Goal: Information Seeking & Learning: Learn about a topic

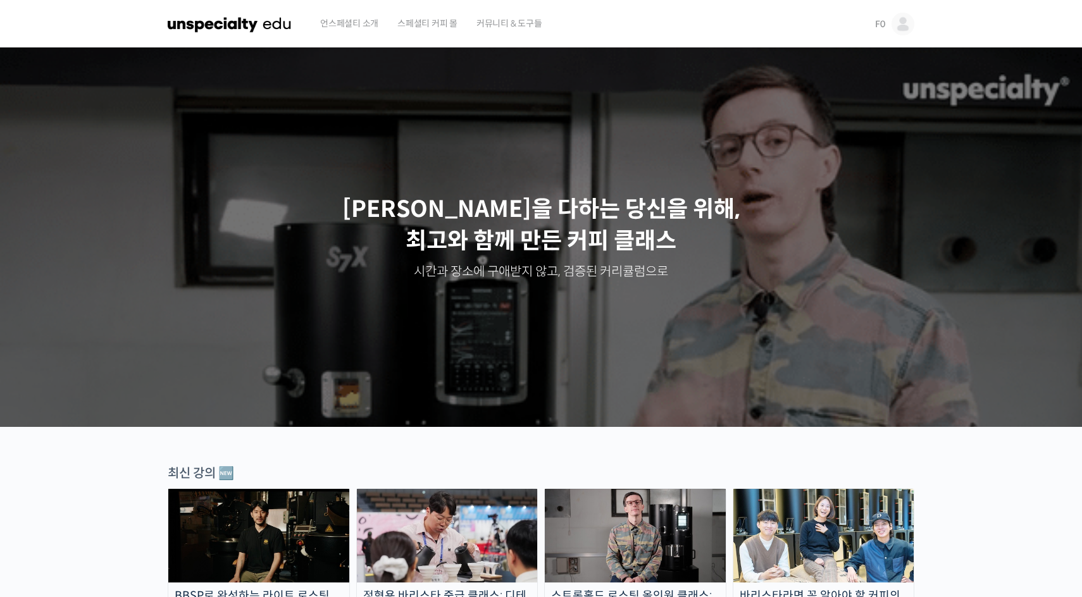
click at [886, 21] on link "F0" at bounding box center [894, 24] width 39 height 48
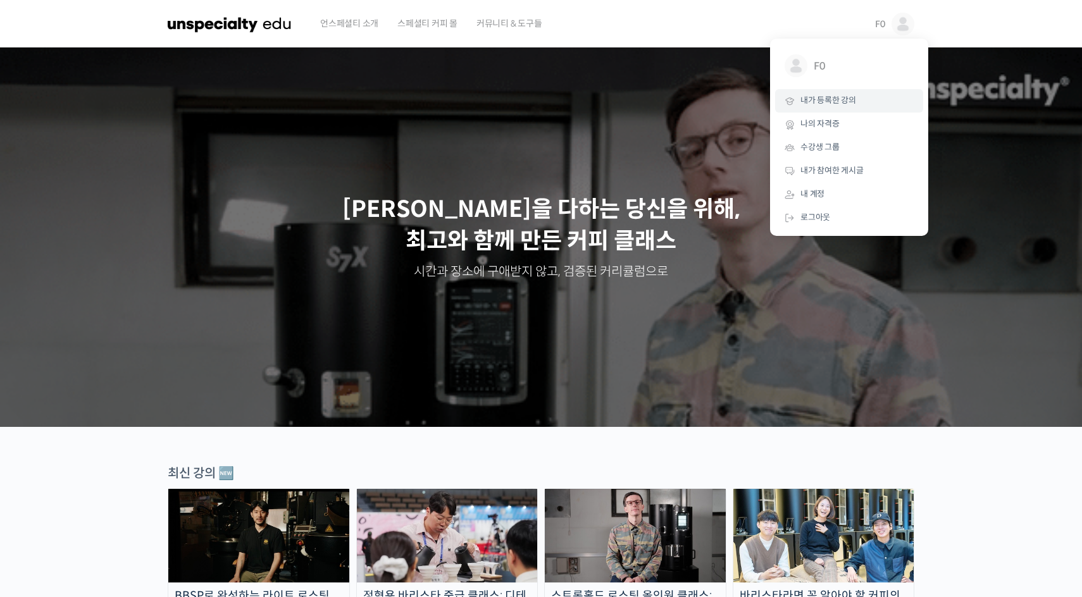
click at [816, 105] on span "내가 등록한 강의" at bounding box center [829, 100] width 56 height 11
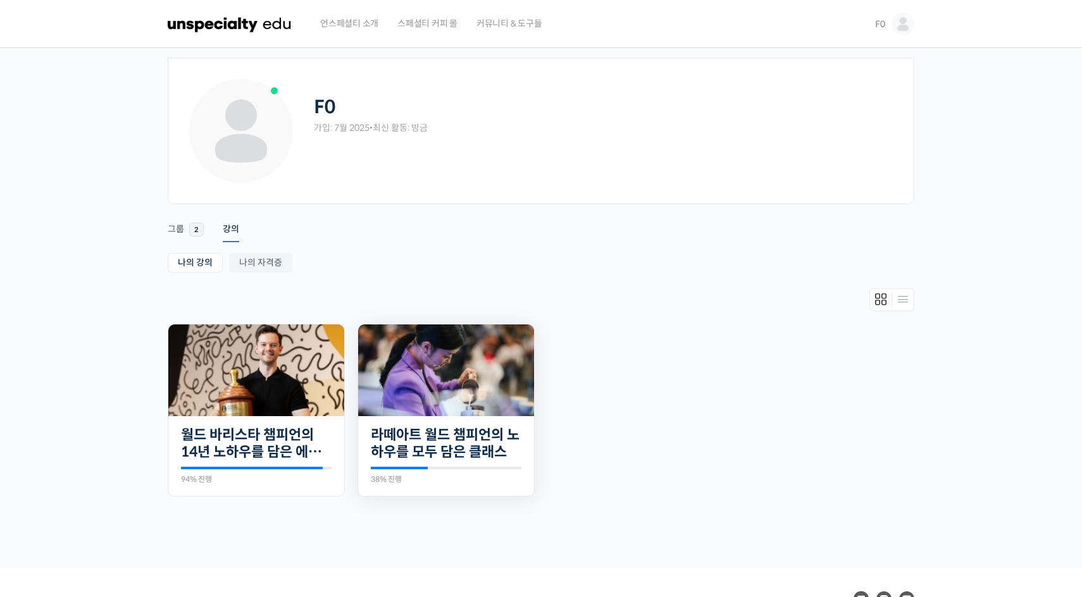
click at [425, 396] on img at bounding box center [446, 371] width 176 height 92
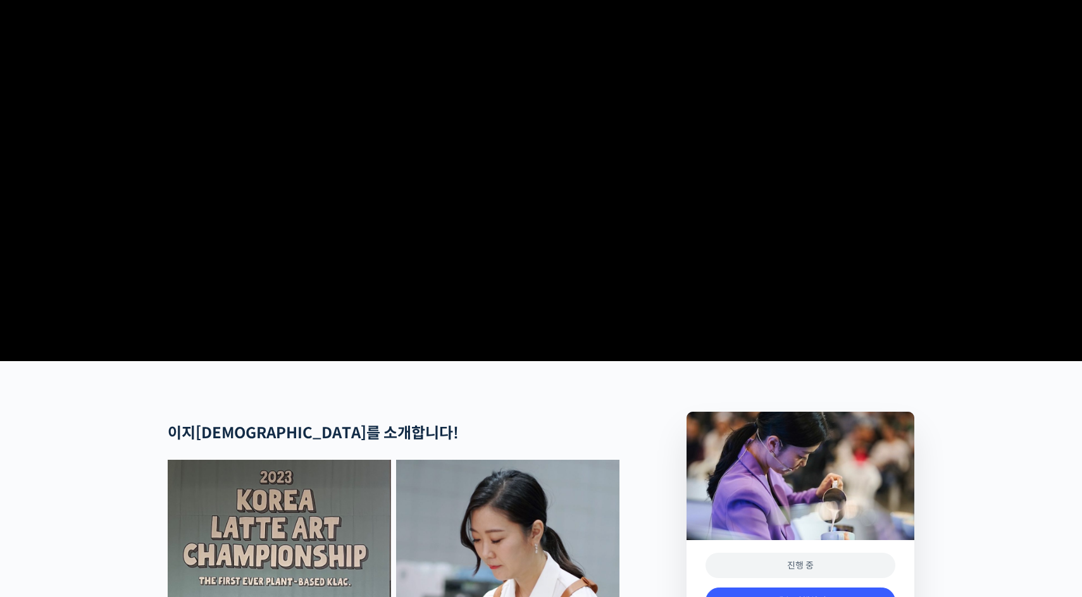
scroll to position [470, 0]
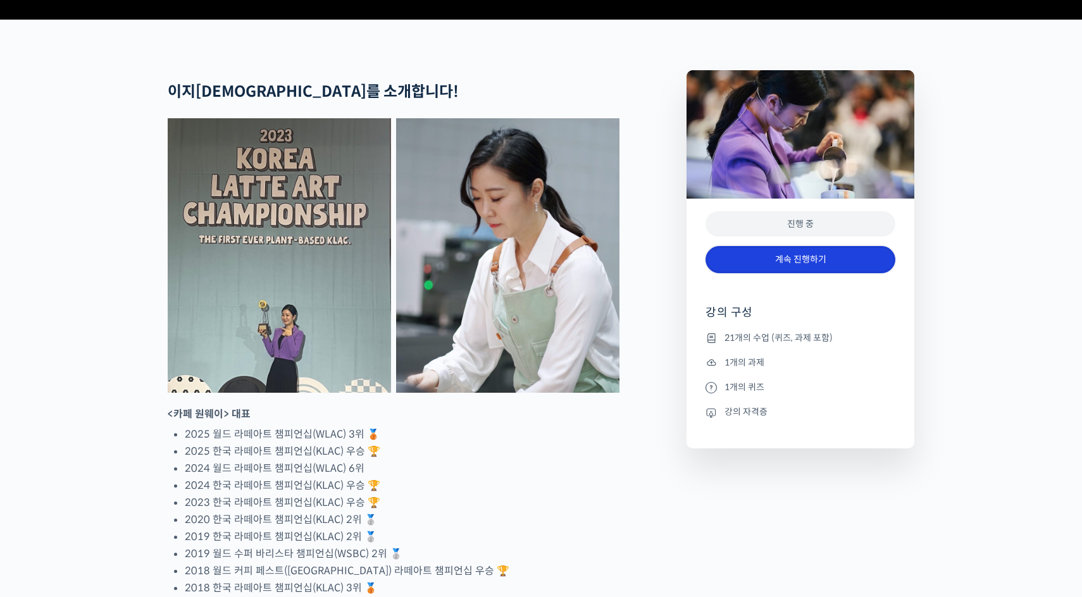
click at [783, 273] on link "계속 진행하기" at bounding box center [801, 259] width 190 height 27
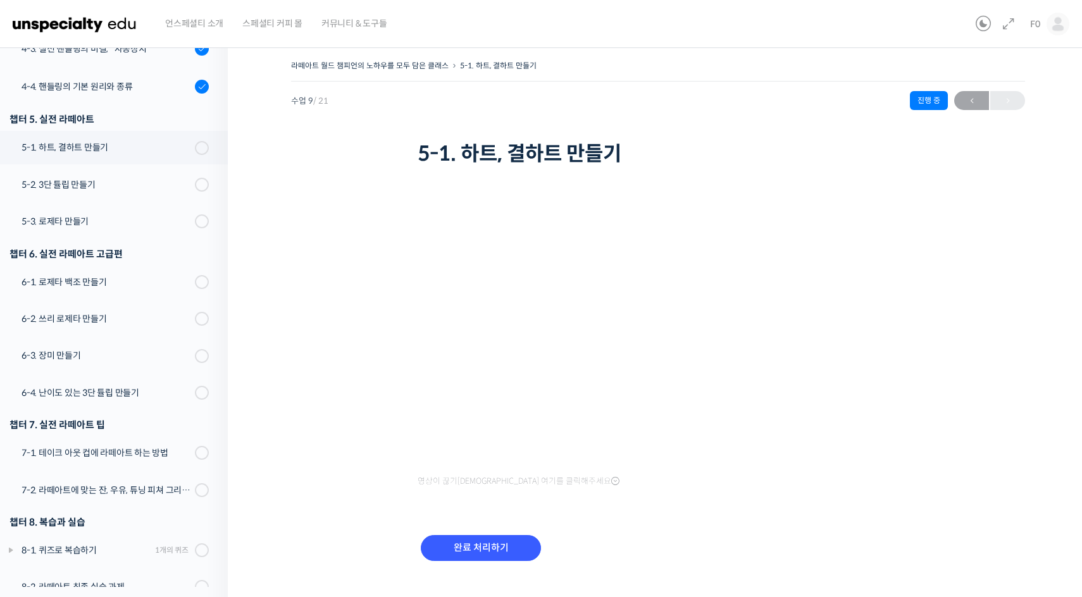
scroll to position [538, 0]
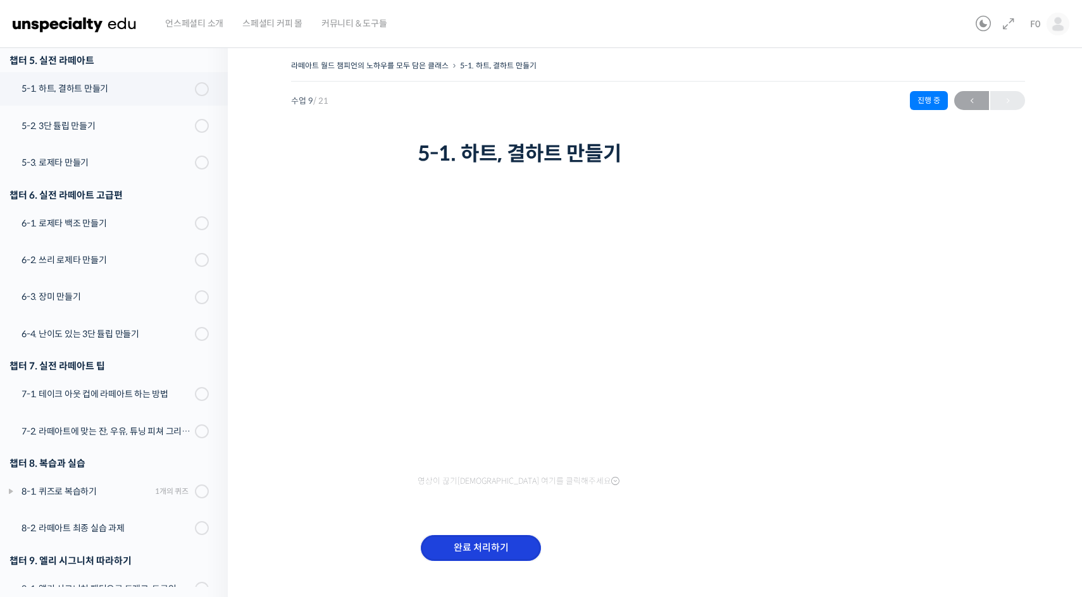
click at [466, 541] on input "완료 처리하기" at bounding box center [481, 548] width 120 height 26
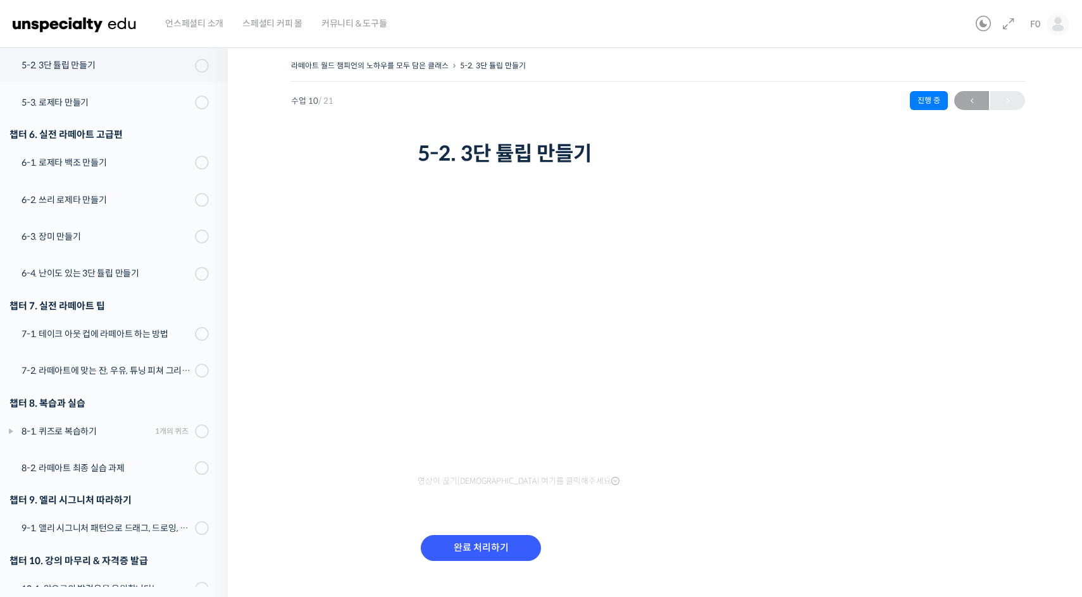
scroll to position [599, 0]
click at [466, 542] on input "완료 처리하기" at bounding box center [481, 548] width 120 height 26
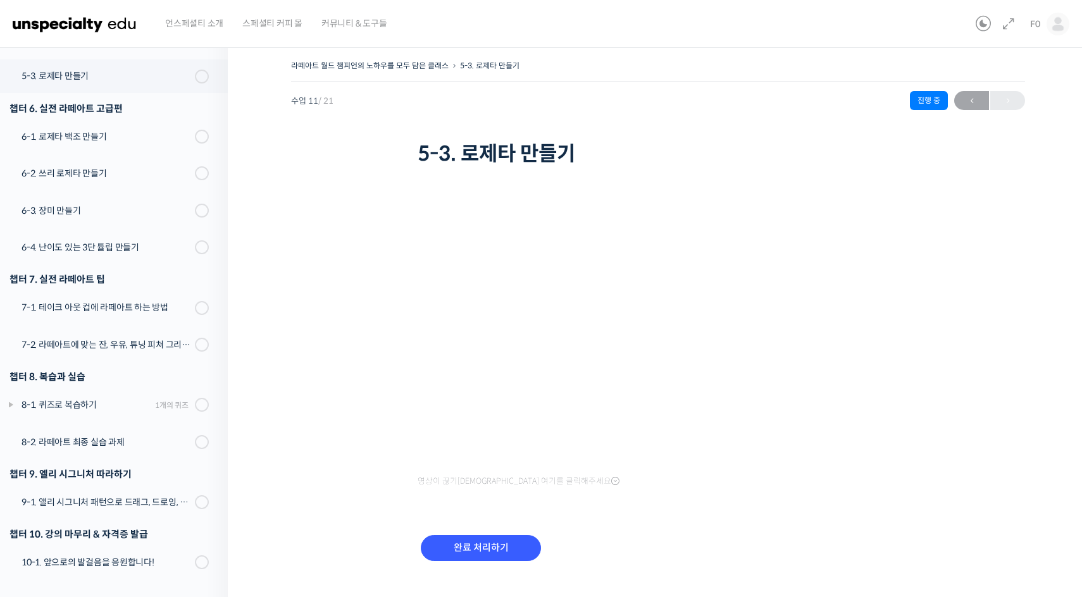
scroll to position [628, 0]
click at [466, 542] on input "완료 처리하기" at bounding box center [481, 548] width 120 height 26
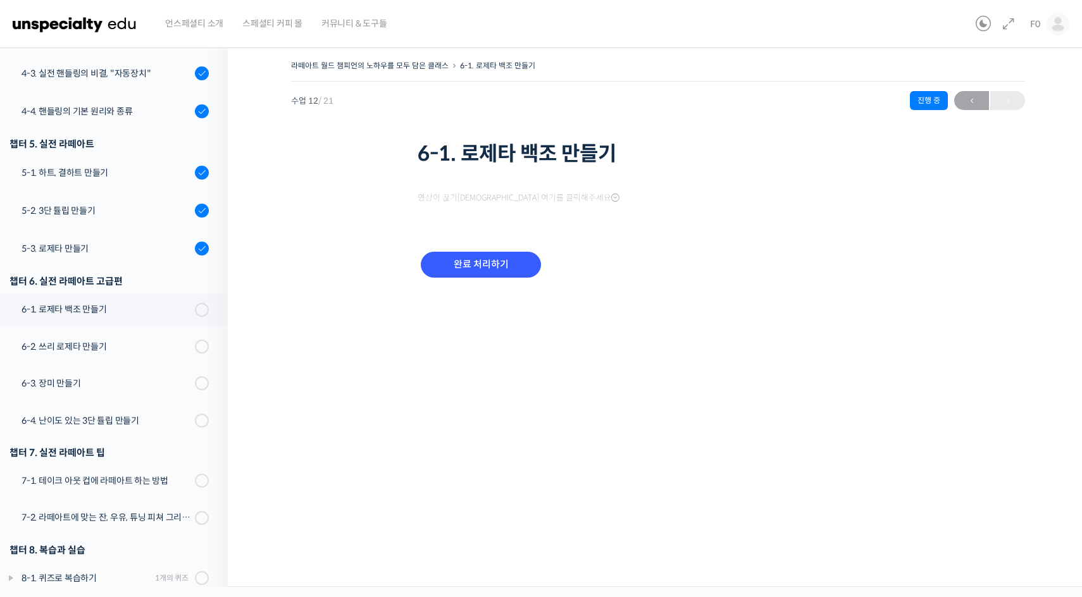
scroll to position [629, 0]
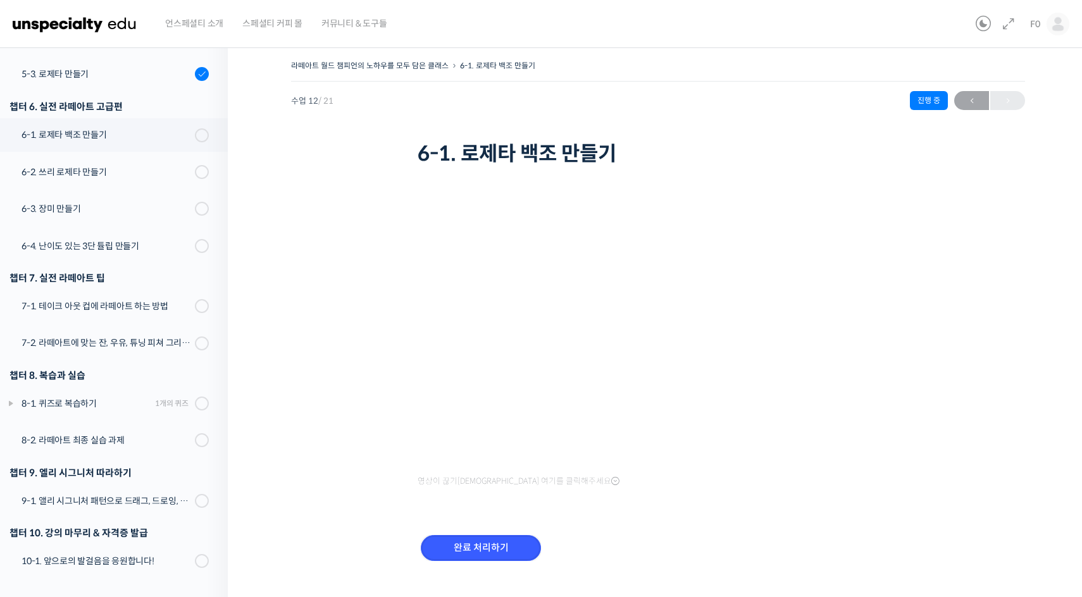
click at [466, 542] on input "완료 처리하기" at bounding box center [481, 548] width 120 height 26
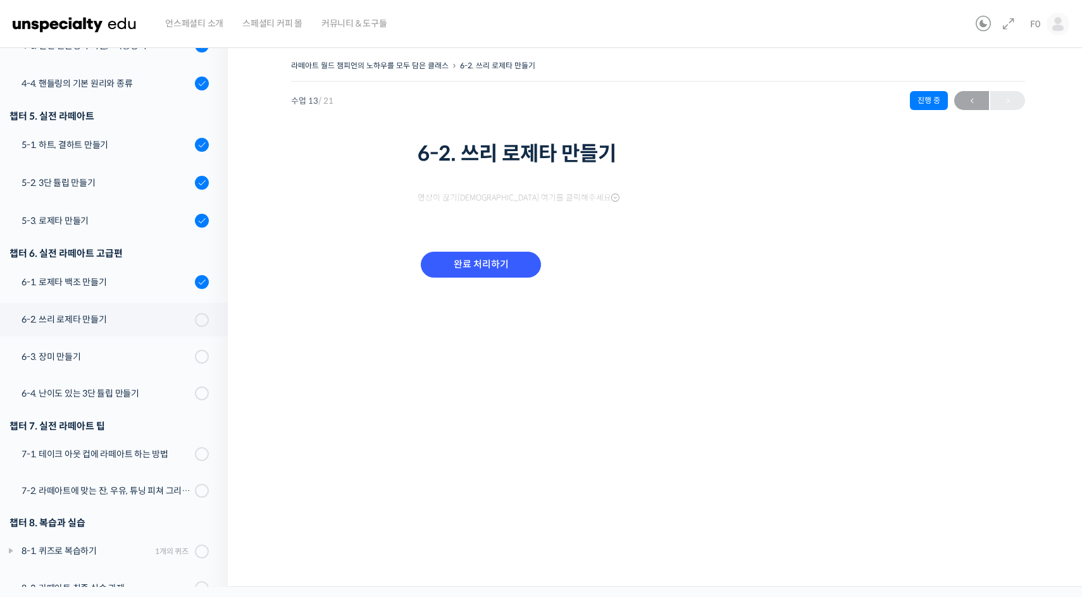
scroll to position [630, 0]
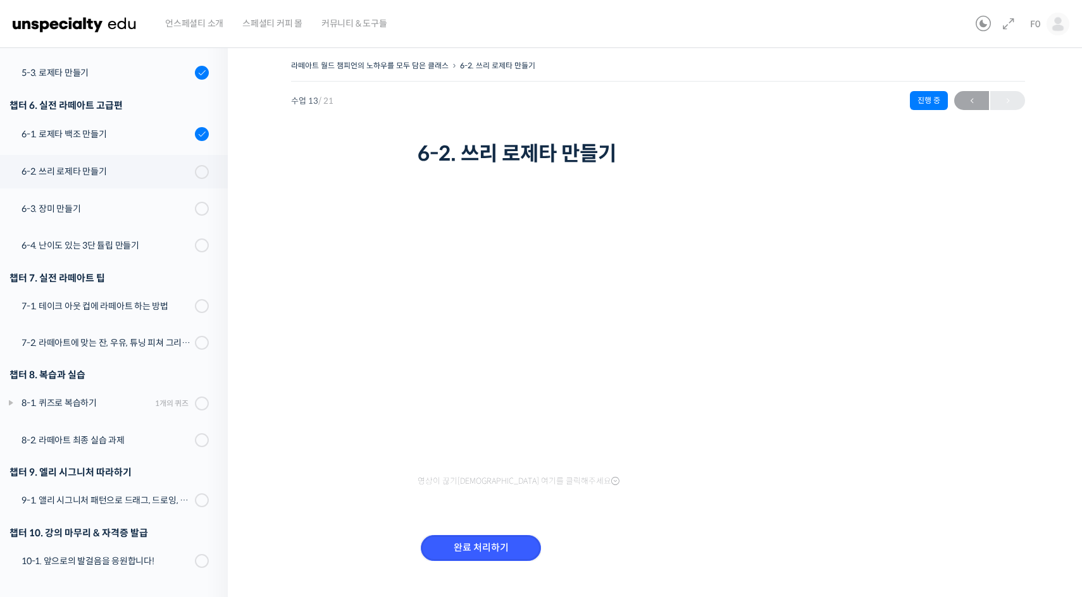
click at [466, 542] on input "완료 처리하기" at bounding box center [481, 548] width 120 height 26
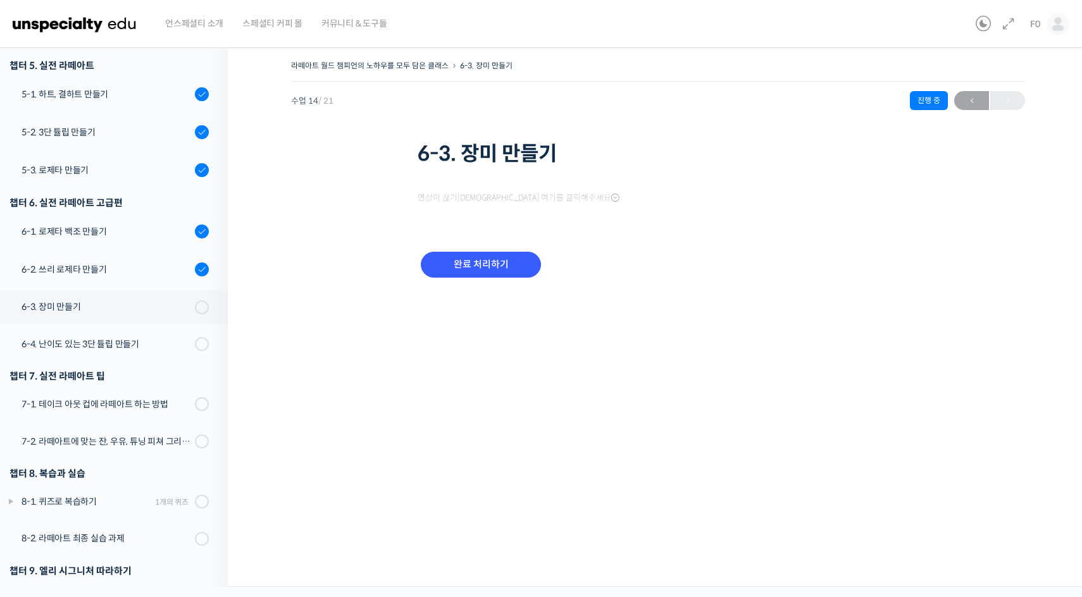
scroll to position [631, 0]
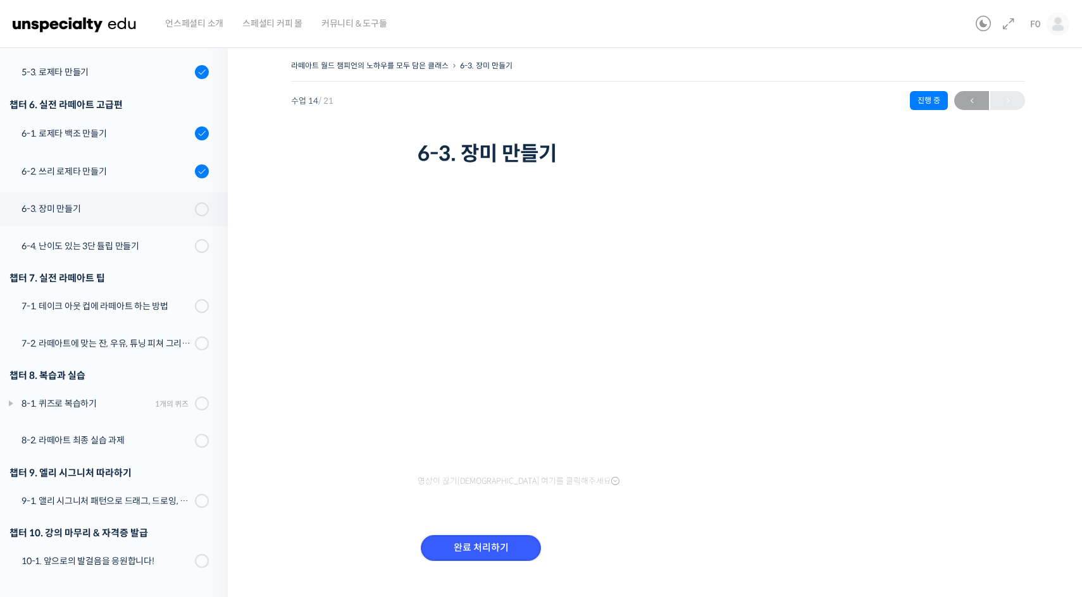
click at [466, 542] on input "완료 처리하기" at bounding box center [481, 548] width 120 height 26
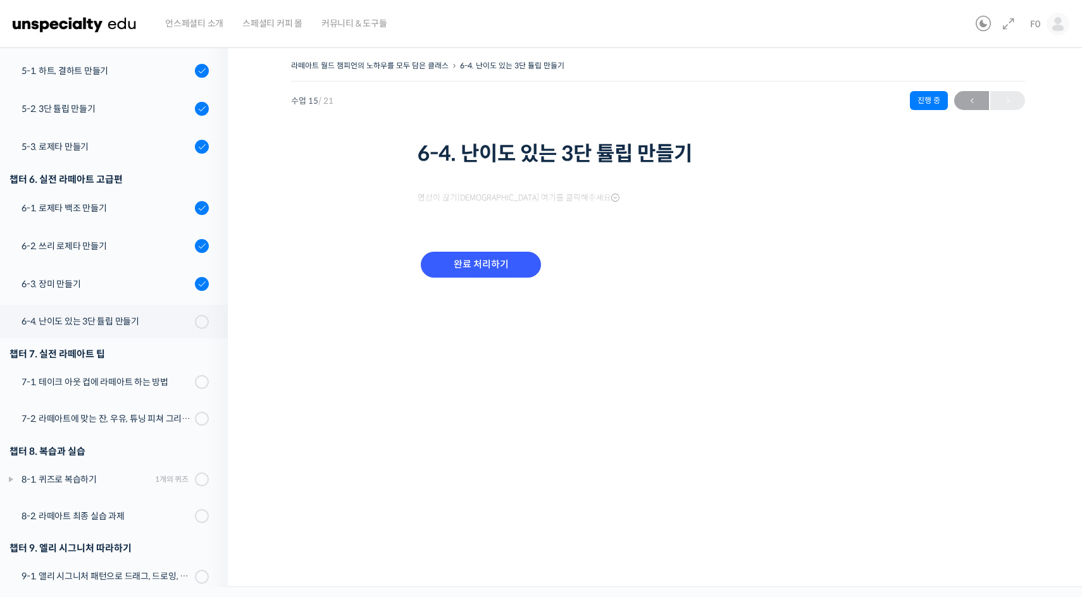
scroll to position [632, 0]
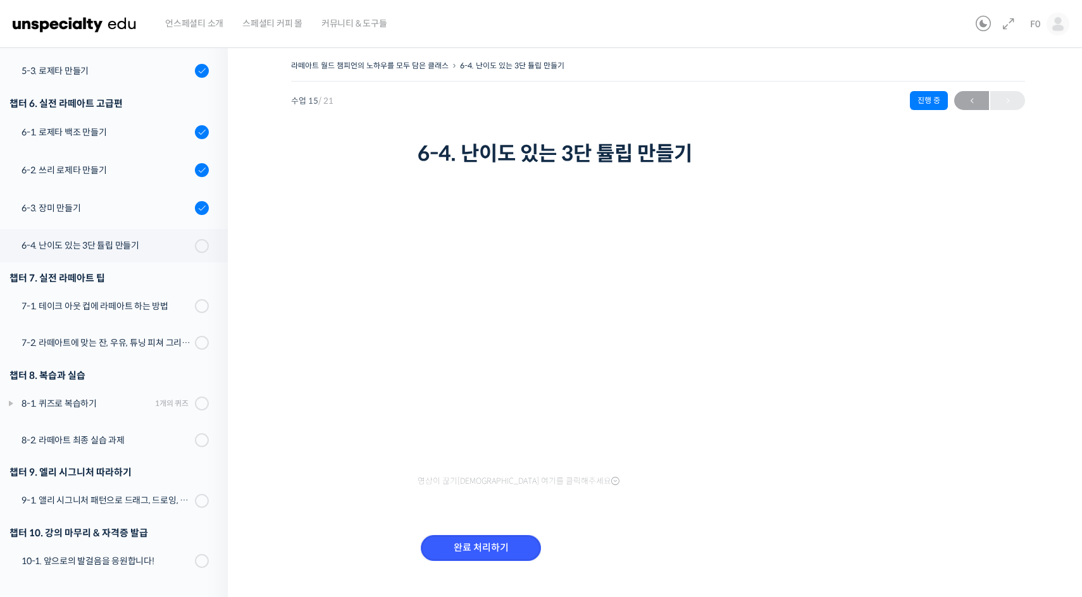
click at [466, 542] on input "완료 처리하기" at bounding box center [481, 548] width 120 height 26
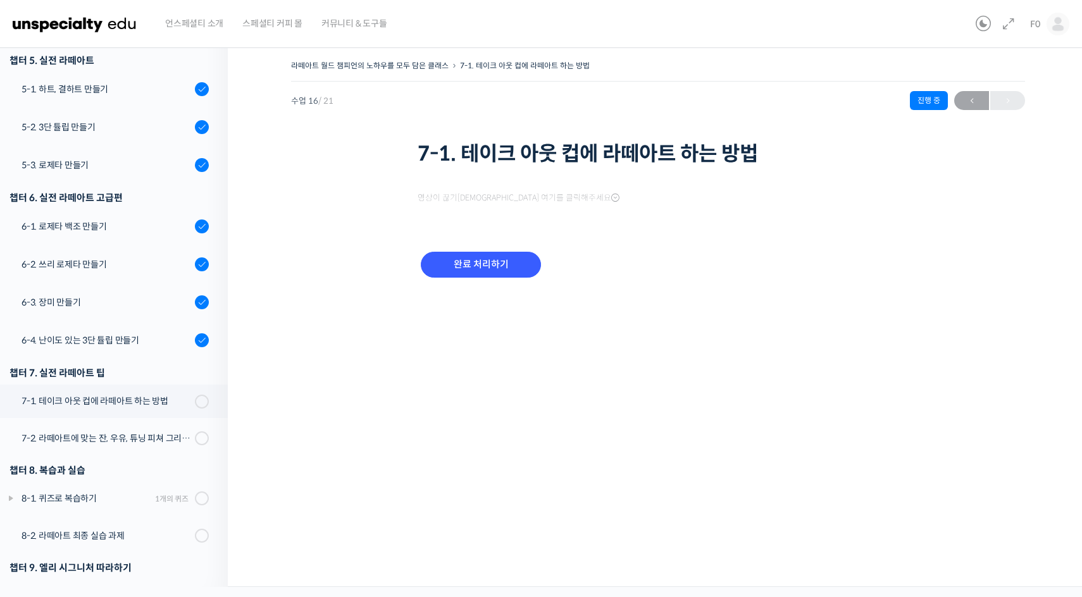
scroll to position [633, 0]
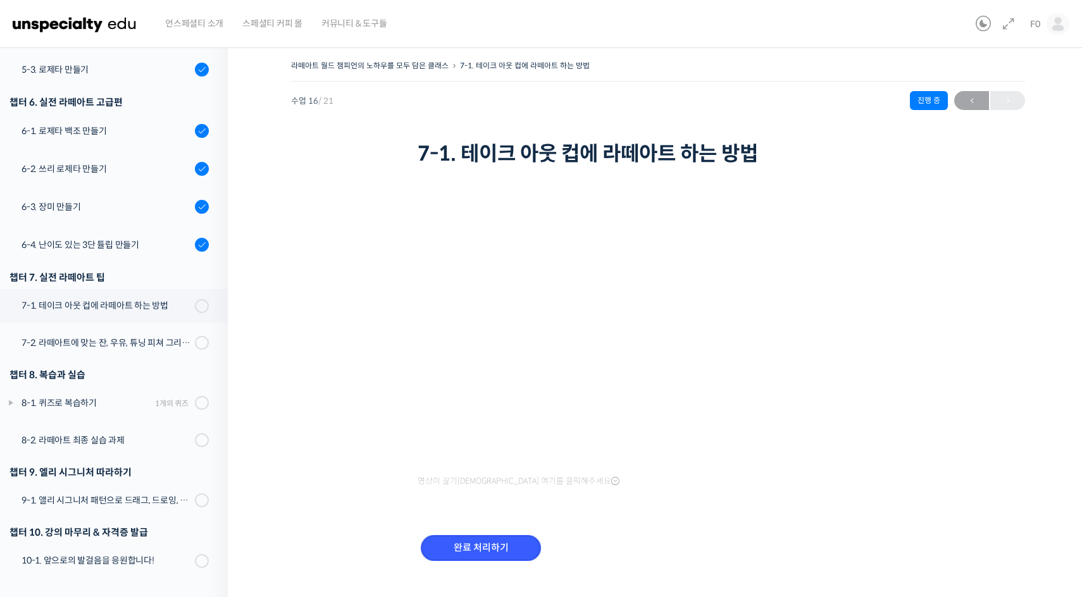
click at [466, 542] on input "완료 처리하기" at bounding box center [481, 548] width 120 height 26
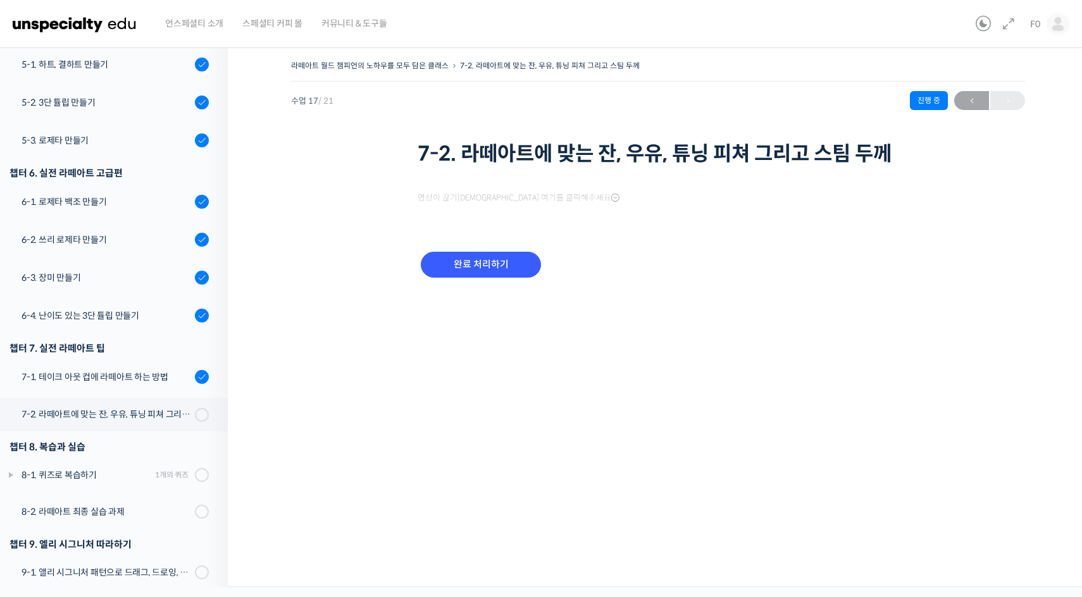
scroll to position [634, 0]
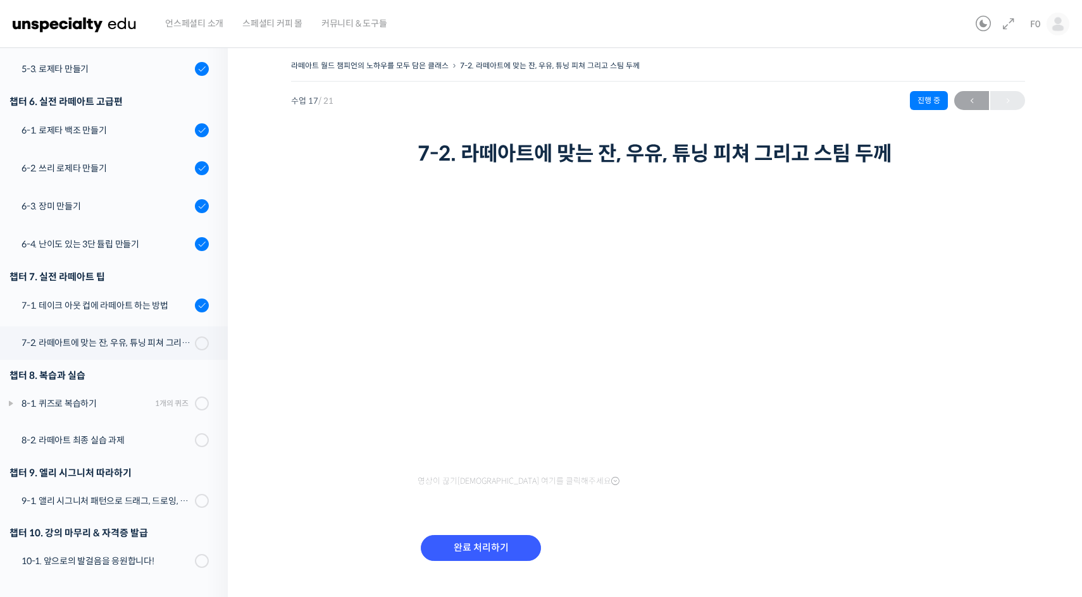
click at [466, 542] on div "영상이 끊기[DEMOGRAPHIC_DATA] 여기를 클릭해주세요 완료 처리하기" at bounding box center [658, 382] width 481 height 425
click at [466, 561] on input "완료 처리하기" at bounding box center [481, 548] width 120 height 26
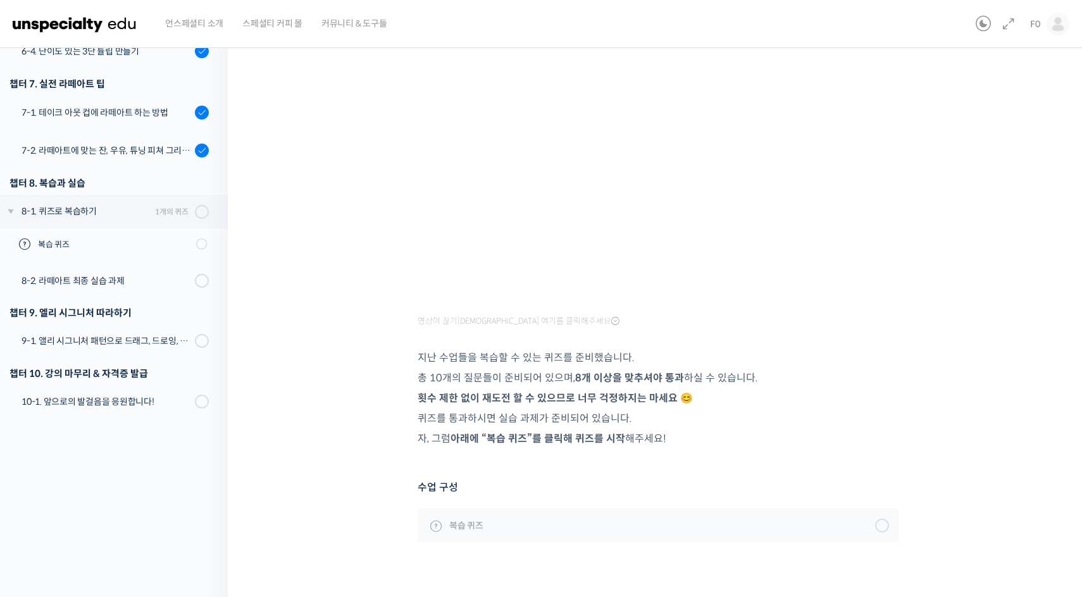
scroll to position [161, 0]
click at [140, 337] on div "9-1. 앨리 시그니처 패턴으로 드래그, 드로잉, 드롭 기술 익히기" at bounding box center [107, 340] width 170 height 14
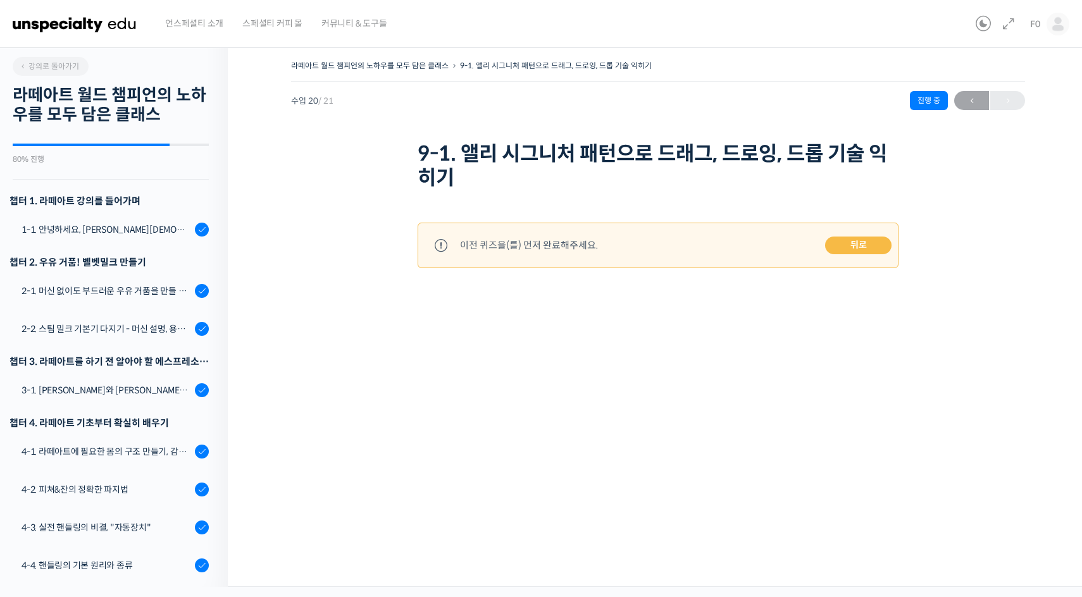
scroll to position [635, 0]
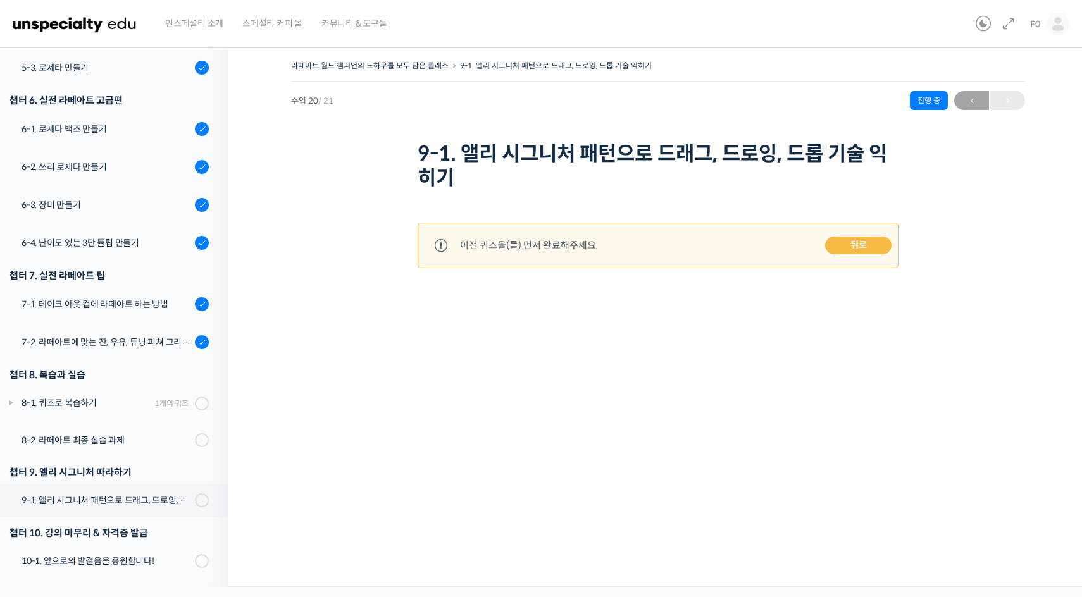
click at [875, 246] on link "뒤로" at bounding box center [858, 246] width 66 height 18
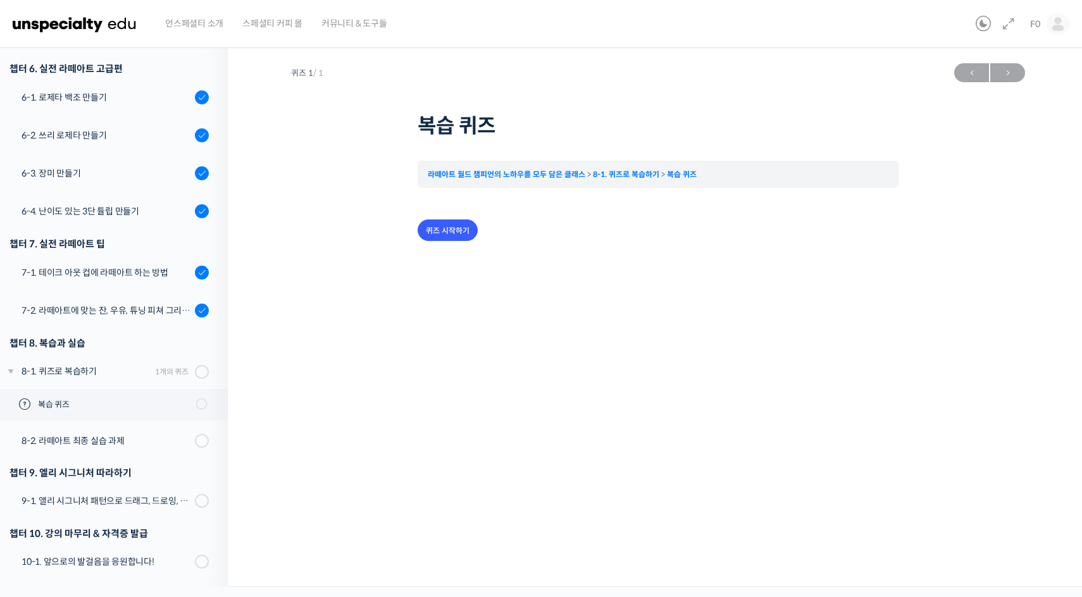
scroll to position [667, 0]
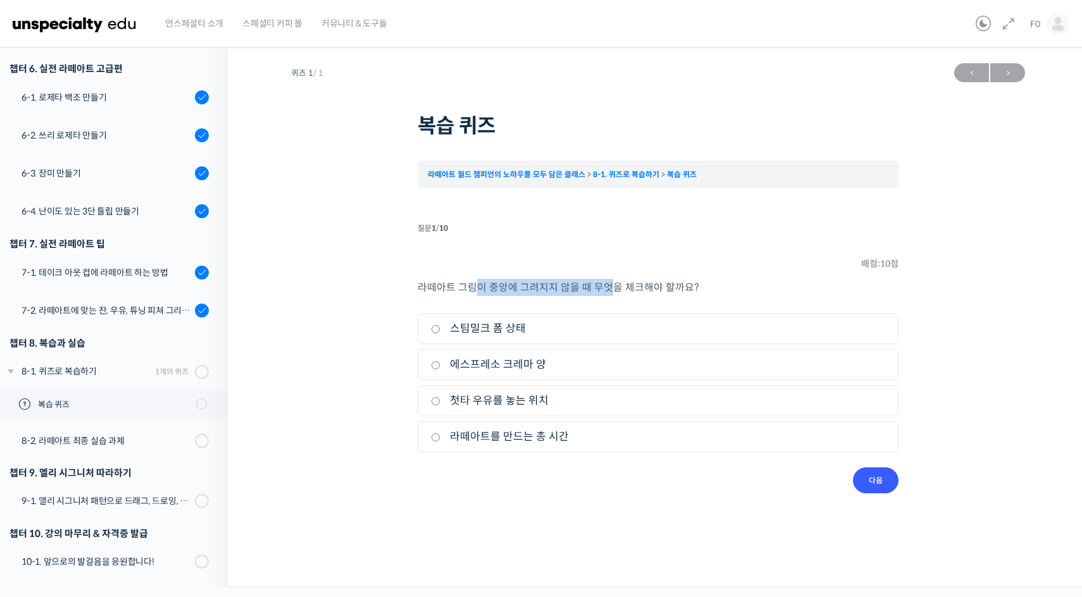
drag, startPoint x: 480, startPoint y: 285, endPoint x: 609, endPoint y: 282, distance: 129.8
click at [609, 282] on span "라떼아트 그림이 중앙에 그려지지 않을 때 무엇을 체크해야 할까요?" at bounding box center [559, 287] width 282 height 13
click at [507, 400] on label "첫타 우유를 놓는 위치" at bounding box center [658, 400] width 454 height 17
click at [440, 400] on input "첫타 우유를 놓는 위치" at bounding box center [435, 401] width 9 height 8
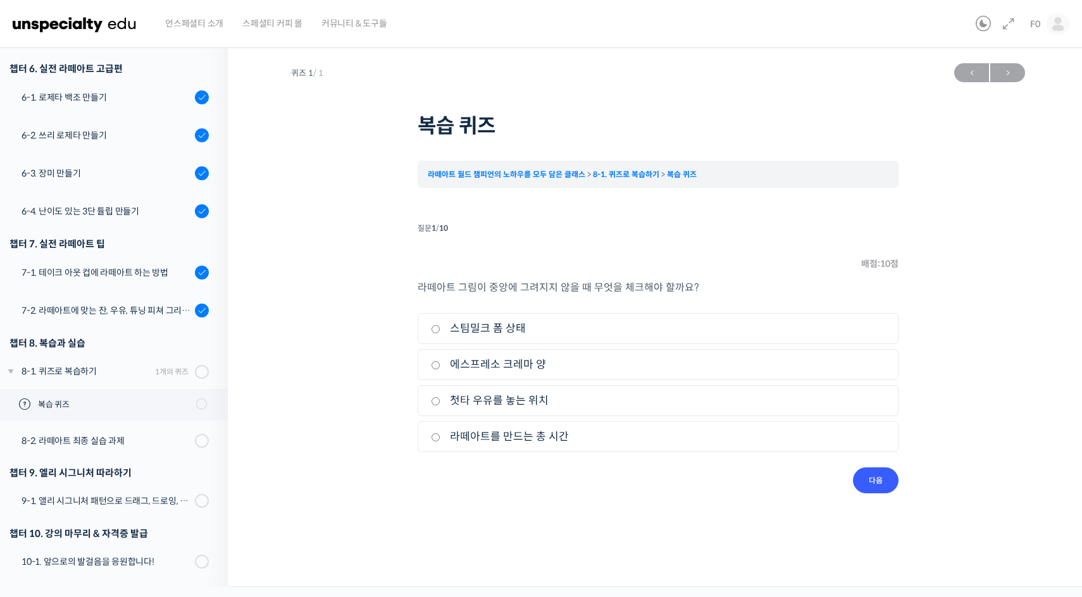
radio input "true"
click at [869, 480] on input "다음" at bounding box center [876, 481] width 46 height 26
click at [722, 439] on label "에스프레소 온도" at bounding box center [658, 436] width 454 height 17
click at [440, 439] on input "에스프레소 온도" at bounding box center [435, 437] width 9 height 8
radio input "true"
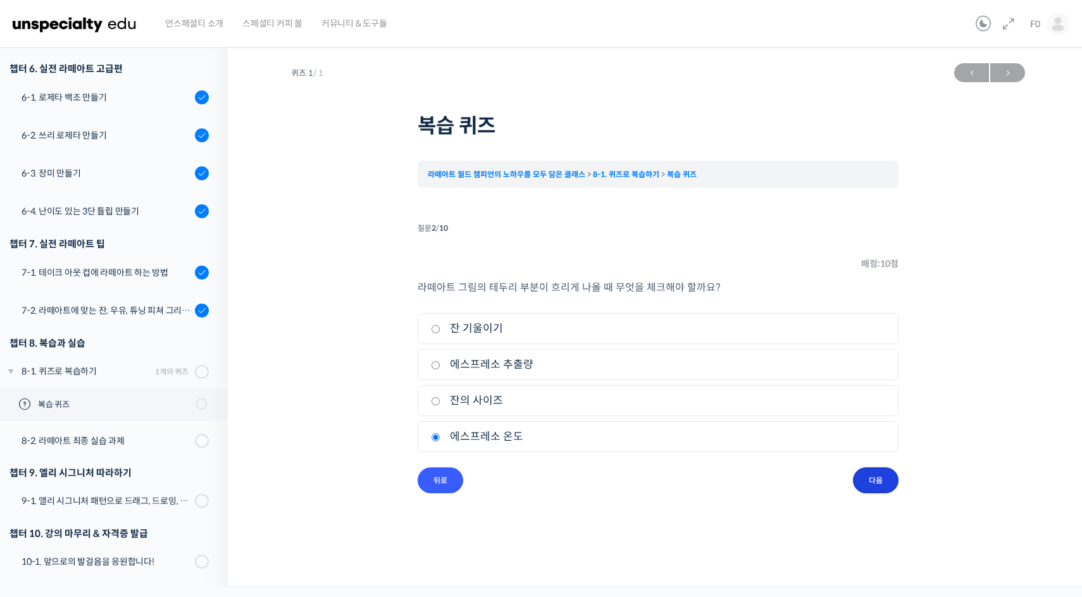
click at [878, 473] on input "다음" at bounding box center [876, 481] width 46 height 26
click at [756, 363] on label "자세" at bounding box center [658, 364] width 454 height 17
click at [440, 363] on input "자세" at bounding box center [435, 365] width 9 height 8
radio input "true"
click at [871, 481] on input "다음" at bounding box center [876, 481] width 46 height 26
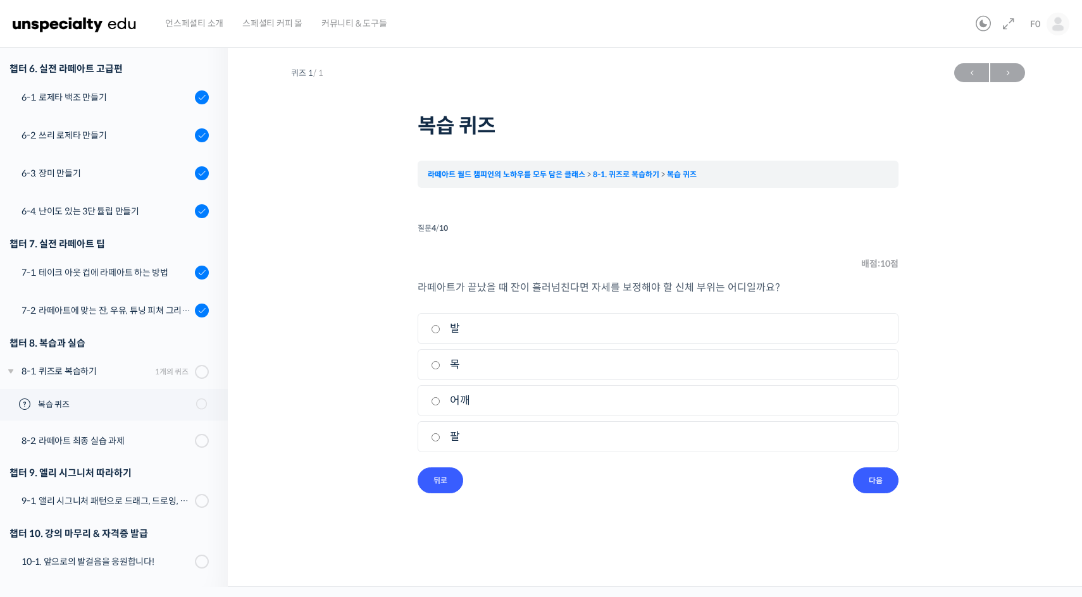
click at [782, 406] on label "어깨" at bounding box center [658, 400] width 454 height 17
click at [440, 406] on input "어깨" at bounding box center [435, 401] width 9 height 8
radio input "true"
click at [878, 482] on input "다음" at bounding box center [876, 481] width 46 height 26
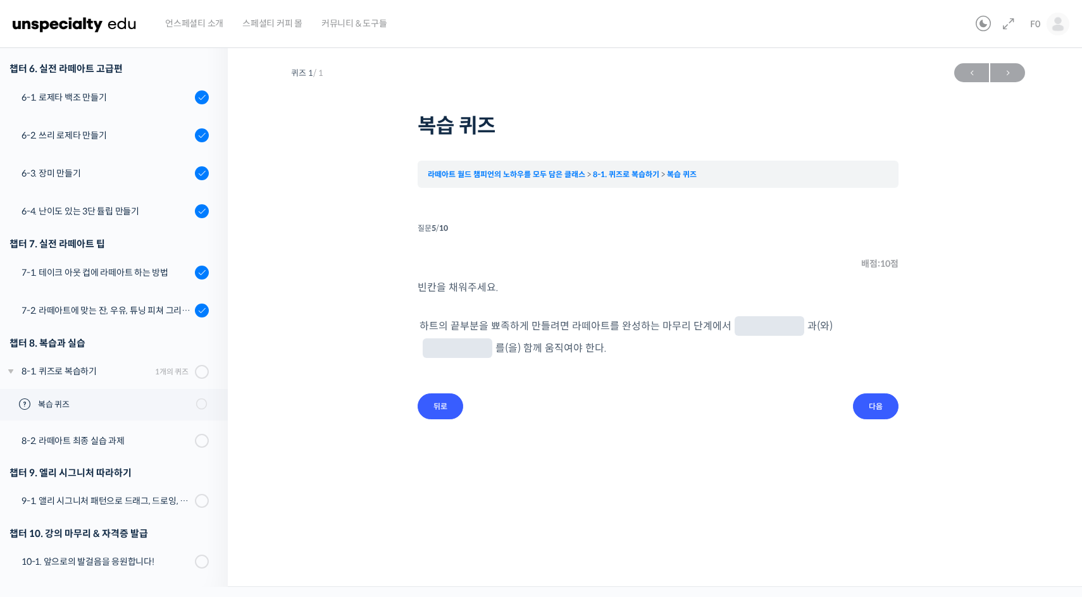
click at [755, 328] on input "text" at bounding box center [769, 327] width 59 height 12
type input "s"
type input "d"
type input "어깨"
type input "팔"
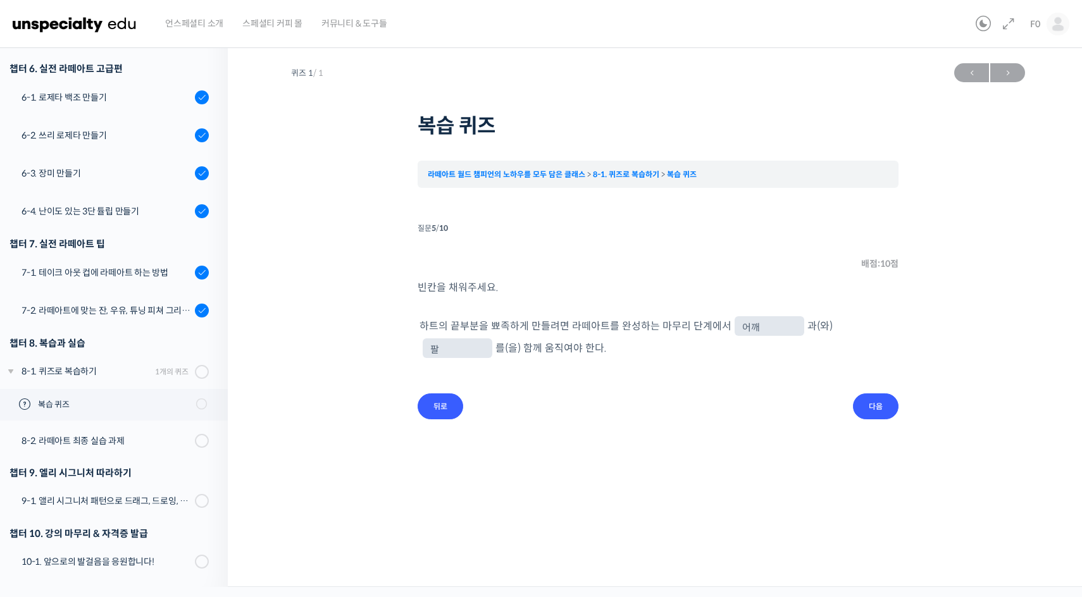
click at [874, 385] on div "빈칸을 채워주세요. 하트의 끝부분을 뾰족하게 만들려면 라떼아트를 완성하는 마무리 단계에서 어깨 과(와) 팔 를(을) 함께 움직여야 한다." at bounding box center [658, 336] width 481 height 115
click at [874, 404] on input "다음" at bounding box center [876, 407] width 46 height 26
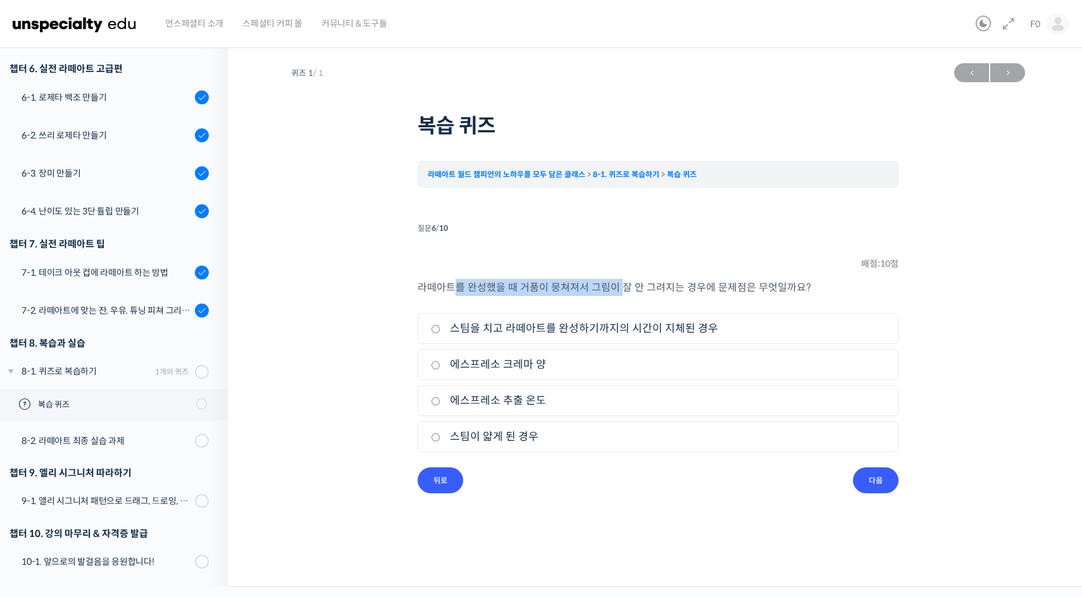
drag, startPoint x: 458, startPoint y: 287, endPoint x: 618, endPoint y: 290, distance: 159.5
click at [618, 290] on span "라떼아트를 완성했을 때 거품이 뭉쳐져서 그림이 잘 안 그려지는 경우에 문제점은 무엇일까요?" at bounding box center [615, 287] width 394 height 13
drag, startPoint x: 618, startPoint y: 290, endPoint x: 539, endPoint y: 279, distance: 79.3
click at [539, 279] on p "라떼아트를 완성했을 때 거품이 뭉쳐져서 그림이 잘 안 그려지는 경우에 문제점은 무엇일까요?" at bounding box center [658, 287] width 481 height 17
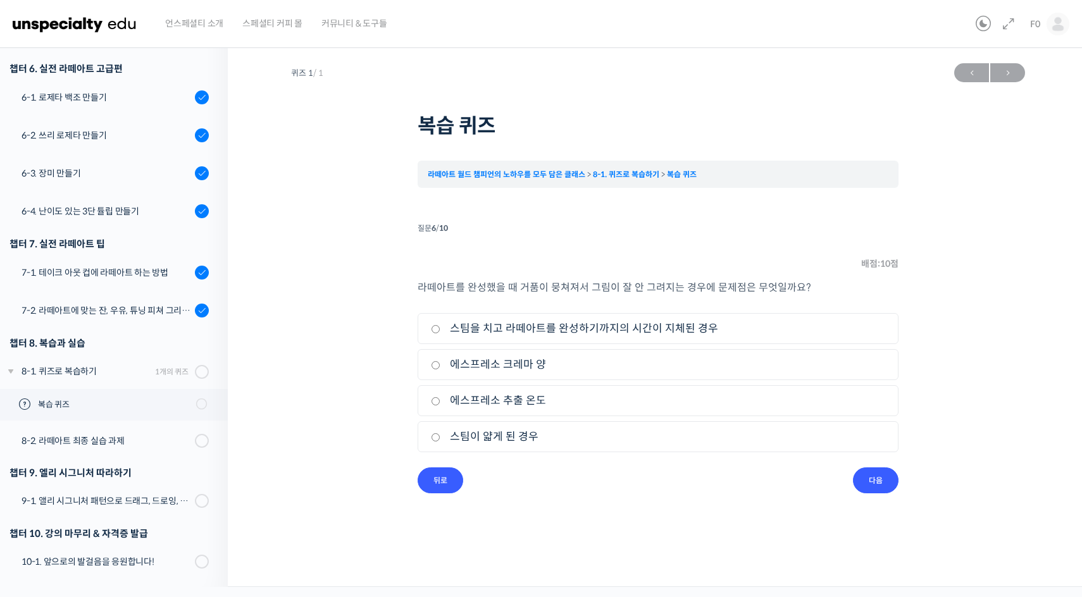
click at [494, 440] on label "스팀이 얇게 된 경우" at bounding box center [658, 436] width 454 height 17
click at [440, 440] on input "스팀이 얇게 된 경우" at bounding box center [435, 437] width 9 height 8
radio input "true"
click at [867, 474] on input "다음" at bounding box center [876, 481] width 46 height 26
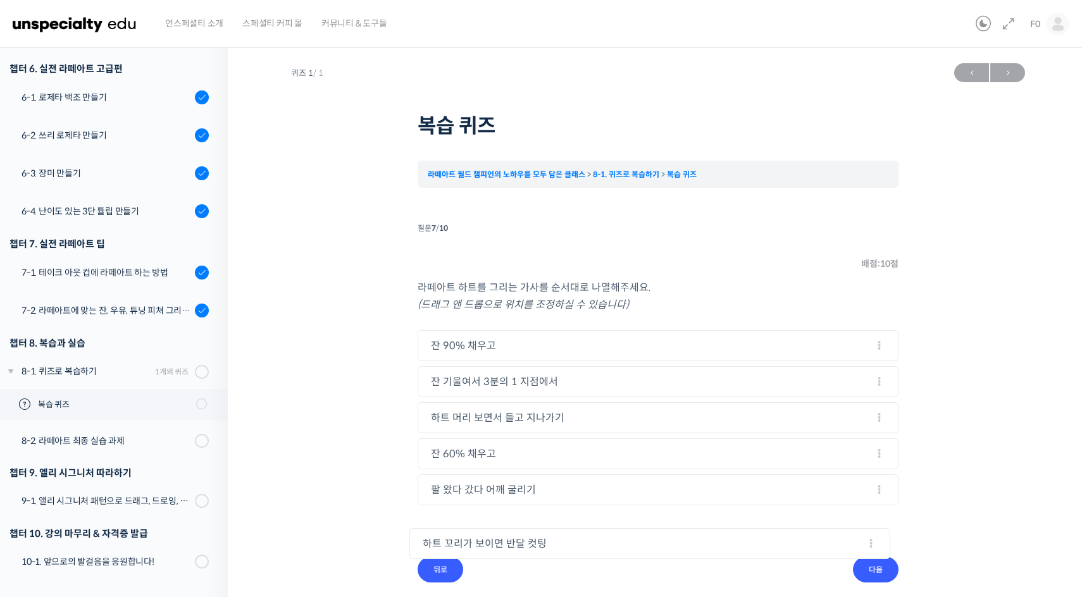
drag, startPoint x: 540, startPoint y: 421, endPoint x: 532, endPoint y: 545, distance: 124.9
drag, startPoint x: 533, startPoint y: 459, endPoint x: 553, endPoint y: 344, distance: 117.5
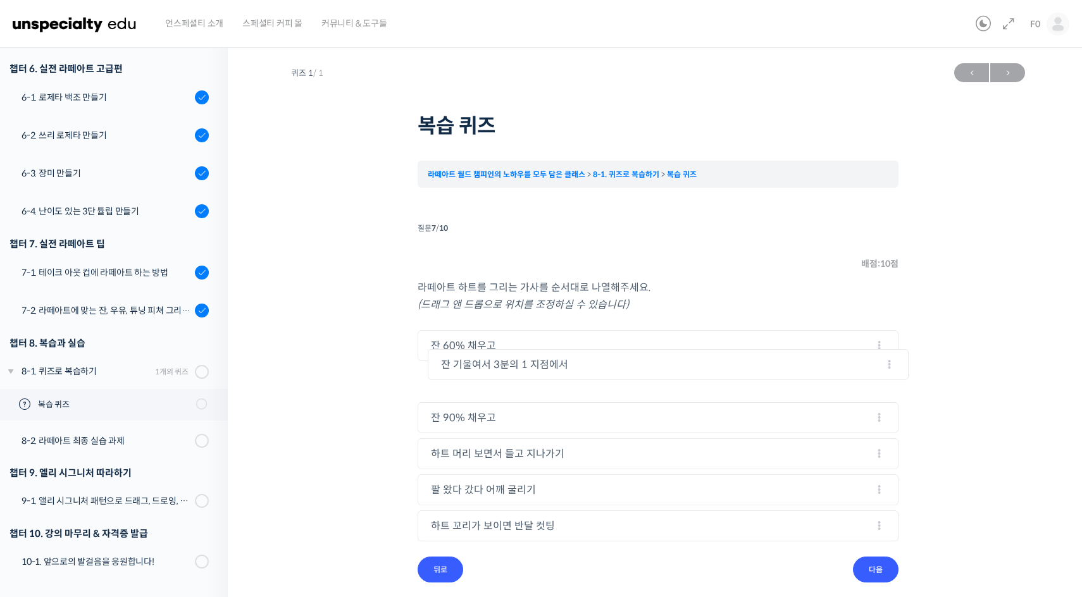
drag, startPoint x: 506, startPoint y: 418, endPoint x: 516, endPoint y: 365, distance: 54.1
click at [859, 571] on input "다음" at bounding box center [876, 570] width 46 height 26
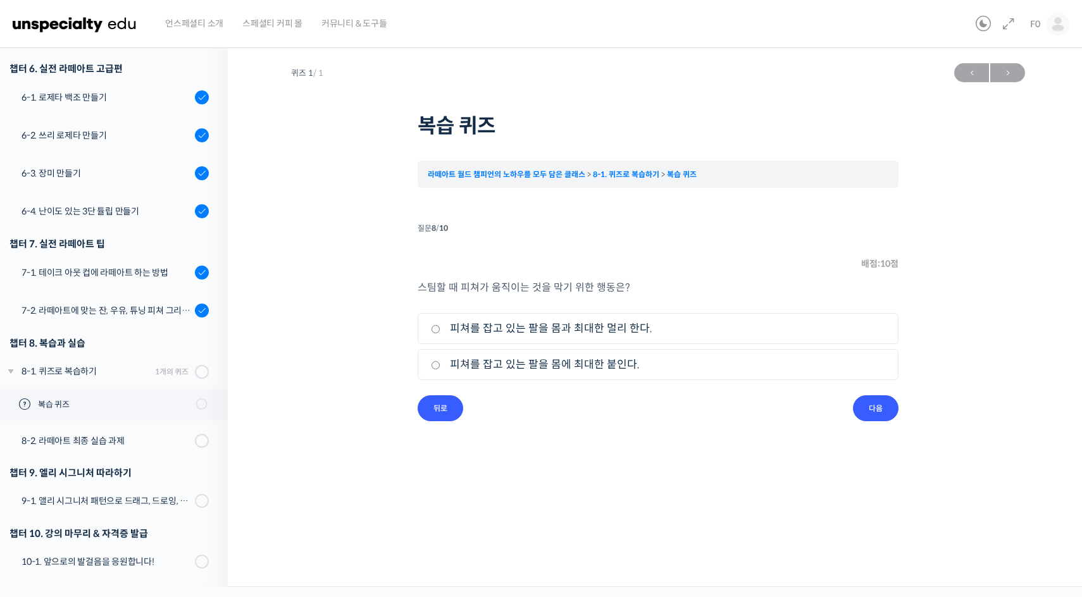
click at [580, 367] on label "피쳐를 잡고 있는 팔을 몸에 최대한 붙인다." at bounding box center [658, 364] width 454 height 17
click at [440, 367] on input "피쳐를 잡고 있는 팔을 몸에 최대한 붙인다." at bounding box center [435, 365] width 9 height 8
radio input "true"
click at [888, 416] on input "다음" at bounding box center [876, 409] width 46 height 26
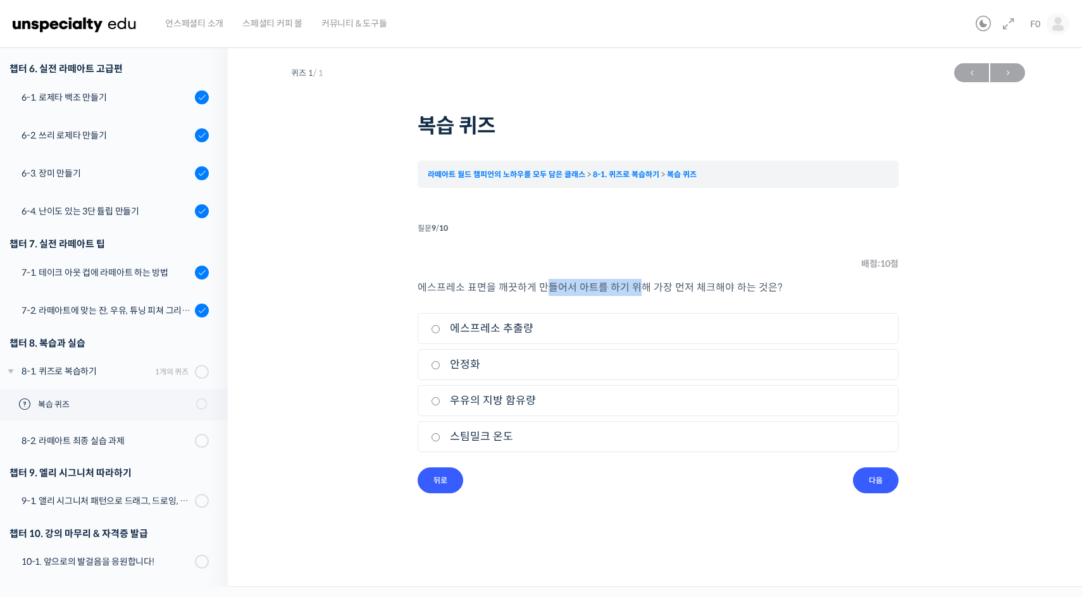
drag, startPoint x: 548, startPoint y: 290, endPoint x: 639, endPoint y: 290, distance: 91.1
click at [639, 290] on p "에스프레소 표면을 깨끗하게 만들어서 아트를 하기 위해 가장 먼저 체크해야 하는 것은?" at bounding box center [658, 287] width 481 height 17
drag, startPoint x: 645, startPoint y: 291, endPoint x: 519, endPoint y: 289, distance: 125.9
click at [519, 289] on p "에스프레소 표면을 깨끗하게 만들어서 아트를 하기 위해 가장 먼저 체크해야 하는 것은?" at bounding box center [658, 287] width 481 height 17
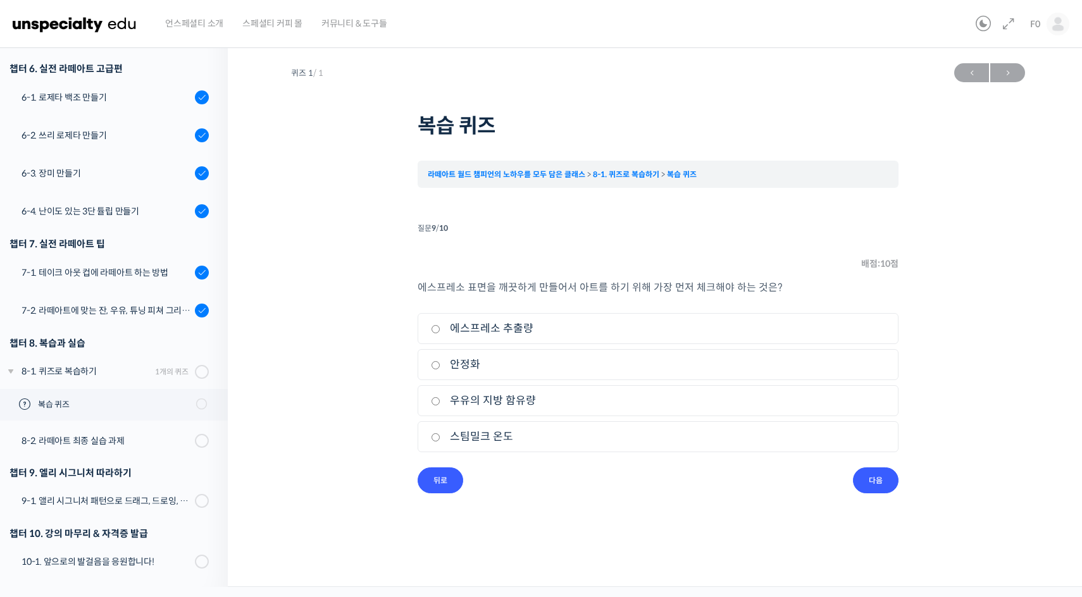
click at [508, 374] on li "2. 안정화" at bounding box center [658, 364] width 481 height 31
click at [544, 365] on label "안정화" at bounding box center [658, 364] width 454 height 17
click at [440, 365] on input "안정화" at bounding box center [435, 365] width 9 height 8
radio input "true"
click at [887, 473] on input "다음" at bounding box center [876, 481] width 46 height 26
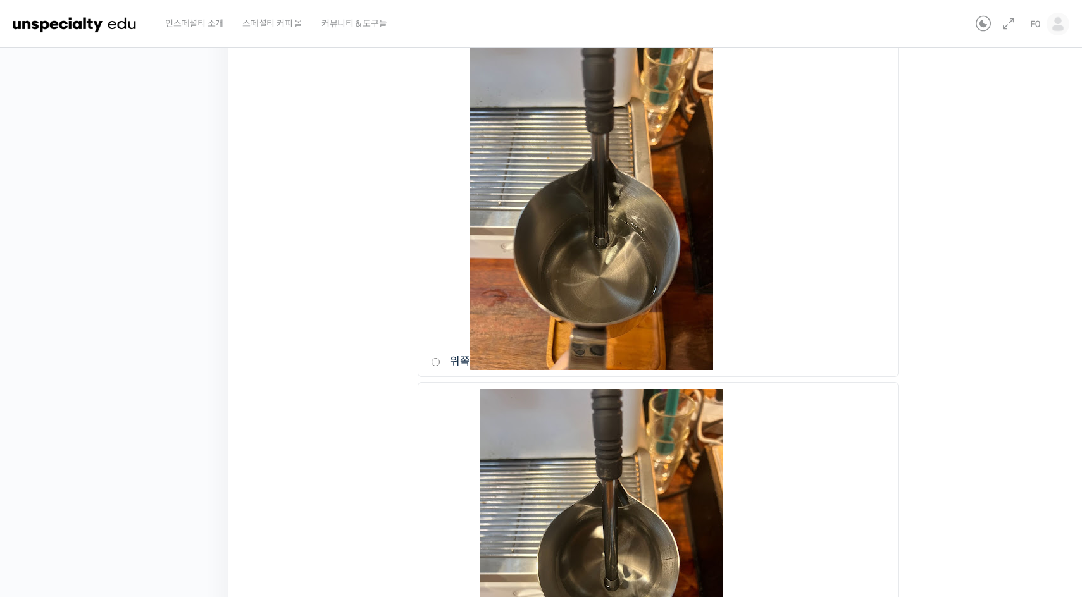
scroll to position [677, 0]
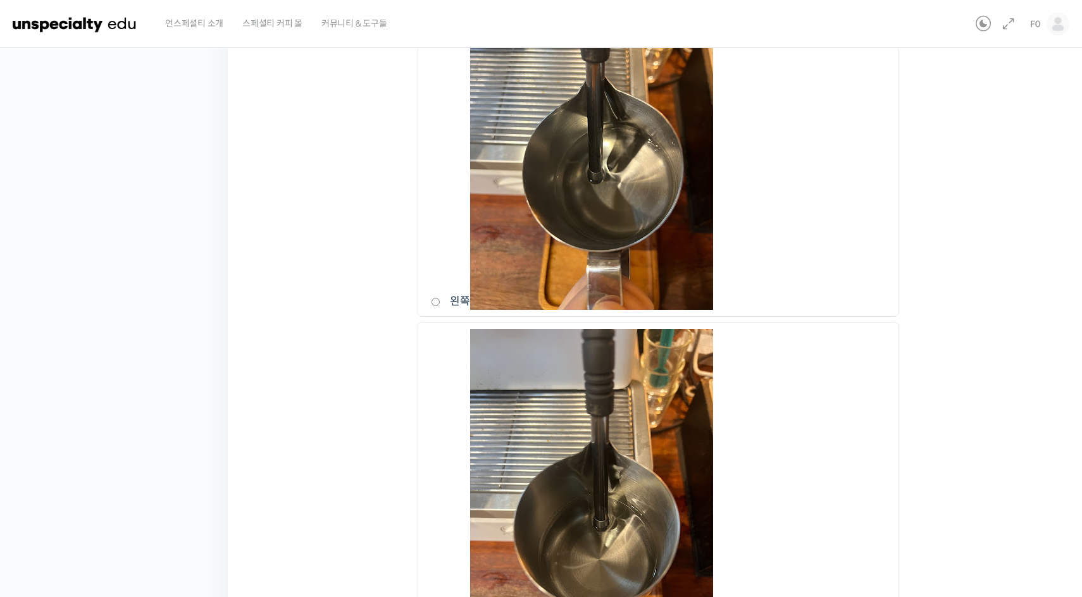
click at [791, 195] on label "왼쪽" at bounding box center [658, 148] width 454 height 324
click at [440, 298] on input "왼쪽" at bounding box center [435, 302] width 9 height 8
radio input "true"
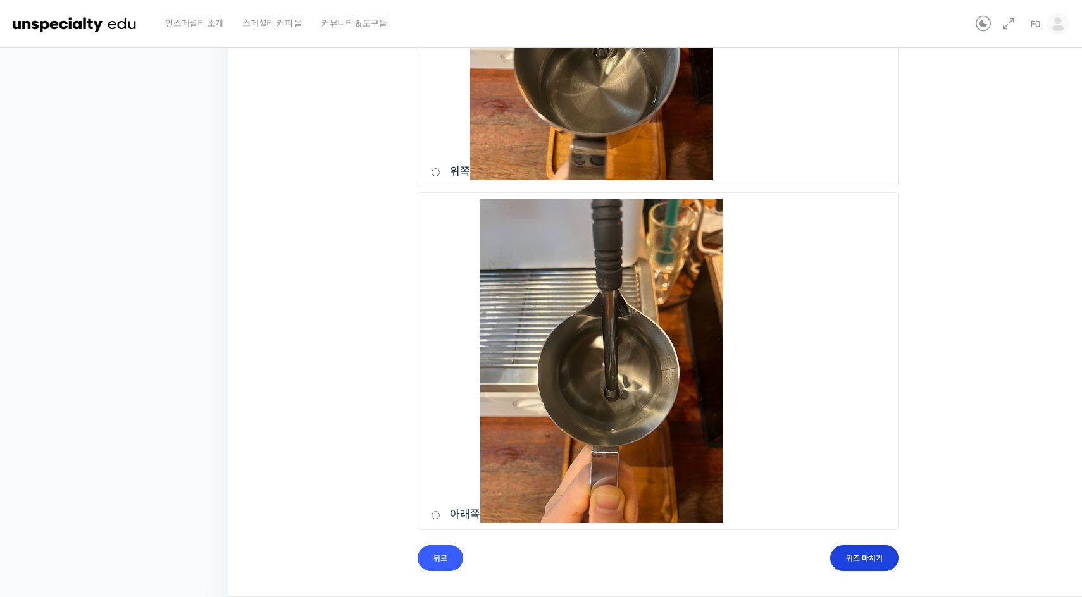
click at [850, 552] on input "퀴즈 마치기" at bounding box center [864, 558] width 68 height 26
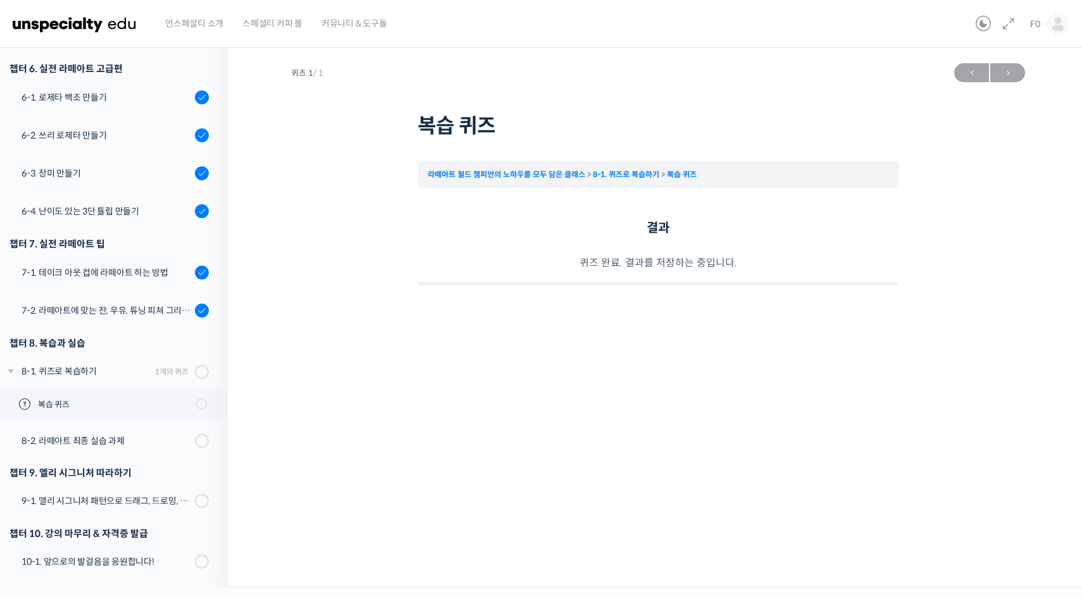
scroll to position [0, 0]
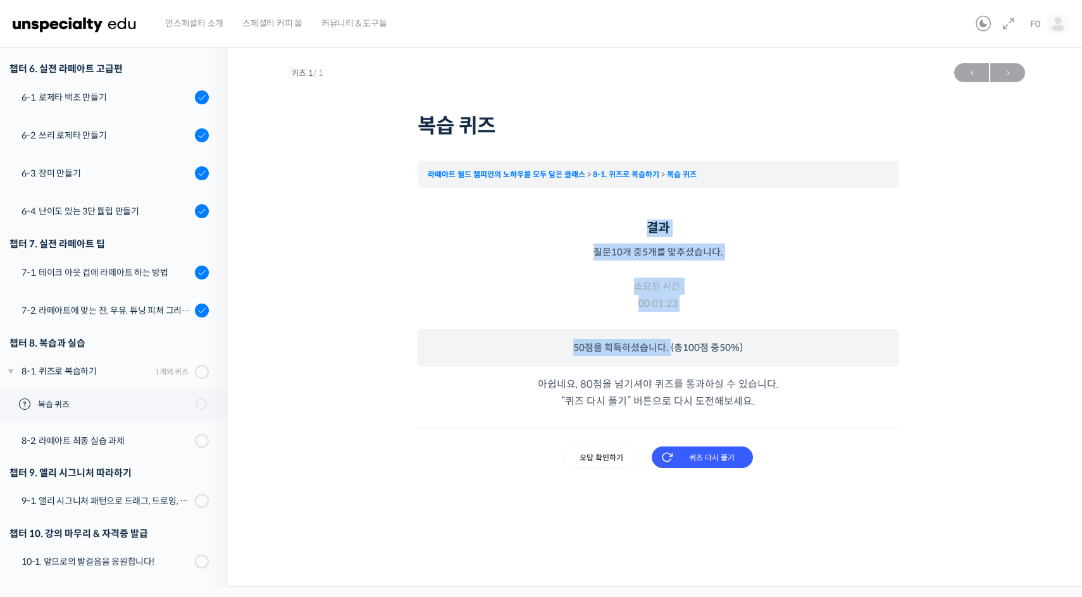
drag, startPoint x: 618, startPoint y: 219, endPoint x: 668, endPoint y: 342, distance: 133.4
click at [668, 342] on div "결과 질문 10 개 중 5 개를 맞추셨습니다. 소요된 시간: 00:01:23 Time has elapsed 50 점을 획득하셨습니다. (총 1…" at bounding box center [658, 344] width 481 height 249
click at [668, 342] on p "50 점을 획득하셨습니다. (총 100 점 중 50% )" at bounding box center [658, 347] width 481 height 37
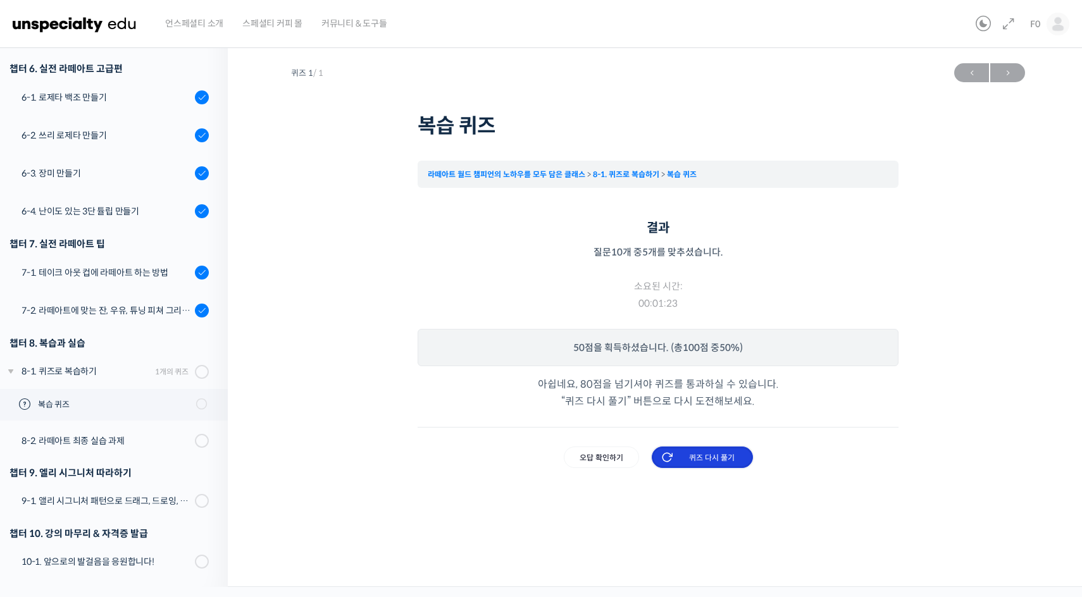
click at [685, 457] on input "퀴즈 다시 풀기" at bounding box center [702, 458] width 101 height 22
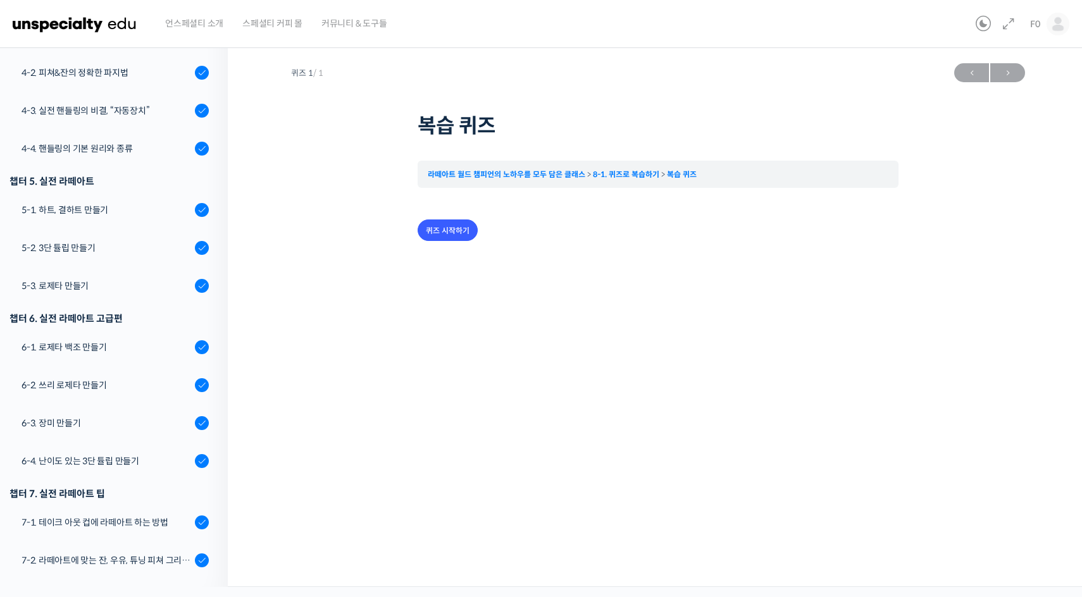
scroll to position [667, 0]
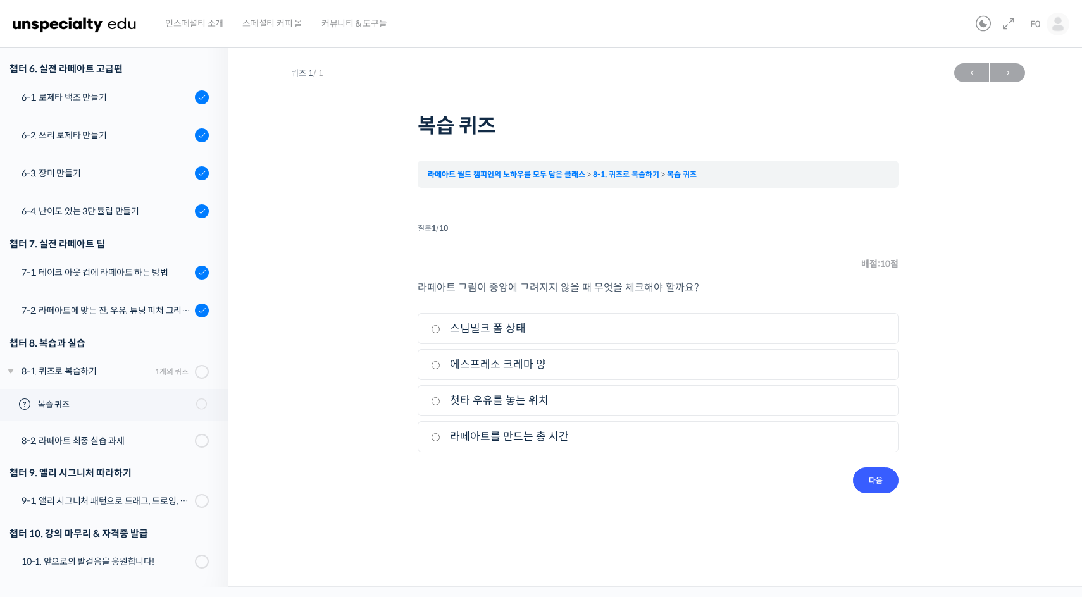
click at [487, 327] on label "스팀밀크 폼 상태" at bounding box center [658, 328] width 454 height 17
click at [440, 327] on input "스팀밀크 폼 상태" at bounding box center [435, 329] width 9 height 8
radio input "true"
click at [485, 382] on ul "1. 스팀밀크 폼 상태 2. 에스프레소 크레마 양 3. 첫타 우유를 놓는 위치 4. 라떼아트를 만드는 총 시간" at bounding box center [658, 385] width 481 height 144
click at [485, 365] on label "에스프레소 크레마 양" at bounding box center [658, 364] width 454 height 17
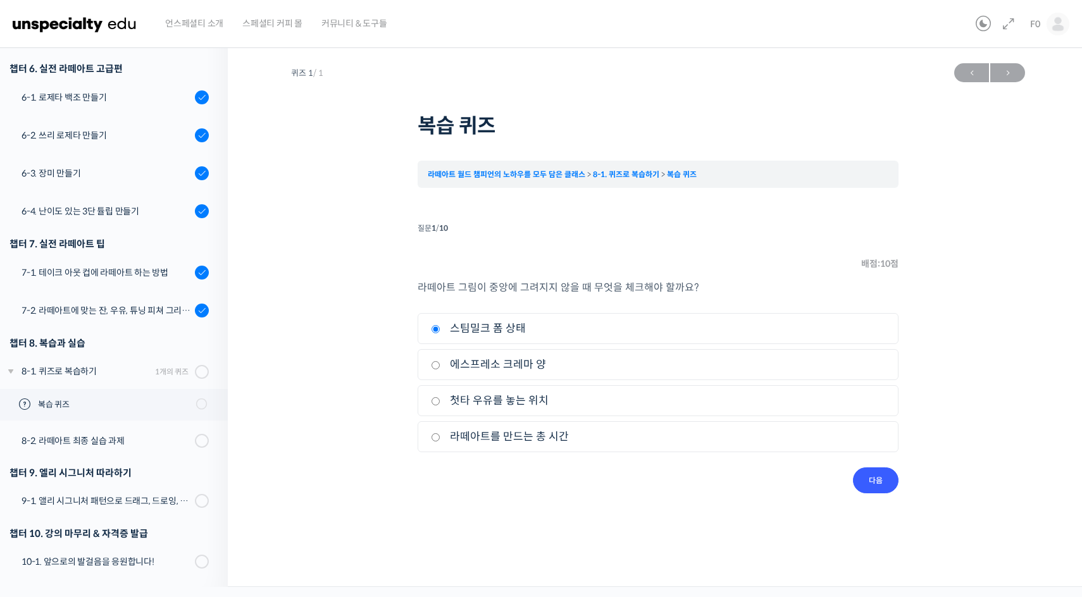
click at [440, 365] on input "에스프레소 크레마 양" at bounding box center [435, 365] width 9 height 8
radio input "true"
drag, startPoint x: 482, startPoint y: 284, endPoint x: 584, endPoint y: 296, distance: 102.6
click at [584, 298] on div "라떼아트 그림이 중앙에 그려지지 않을 때 무엇을 체크해야 할까요? 1. 스팀밀크 폼 상태 2. 에스프레소 크레마 양 3. 첫타 우유를 놓는 위…" at bounding box center [658, 373] width 481 height 189
click at [584, 296] on div "라떼아트 그림이 중앙에 그려지지 않을 때 무엇을 체크해야 할까요? 1. 스팀밀크 폼 상태 2. 에스프레소 크레마 양 3. 첫타 우유를 놓는 위…" at bounding box center [658, 373] width 481 height 189
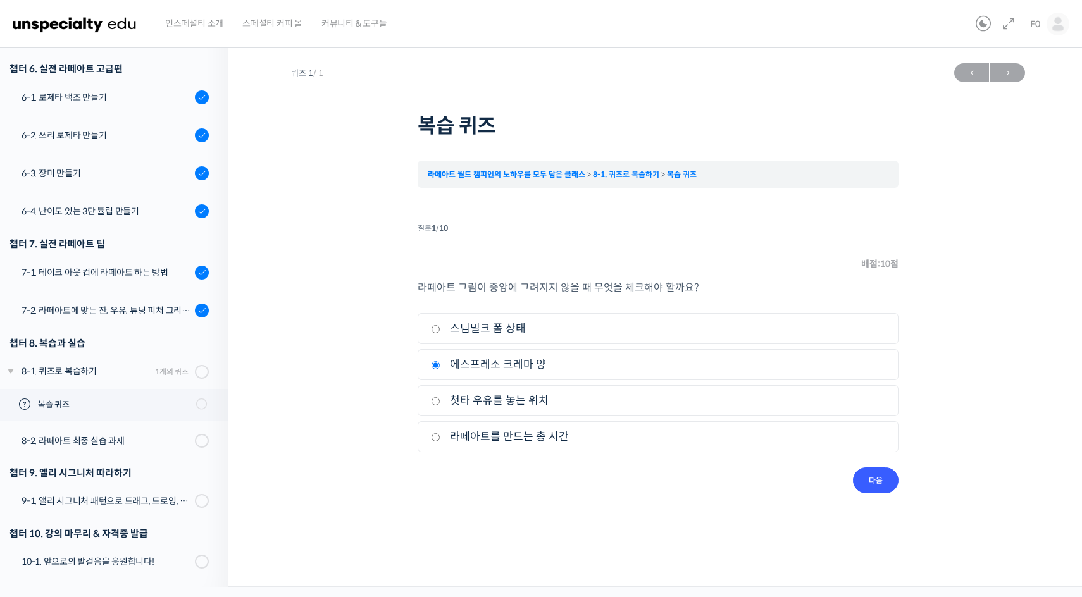
click at [521, 411] on li "3. 첫타 우유를 놓는 위치" at bounding box center [658, 400] width 481 height 31
click at [483, 412] on li "3. 첫타 우유를 놓는 위치" at bounding box center [658, 400] width 481 height 31
click at [483, 405] on label "첫타 우유를 놓는 위치" at bounding box center [658, 400] width 454 height 17
click at [440, 405] on input "첫타 우유를 놓는 위치" at bounding box center [435, 401] width 9 height 8
radio input "true"
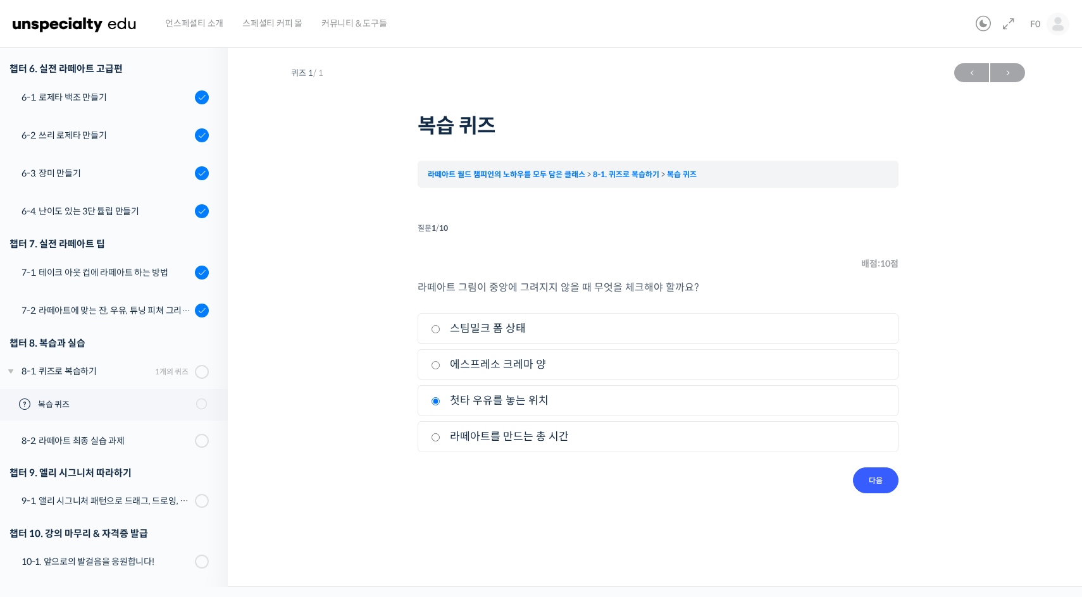
click at [483, 401] on label "첫타 우유를 놓는 위치" at bounding box center [658, 400] width 454 height 17
click at [440, 401] on input "첫타 우유를 놓는 위치" at bounding box center [435, 401] width 9 height 8
click at [875, 488] on input "다음" at bounding box center [876, 481] width 46 height 26
click at [589, 408] on label "잔의 사이즈" at bounding box center [658, 400] width 454 height 17
click at [440, 406] on input "잔의 사이즈" at bounding box center [435, 401] width 9 height 8
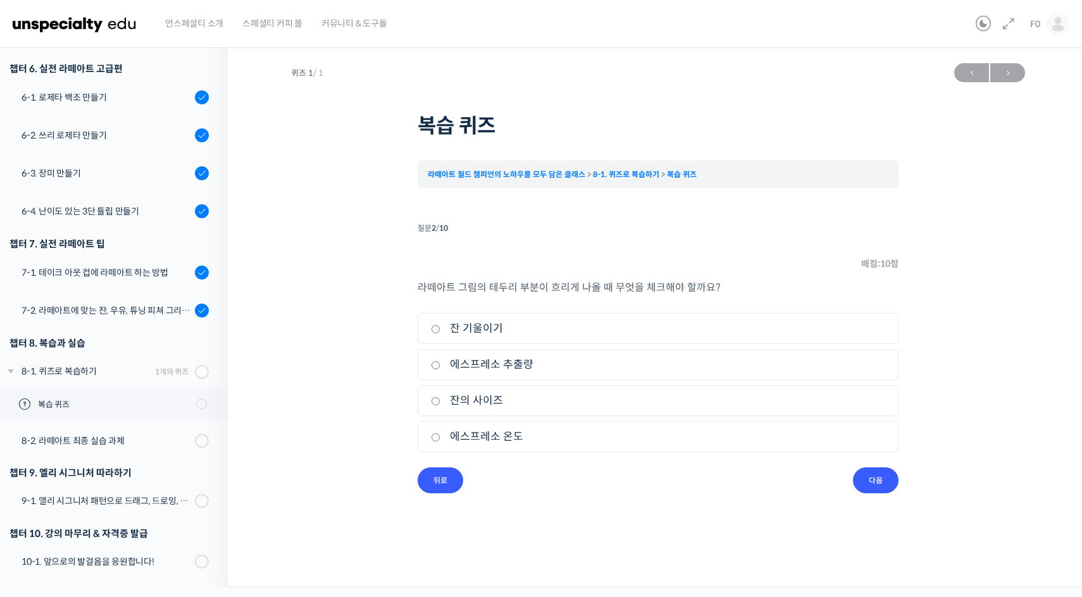
radio input "true"
click at [613, 340] on li "1. 잔 기울이기" at bounding box center [658, 328] width 481 height 31
click at [610, 361] on label "에스프레소 추출량" at bounding box center [658, 364] width 454 height 17
click at [440, 361] on input "에스프레소 추출량" at bounding box center [435, 365] width 9 height 8
radio input "true"
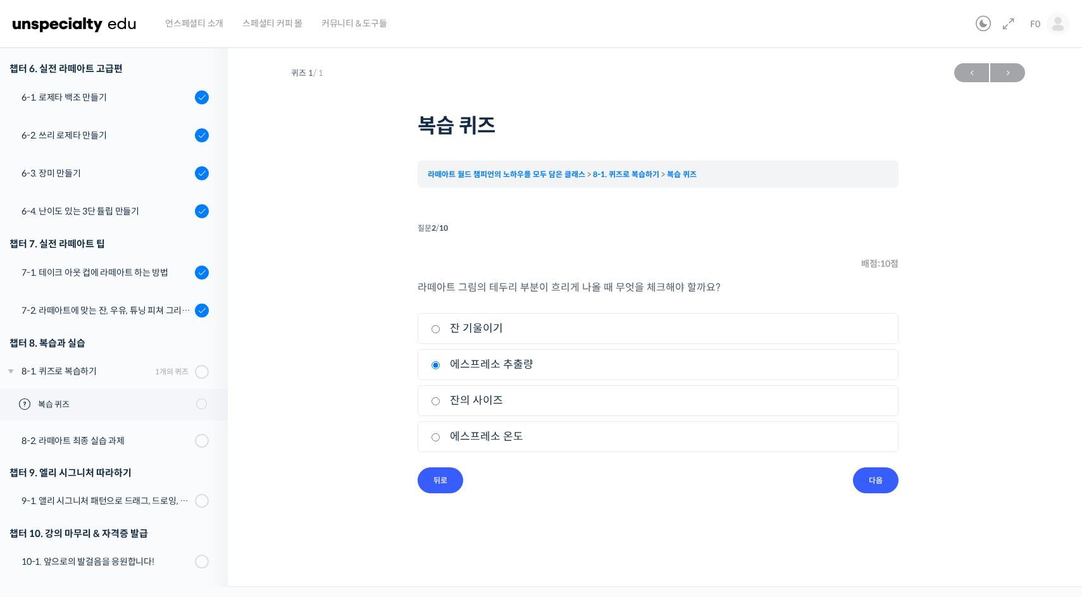
click at [621, 315] on li "1. 잔 기울이기" at bounding box center [658, 328] width 481 height 31
click at [612, 339] on li "1. 잔 기울이기" at bounding box center [658, 328] width 481 height 31
click at [571, 447] on li "4. 에스프레소 온도" at bounding box center [658, 436] width 481 height 31
click at [571, 442] on label "에스프레소 온도" at bounding box center [658, 436] width 454 height 17
click at [440, 442] on input "에스프레소 온도" at bounding box center [435, 437] width 9 height 8
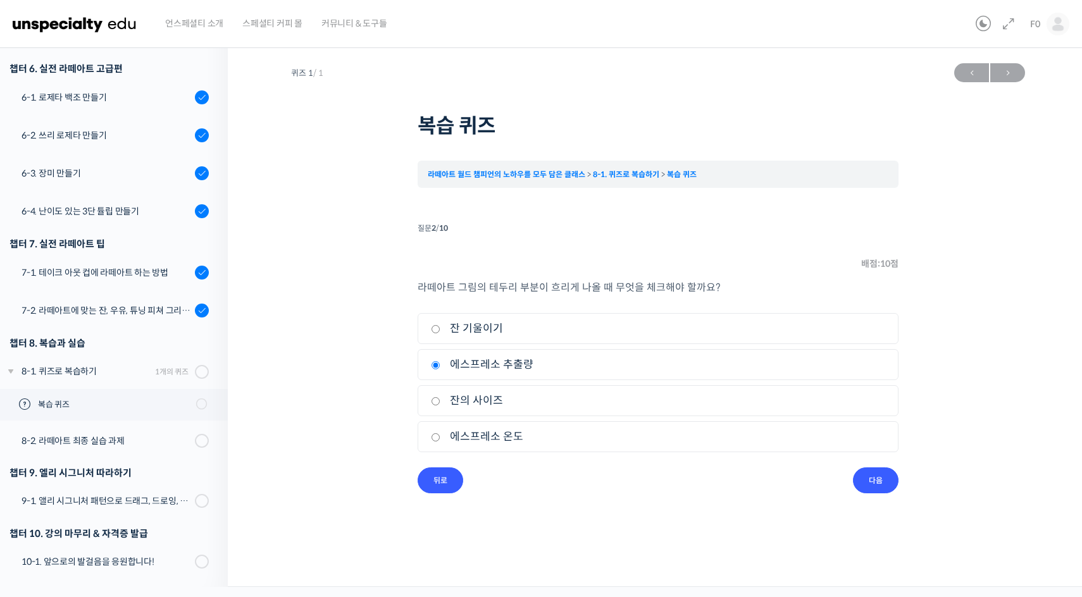
radio input "true"
click at [876, 486] on input "다음" at bounding box center [876, 481] width 46 height 26
click at [680, 363] on label "자세" at bounding box center [658, 364] width 454 height 17
click at [440, 363] on input "자세" at bounding box center [435, 365] width 9 height 8
radio input "true"
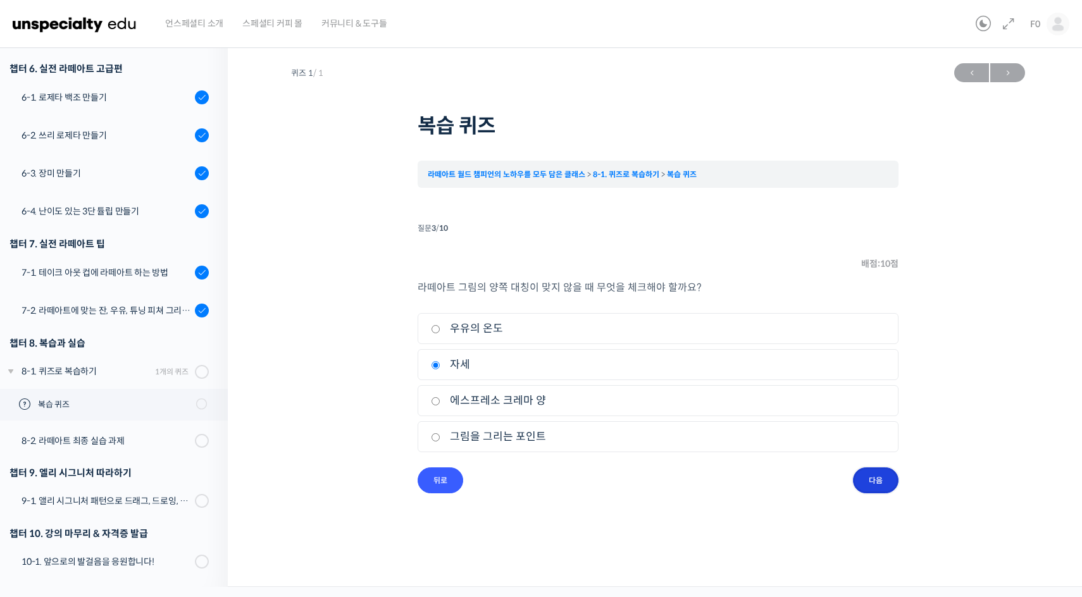
click at [872, 473] on input "다음" at bounding box center [876, 481] width 46 height 26
click at [720, 404] on label "어깨" at bounding box center [658, 400] width 454 height 17
click at [440, 404] on input "어깨" at bounding box center [435, 401] width 9 height 8
radio input "true"
click at [870, 472] on input "다음" at bounding box center [876, 481] width 46 height 26
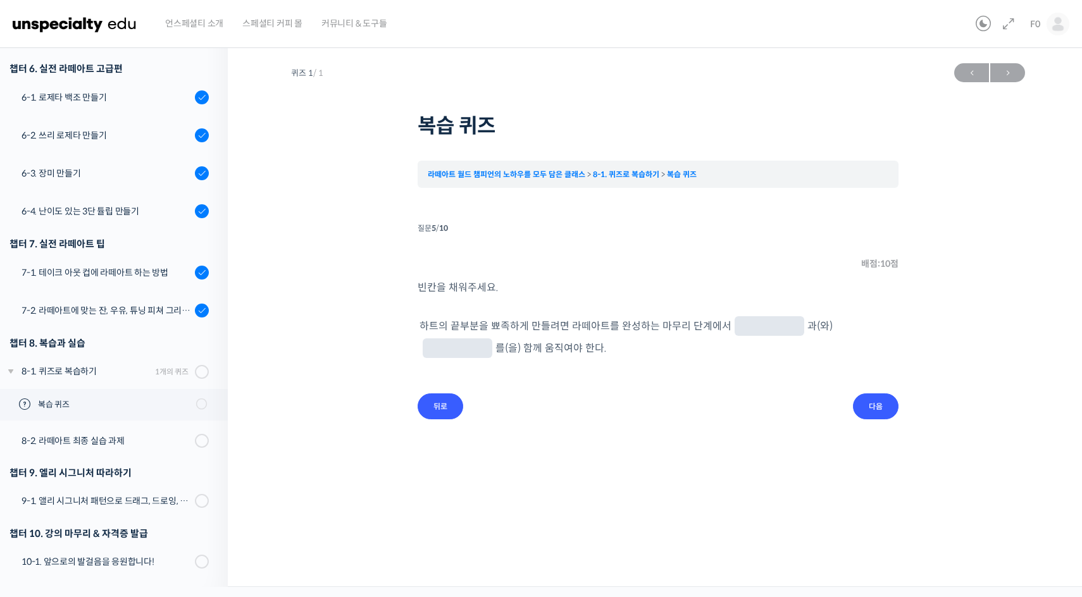
drag, startPoint x: 754, startPoint y: 316, endPoint x: 813, endPoint y: 193, distance: 136.7
click at [755, 311] on div "빈칸을 채워주세요. 하트의 끝부분을 뾰족하게 만들려면 라떼아트를 완성하는 마무리 단계에서 과(와) 를(을) 함께 움직여야 한다." at bounding box center [658, 336] width 481 height 115
click at [761, 323] on input "text" at bounding box center [769, 327] width 59 height 12
type input "어깨"
type input "팔"
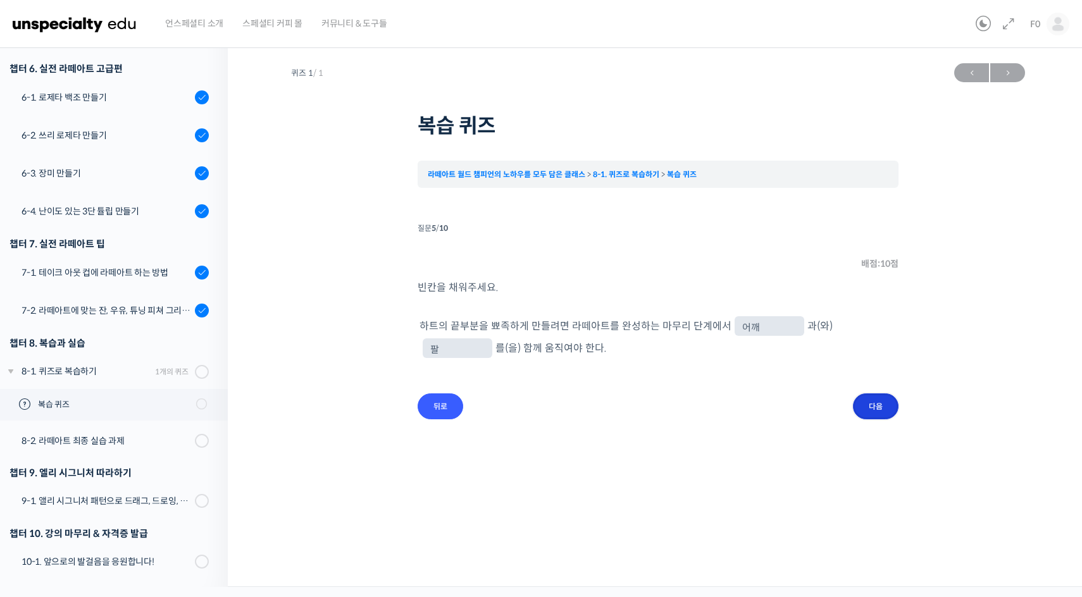
click at [878, 394] on input "다음" at bounding box center [876, 407] width 46 height 26
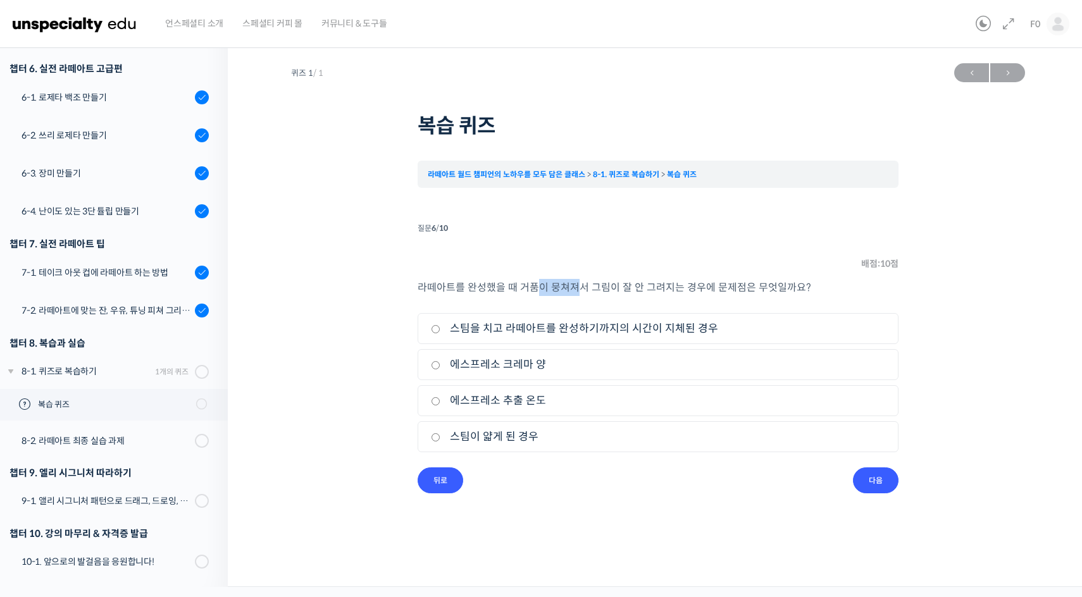
drag, startPoint x: 540, startPoint y: 281, endPoint x: 575, endPoint y: 296, distance: 37.7
click at [575, 296] on p "라떼아트를 완성했을 때 거품이 뭉쳐져서 그림이 잘 안 그려지는 경우에 문제점은 무엇일까요?" at bounding box center [658, 287] width 481 height 17
click at [539, 339] on li "1. 스팀을 치고 라떼아트를 완성하기까지의 시간이 지체된 경우" at bounding box center [658, 328] width 481 height 31
click at [538, 332] on label "스팀을 치고 라떼아트를 완성하기까지의 시간이 지체된 경우" at bounding box center [658, 328] width 454 height 17
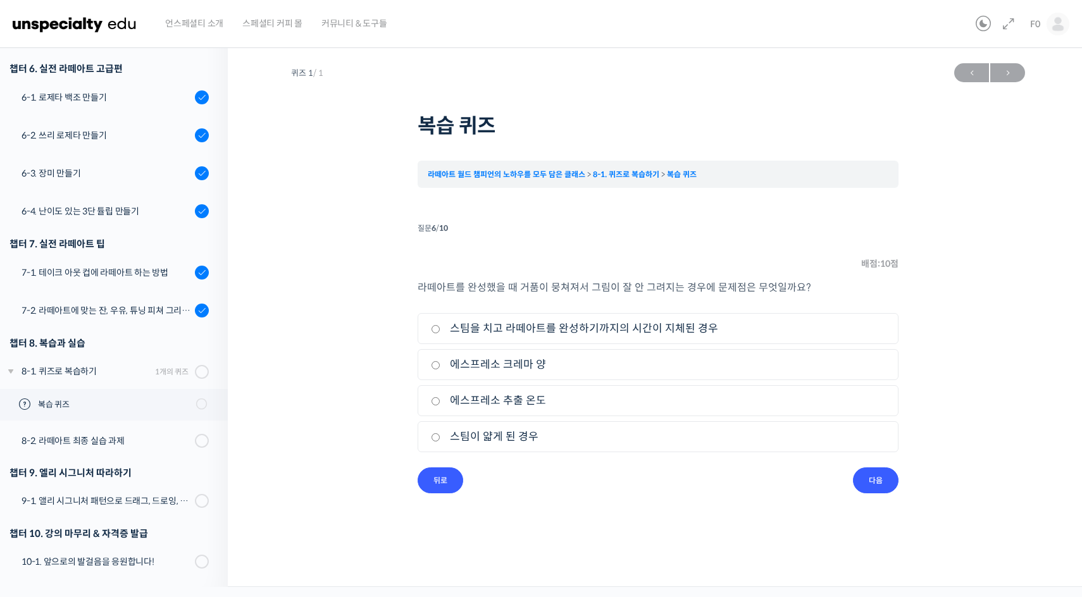
click at [440, 332] on input "스팀을 치고 라떼아트를 완성하기까지의 시간이 지체된 경우" at bounding box center [435, 329] width 9 height 8
radio input "true"
click at [877, 489] on input "다음" at bounding box center [876, 481] width 46 height 26
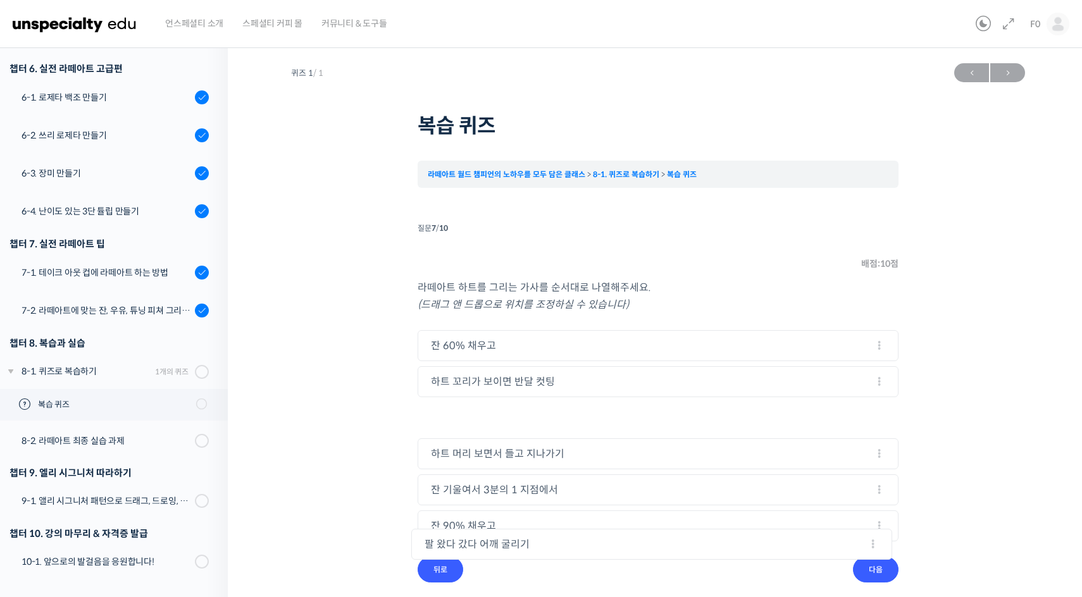
drag, startPoint x: 492, startPoint y: 387, endPoint x: 486, endPoint y: 549, distance: 162.8
drag, startPoint x: 490, startPoint y: 377, endPoint x: 494, endPoint y: 482, distance: 104.5
drag, startPoint x: 478, startPoint y: 494, endPoint x: 484, endPoint y: 448, distance: 46.0
drag, startPoint x: 475, startPoint y: 492, endPoint x: 483, endPoint y: 414, distance: 77.6
drag, startPoint x: 465, startPoint y: 525, endPoint x: 473, endPoint y: 421, distance: 104.1
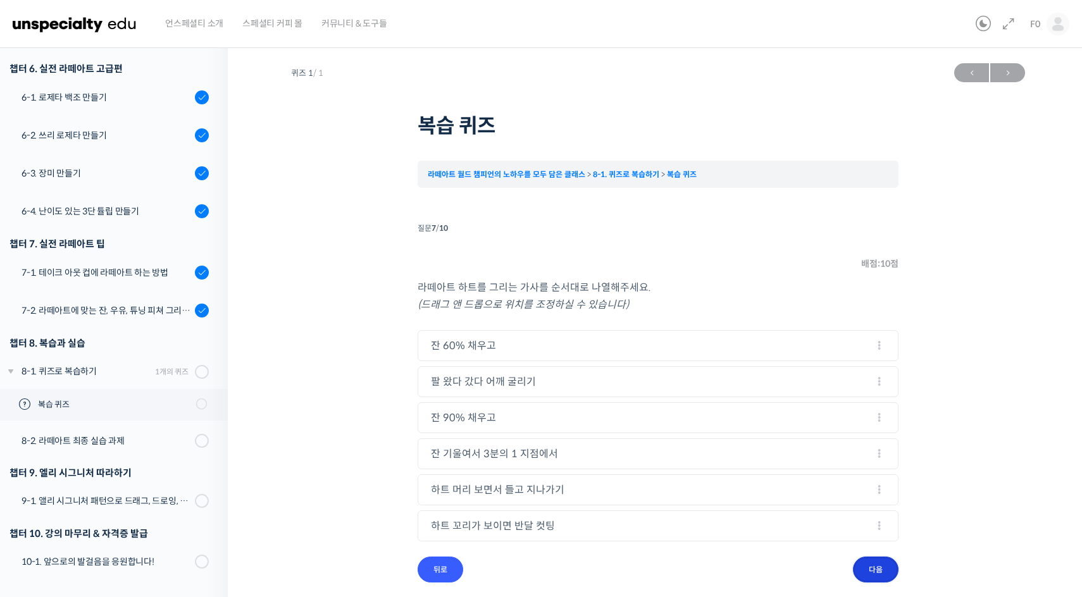
click at [871, 567] on input "다음" at bounding box center [876, 570] width 46 height 26
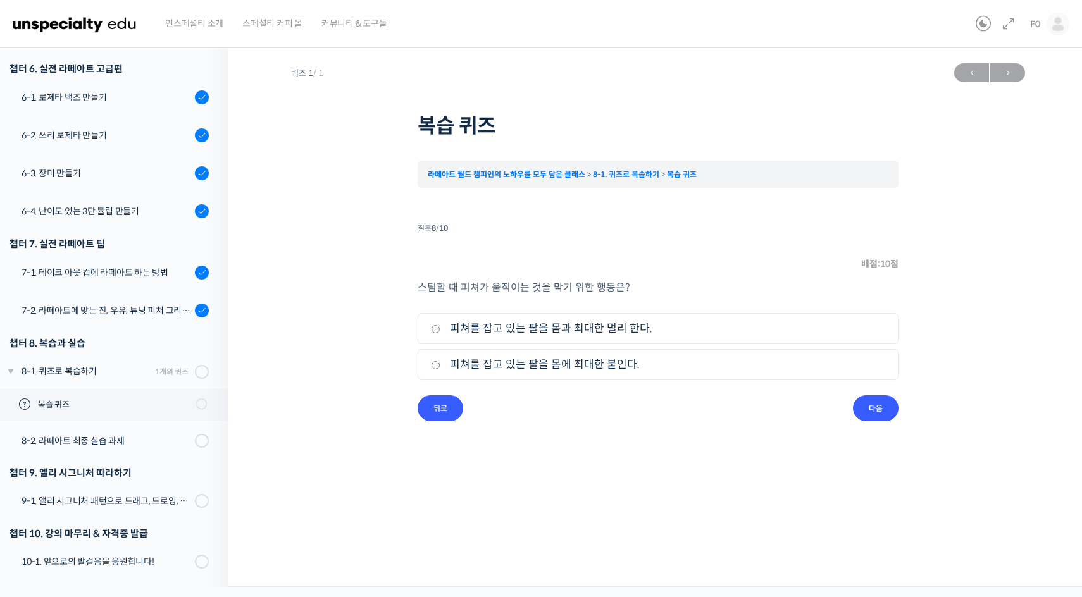
click at [625, 358] on label "피쳐를 잡고 있는 팔을 몸에 최대한 붙인다." at bounding box center [658, 364] width 454 height 17
click at [440, 361] on input "피쳐를 잡고 있는 팔을 몸에 최대한 붙인다." at bounding box center [435, 365] width 9 height 8
radio input "true"
click at [869, 411] on input "다음" at bounding box center [876, 409] width 46 height 26
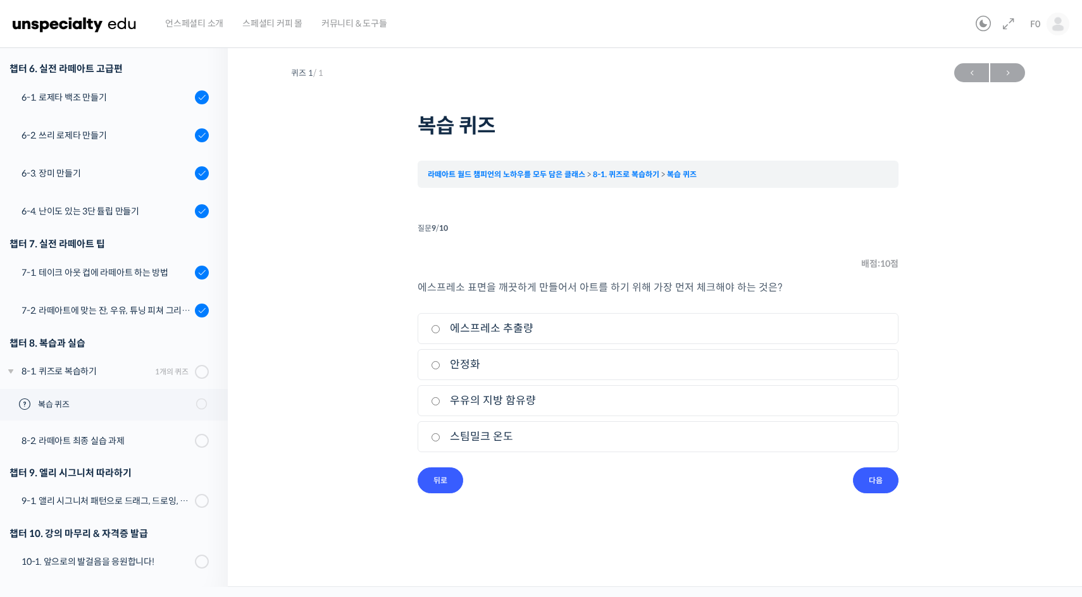
click at [599, 329] on label "에스프레소 추출량" at bounding box center [658, 328] width 454 height 17
click at [440, 329] on input "에스프레소 추출량" at bounding box center [435, 329] width 9 height 8
radio input "true"
click at [567, 361] on label "안정화" at bounding box center [658, 364] width 454 height 17
click at [440, 361] on input "안정화" at bounding box center [435, 365] width 9 height 8
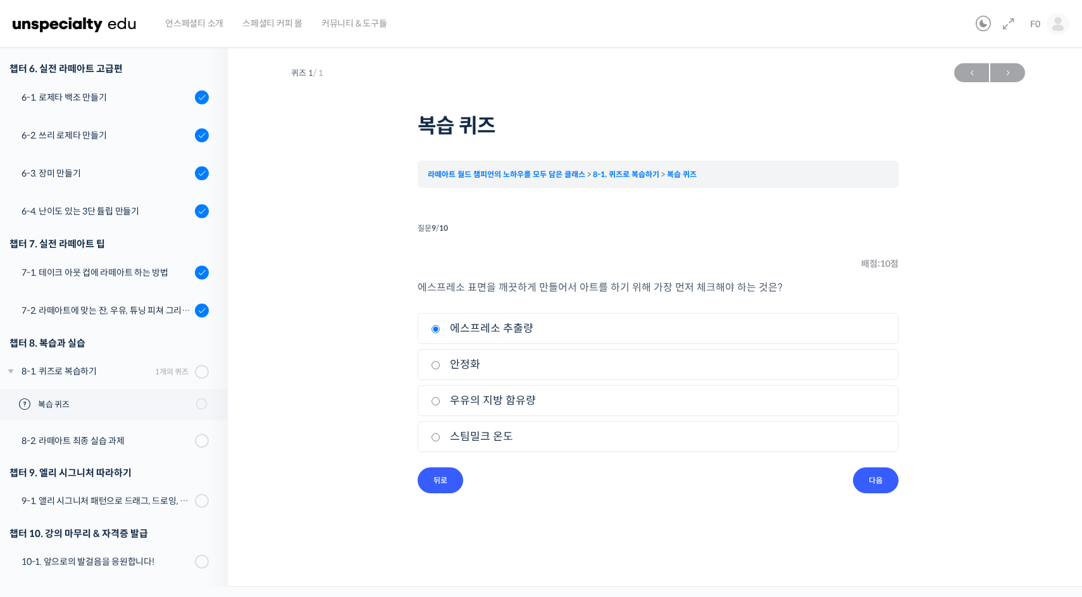
radio input "true"
click at [517, 437] on label "스팀밀크 온도" at bounding box center [658, 436] width 454 height 17
click at [440, 437] on input "스팀밀크 온도" at bounding box center [435, 437] width 9 height 8
radio input "true"
click at [533, 327] on label "에스프레소 추출량" at bounding box center [658, 328] width 454 height 17
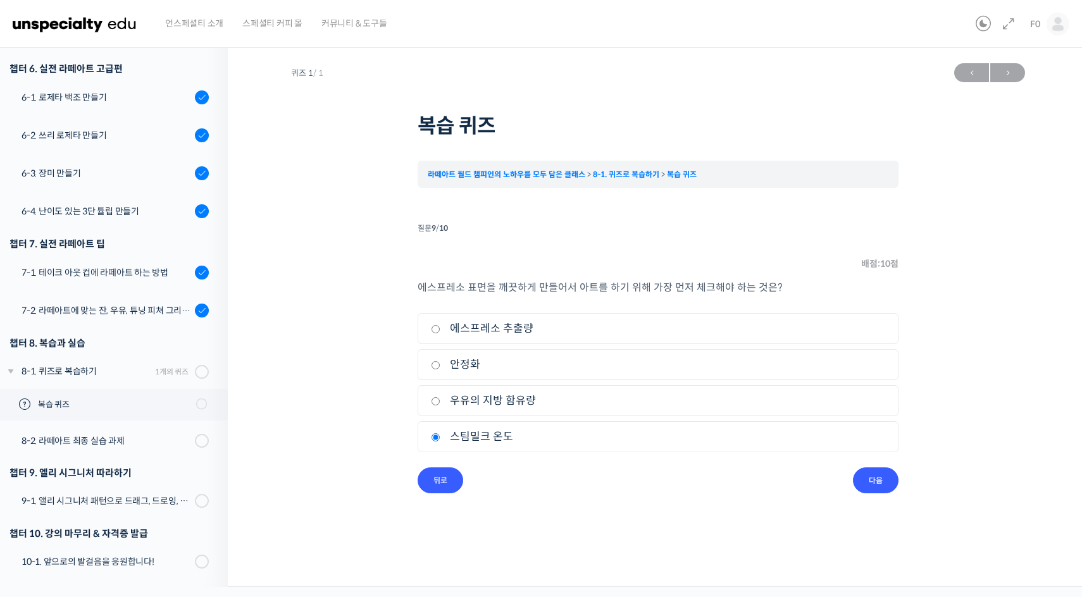
click at [440, 327] on input "에스프레소 추출량" at bounding box center [435, 329] width 9 height 8
radio input "true"
click at [521, 368] on label "안정화" at bounding box center [658, 364] width 454 height 17
click at [440, 368] on input "안정화" at bounding box center [435, 365] width 9 height 8
radio input "true"
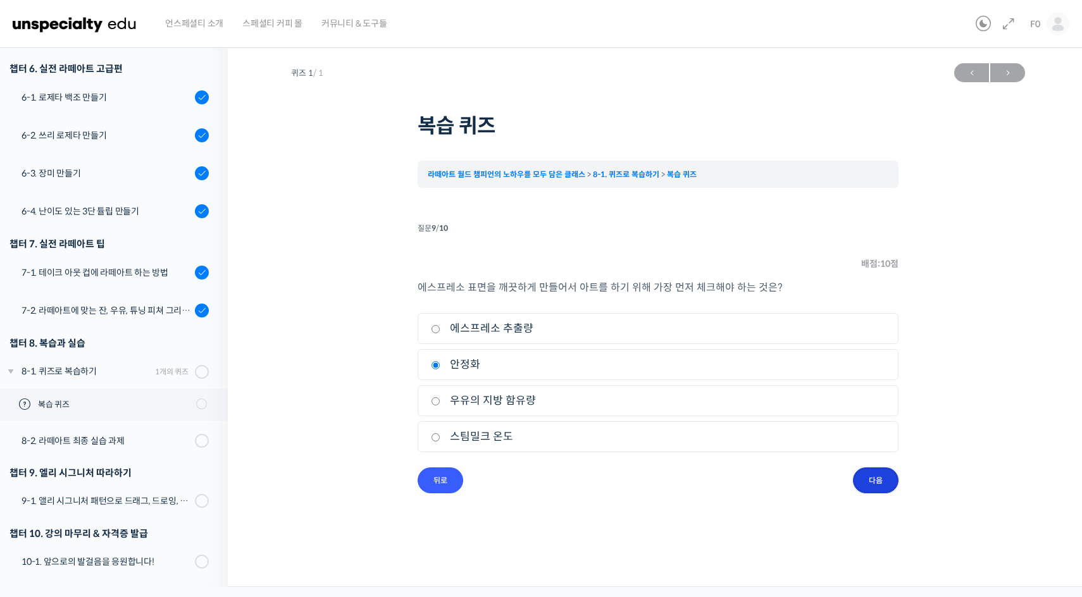
click at [888, 479] on input "다음" at bounding box center [876, 481] width 46 height 26
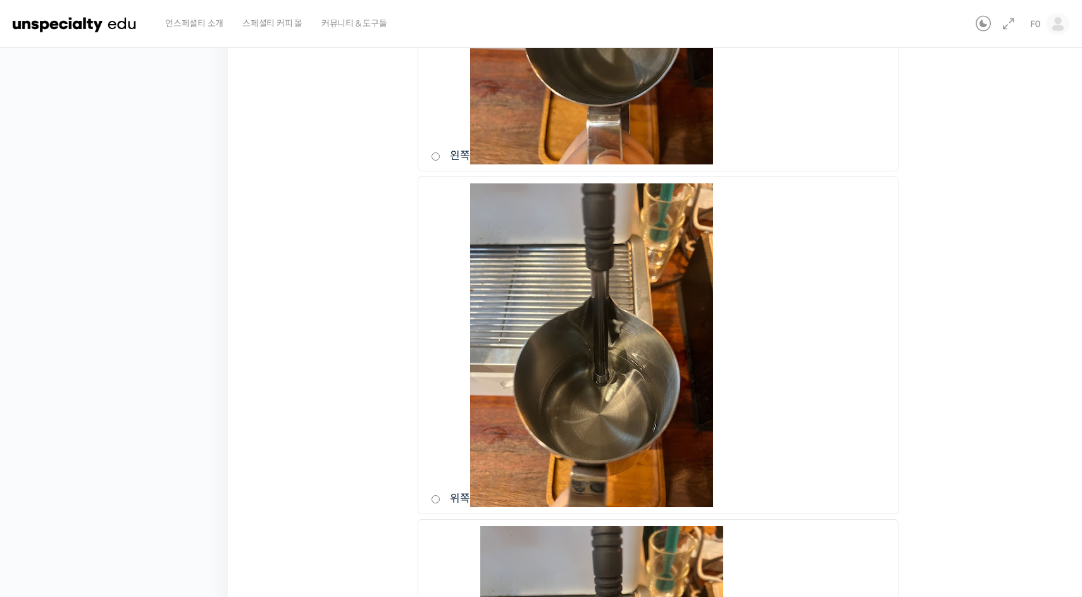
scroll to position [825, 0]
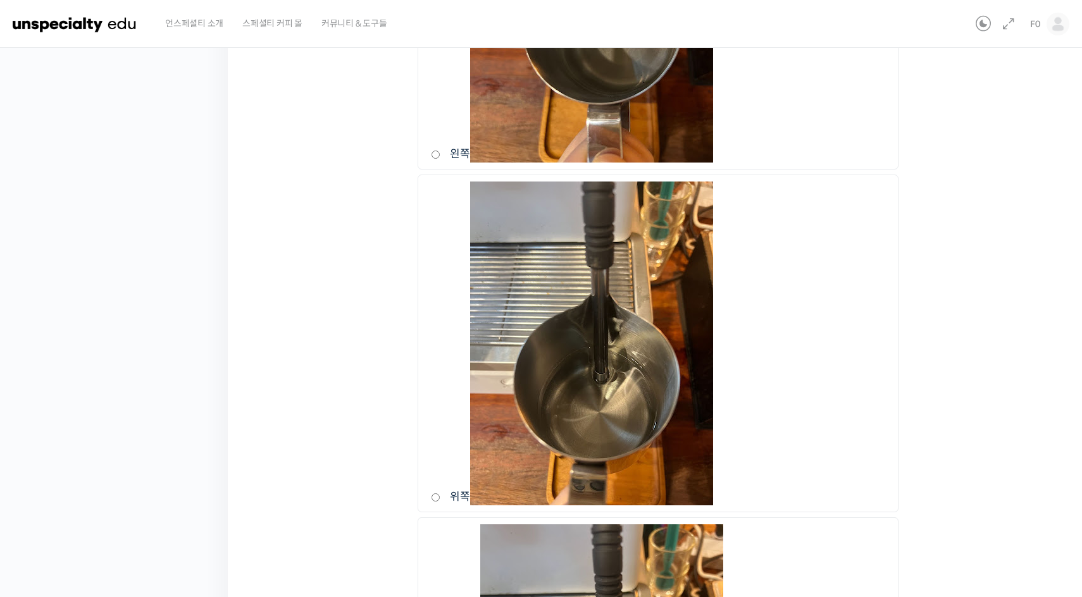
click at [787, 58] on label "왼쪽" at bounding box center [658, 1] width 454 height 324
click at [440, 151] on input "왼쪽" at bounding box center [435, 155] width 9 height 8
radio input "true"
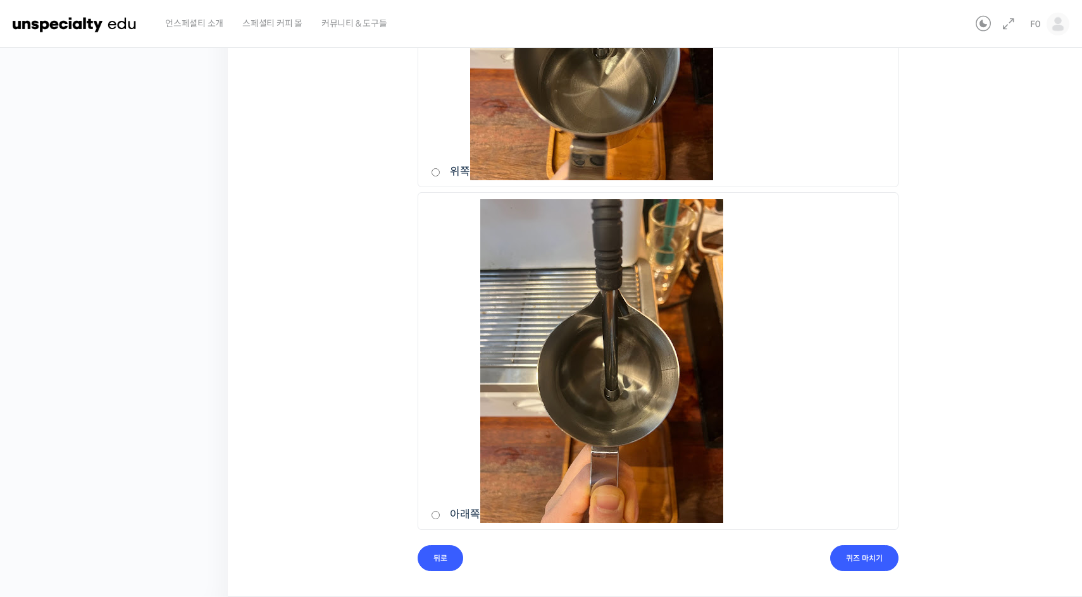
click at [866, 551] on input "퀴즈 마치기" at bounding box center [864, 558] width 68 height 26
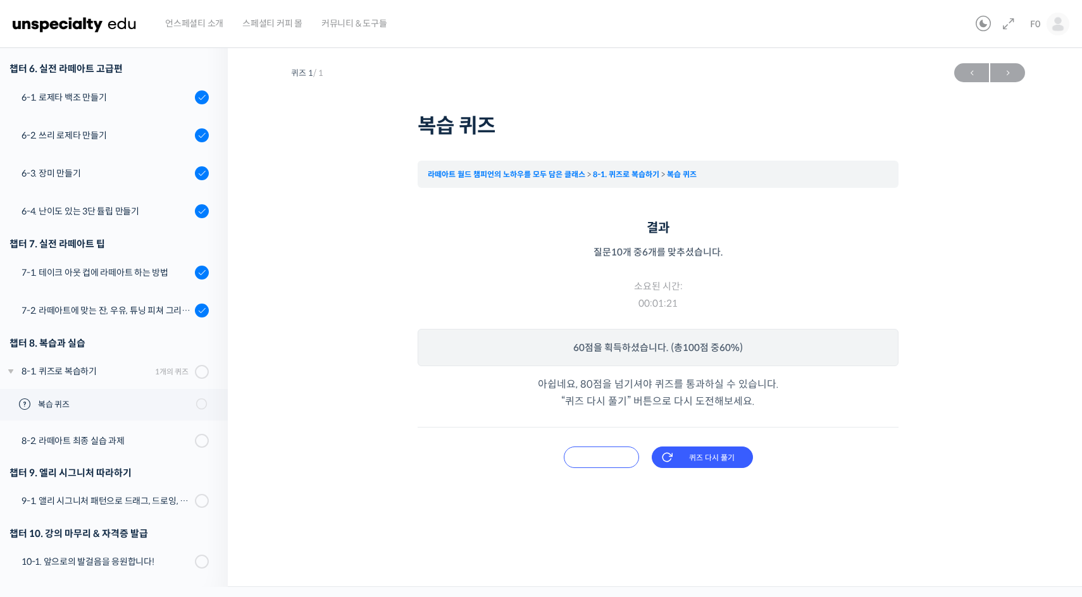
click at [580, 456] on input "오답 확인하기" at bounding box center [601, 458] width 75 height 22
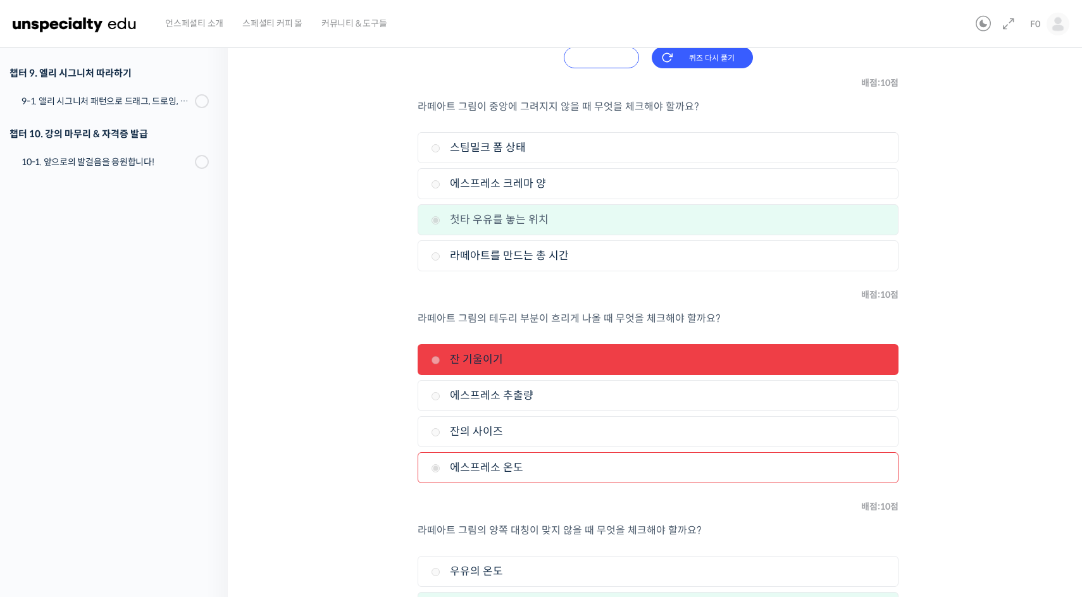
scroll to position [424, 0]
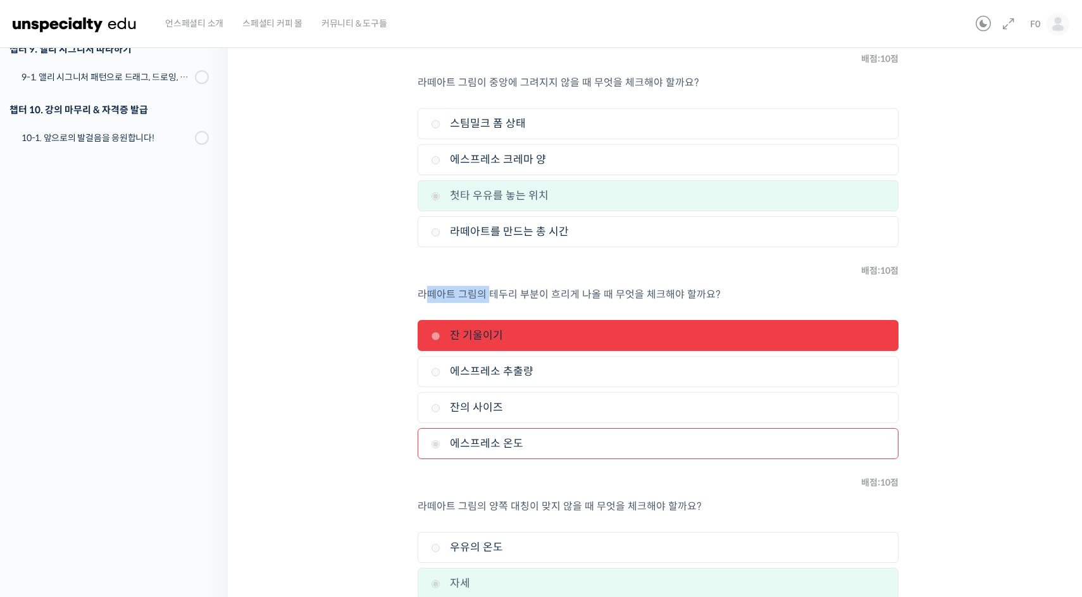
drag, startPoint x: 430, startPoint y: 294, endPoint x: 489, endPoint y: 297, distance: 58.3
click at [489, 297] on span "라떼아트 그림의 테두리 부분이 흐리게 나올 때 무엇을 체크해야 할까요?" at bounding box center [569, 294] width 303 height 13
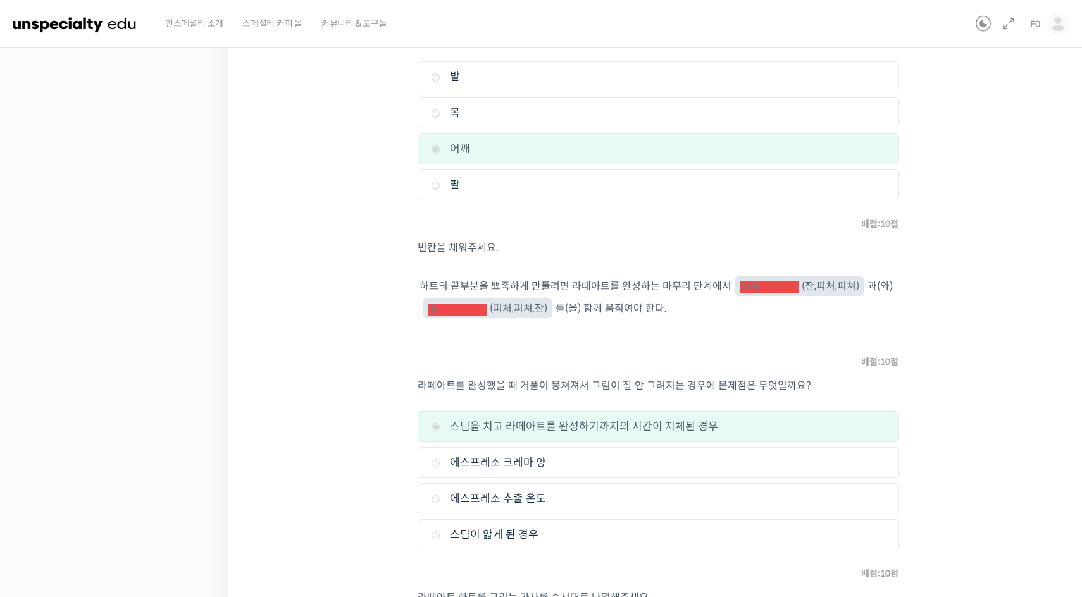
scroll to position [1109, 0]
drag, startPoint x: 470, startPoint y: 302, endPoint x: 525, endPoint y: 311, distance: 56.4
click at [525, 311] on span "팔 (피처,피쳐,잔)" at bounding box center [488, 306] width 130 height 20
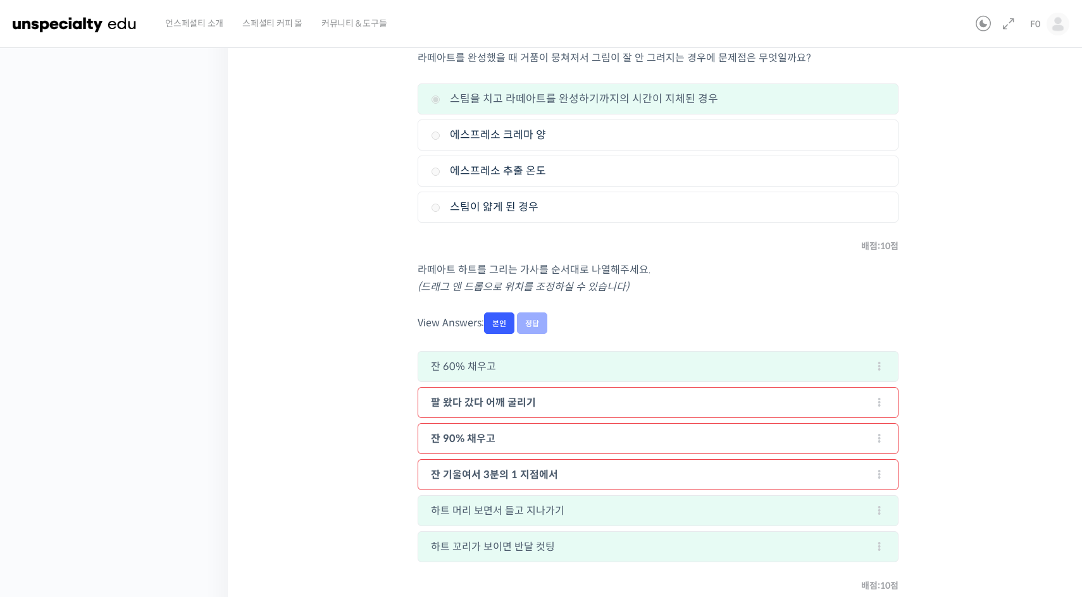
scroll to position [1459, 0]
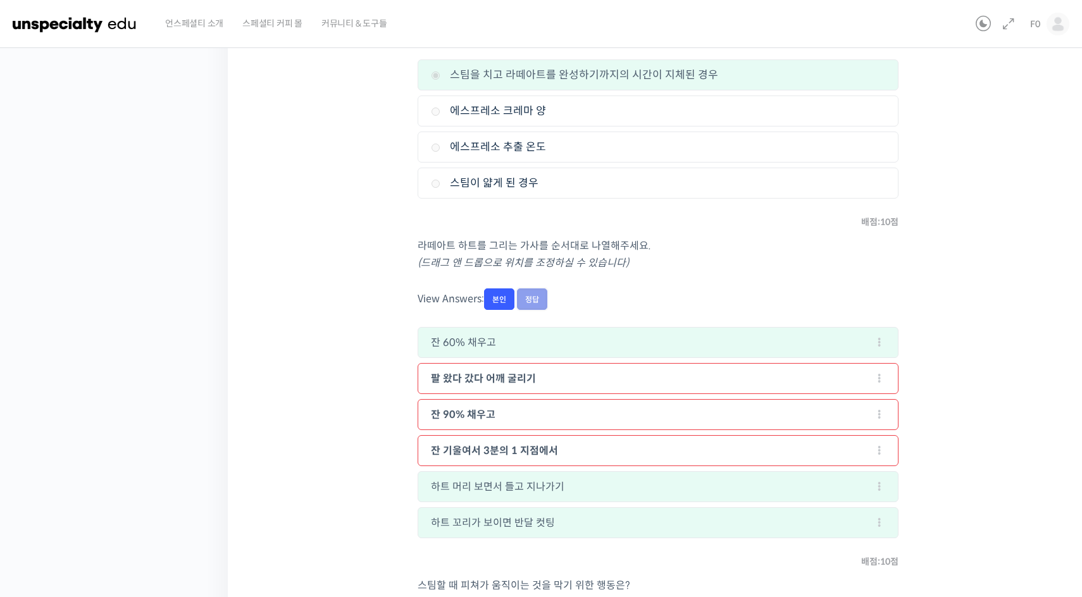
click at [534, 300] on input "정답" at bounding box center [532, 300] width 30 height 22
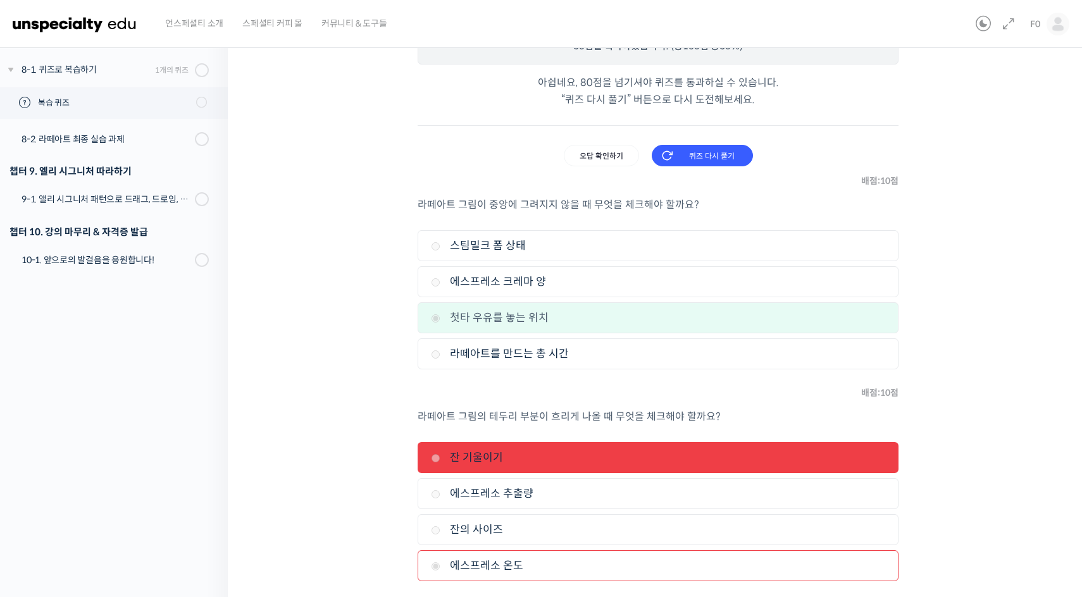
scroll to position [301, 0]
click at [713, 156] on input "퀴즈 다시 풀기" at bounding box center [702, 157] width 101 height 22
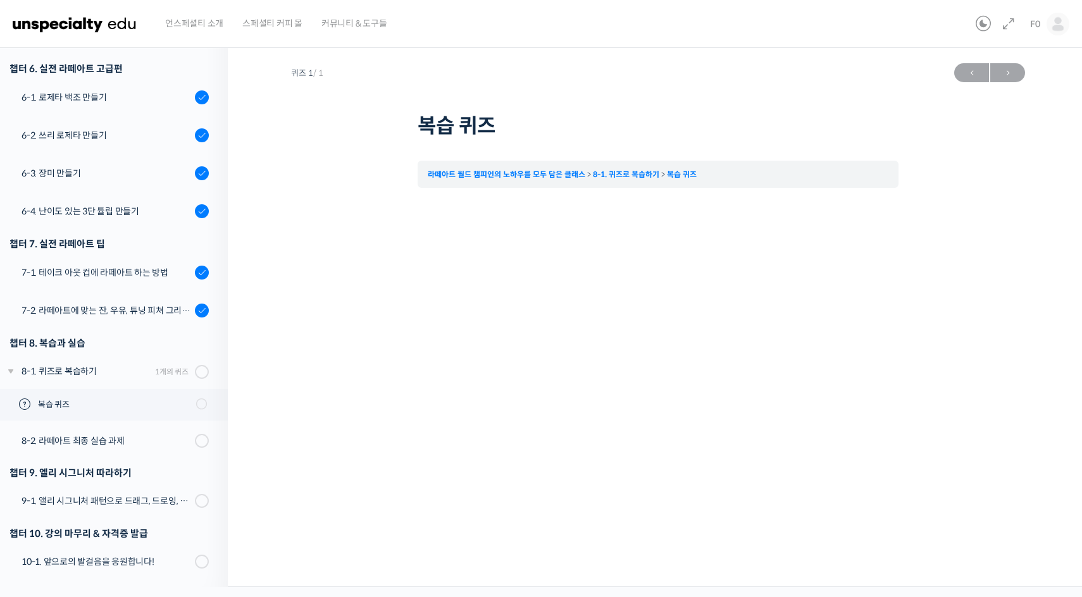
scroll to position [0, 0]
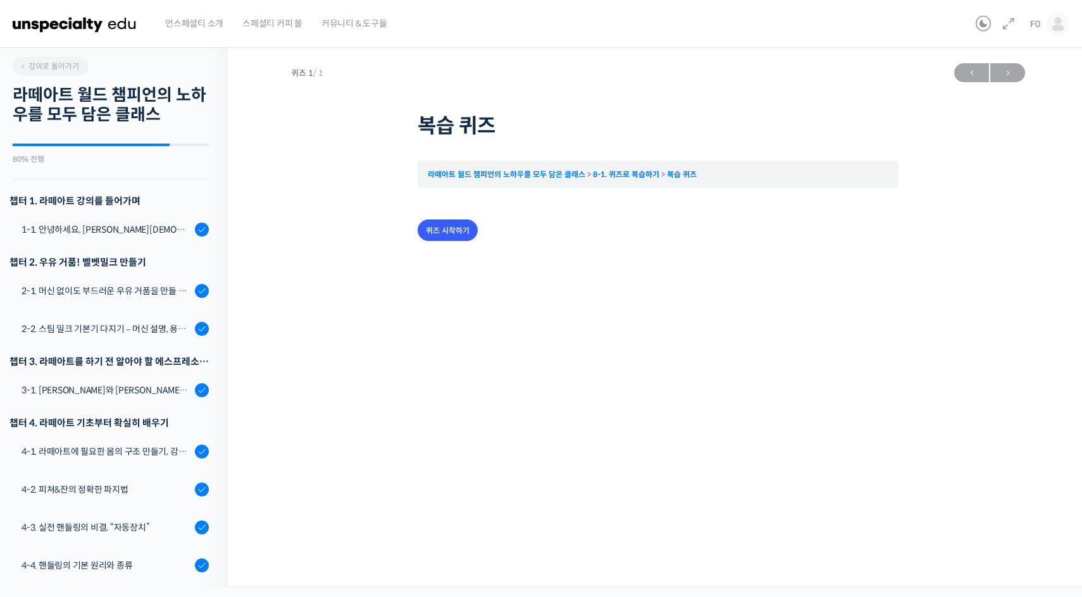
scroll to position [667, 0]
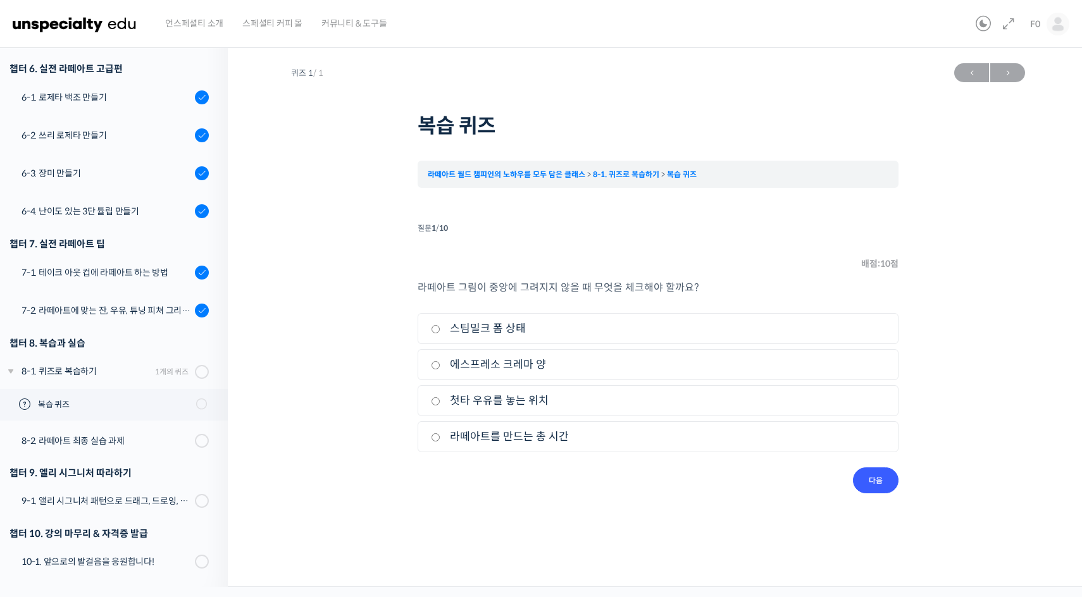
click at [460, 399] on label "첫타 우유를 놓는 위치" at bounding box center [658, 400] width 454 height 17
click at [440, 399] on input "첫타 우유를 놓는 위치" at bounding box center [435, 401] width 9 height 8
radio input "true"
click at [883, 477] on input "다음" at bounding box center [876, 481] width 46 height 26
click at [557, 389] on li "3. 잔의 사이즈" at bounding box center [658, 400] width 481 height 31
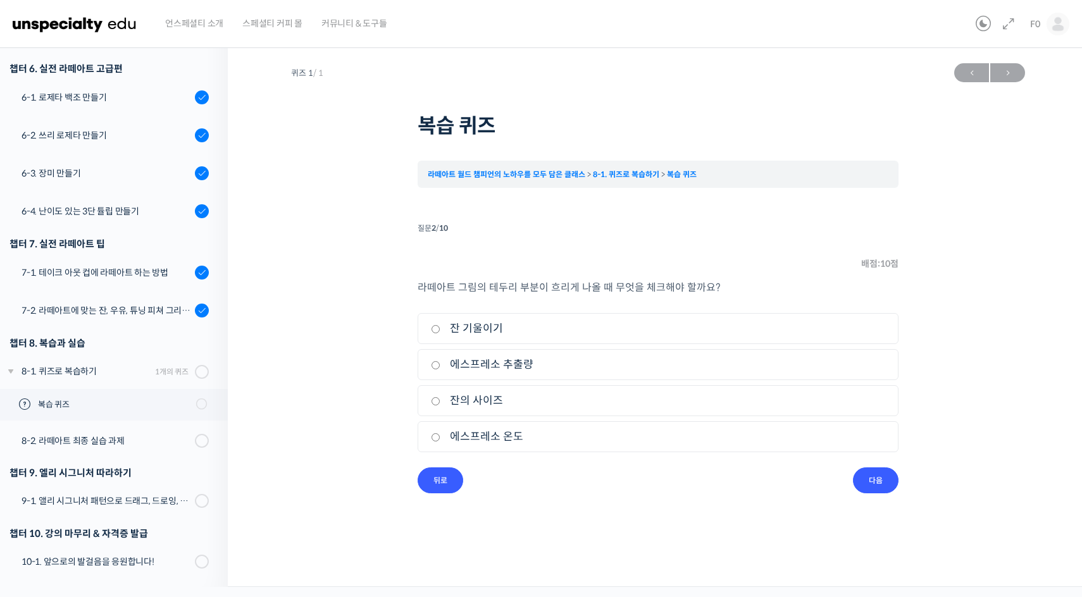
click at [585, 333] on label "잔 기울이기" at bounding box center [658, 328] width 454 height 17
click at [440, 333] on input "잔 기울이기" at bounding box center [435, 329] width 9 height 8
radio input "true"
click at [880, 478] on input "다음" at bounding box center [876, 481] width 46 height 26
click at [582, 363] on label "자세" at bounding box center [658, 364] width 454 height 17
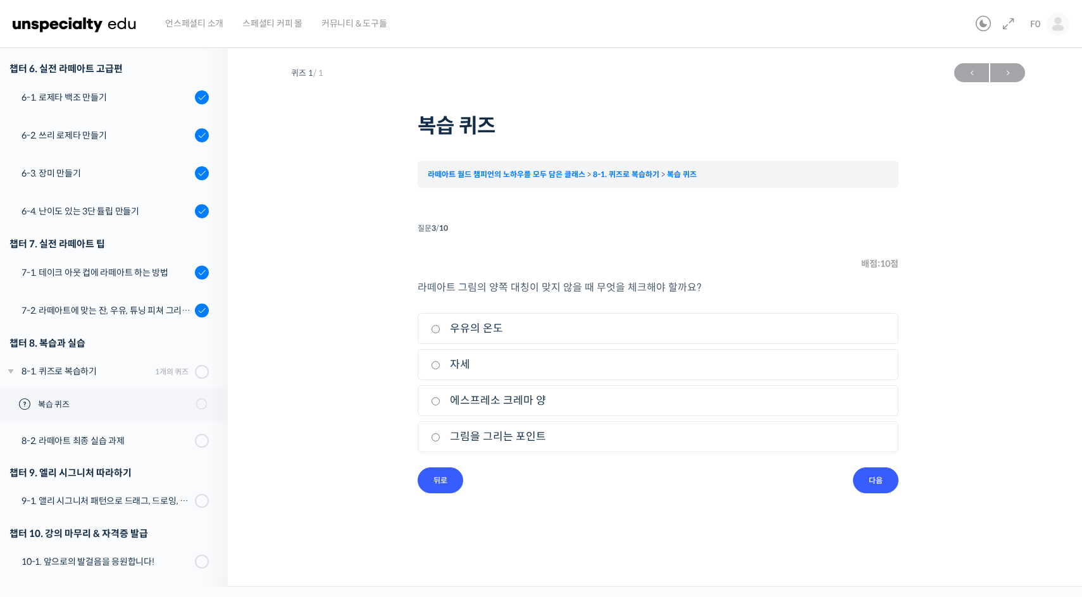
click at [440, 363] on input "자세" at bounding box center [435, 365] width 9 height 8
radio input "true"
click at [861, 490] on input "다음" at bounding box center [876, 481] width 46 height 26
click at [522, 389] on li "3. 어깨" at bounding box center [658, 400] width 481 height 31
click at [530, 397] on label "어깨" at bounding box center [658, 400] width 454 height 17
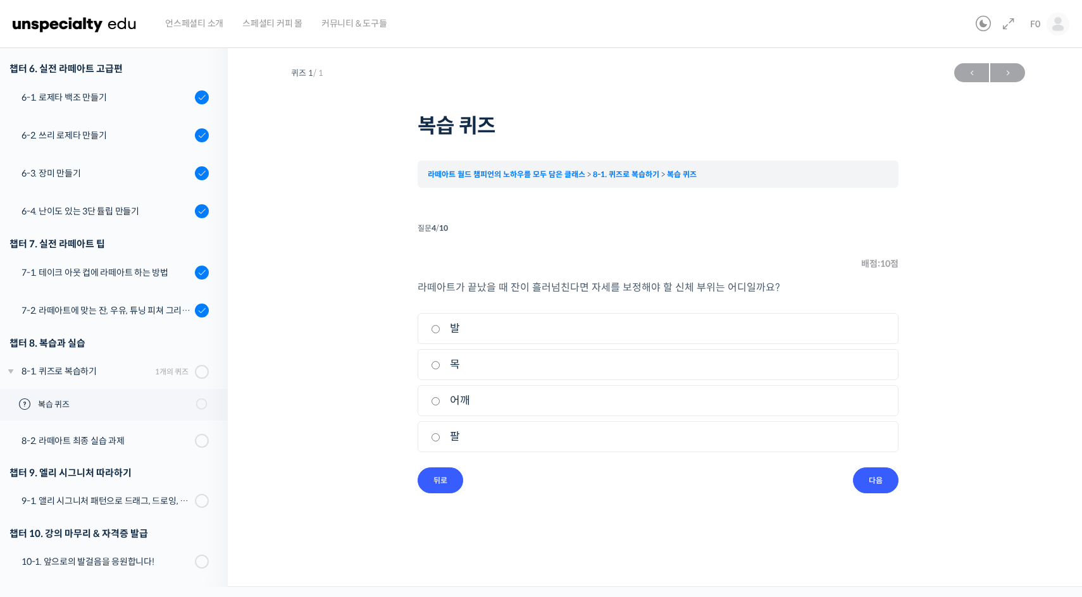
click at [440, 397] on input "어깨" at bounding box center [435, 401] width 9 height 8
radio input "true"
click at [871, 485] on input "다음" at bounding box center [876, 481] width 46 height 26
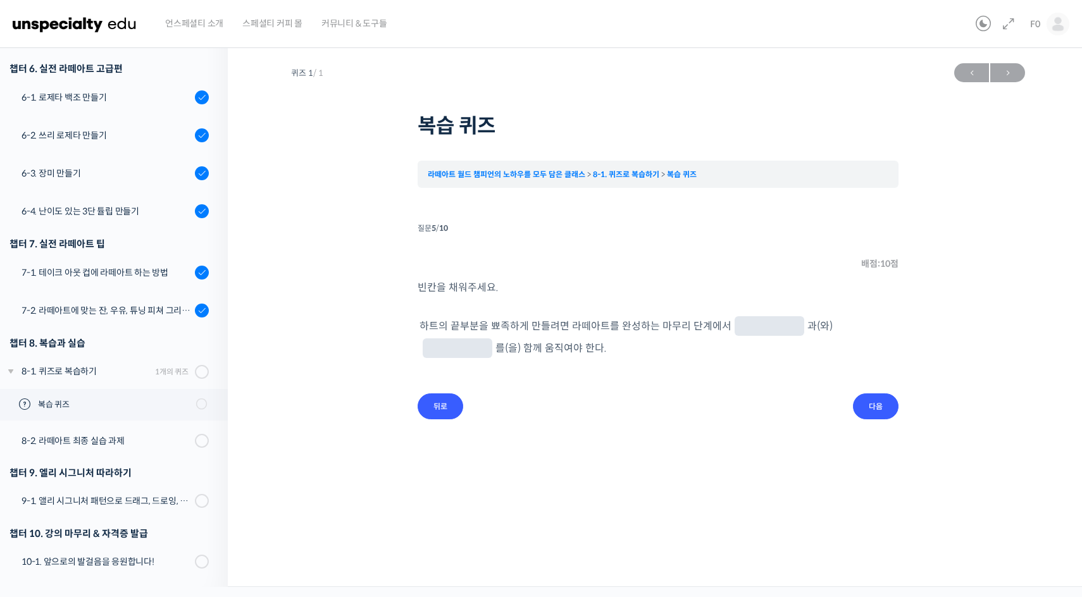
click at [771, 331] on input "text" at bounding box center [769, 327] width 59 height 12
type input "잔"
type input "피처"
click at [879, 412] on input "다음" at bounding box center [876, 407] width 46 height 26
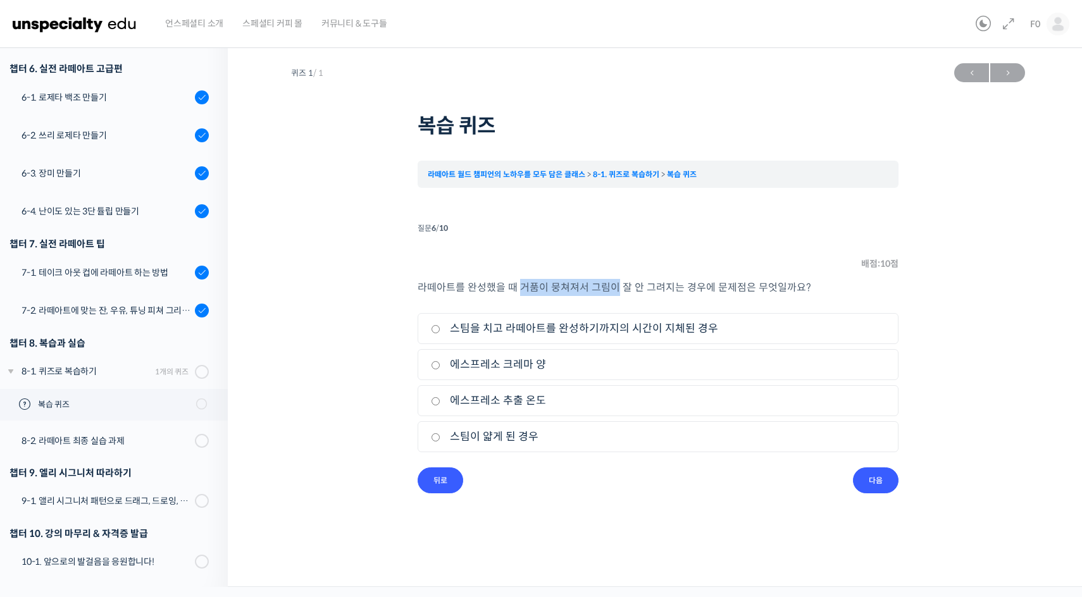
drag, startPoint x: 520, startPoint y: 283, endPoint x: 614, endPoint y: 293, distance: 94.2
click at [614, 293] on span "라떼아트를 완성했을 때 거품이 뭉쳐져서 그림이 잘 안 그려지는 경우에 문제점은 무엇일까요?" at bounding box center [615, 287] width 394 height 13
drag, startPoint x: 614, startPoint y: 293, endPoint x: 510, endPoint y: 292, distance: 103.8
click at [510, 292] on span "라떼아트를 완성했을 때 거품이 뭉쳐져서 그림이 잘 안 그려지는 경우에 문제점은 무엇일까요?" at bounding box center [615, 287] width 394 height 13
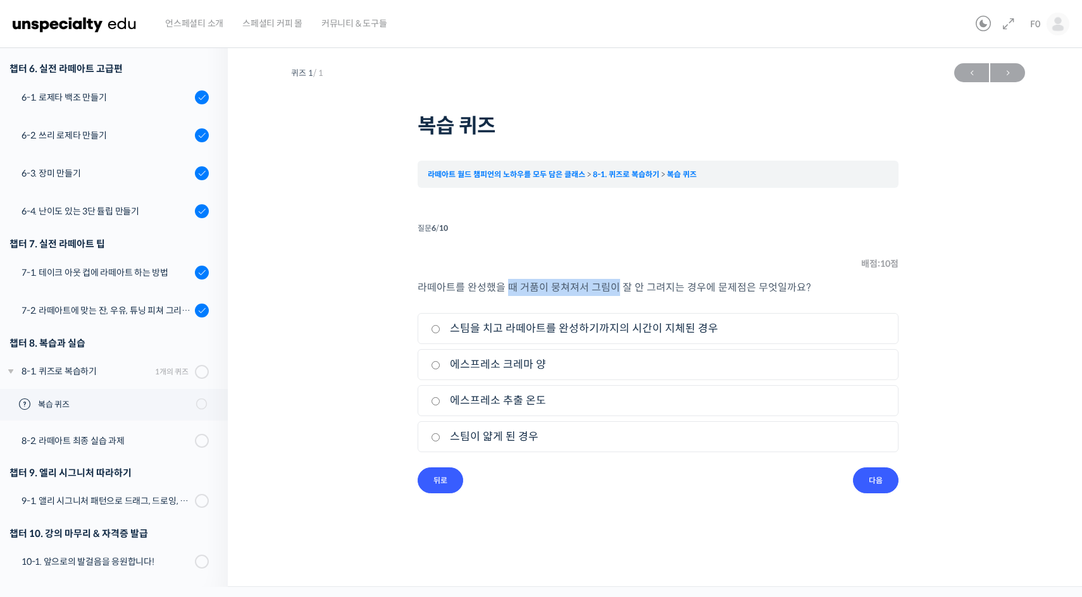
click at [510, 292] on span "라떼아트를 완성했을 때 거품이 뭉쳐져서 그림이 잘 안 그려지는 경우에 문제점은 무엇일까요?" at bounding box center [615, 287] width 394 height 13
click at [532, 332] on label "스팀을 치고 라떼아트를 완성하기까지의 시간이 지체된 경우" at bounding box center [658, 328] width 454 height 17
click at [440, 332] on input "스팀을 치고 라떼아트를 완성하기까지의 시간이 지체된 경우" at bounding box center [435, 329] width 9 height 8
radio input "true"
click at [864, 482] on input "다음" at bounding box center [876, 481] width 46 height 26
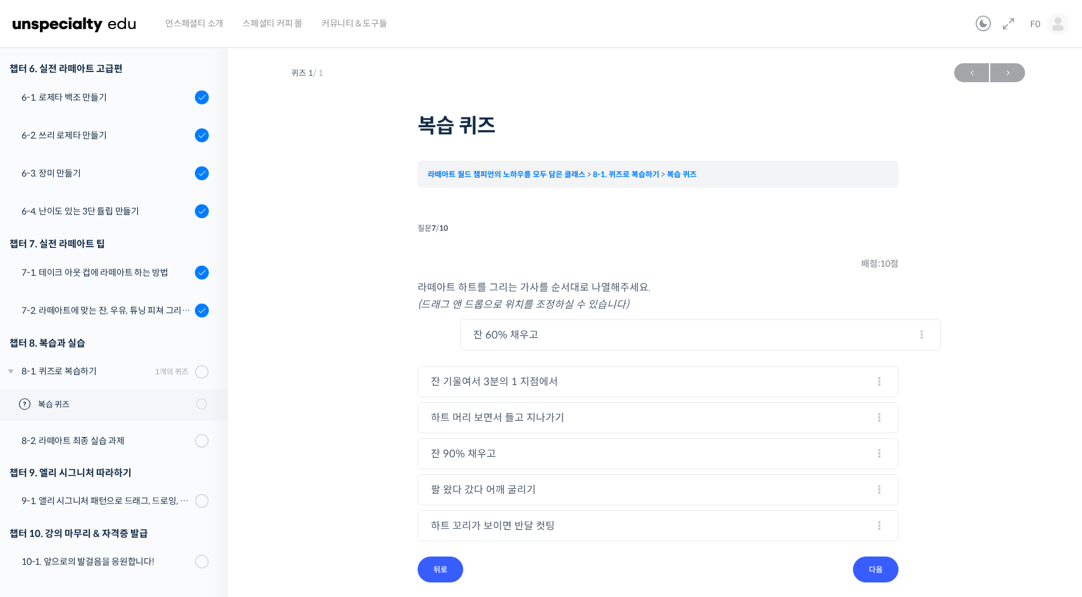
drag, startPoint x: 446, startPoint y: 492, endPoint x: 489, endPoint y: 337, distance: 160.7
click at [466, 451] on div "잔 90% 채우고" at bounding box center [658, 454] width 454 height 17
drag, startPoint x: 465, startPoint y: 488, endPoint x: 474, endPoint y: 377, distance: 111.1
drag, startPoint x: 456, startPoint y: 490, endPoint x: 459, endPoint y: 409, distance: 81.0
drag, startPoint x: 450, startPoint y: 458, endPoint x: 459, endPoint y: 373, distance: 85.9
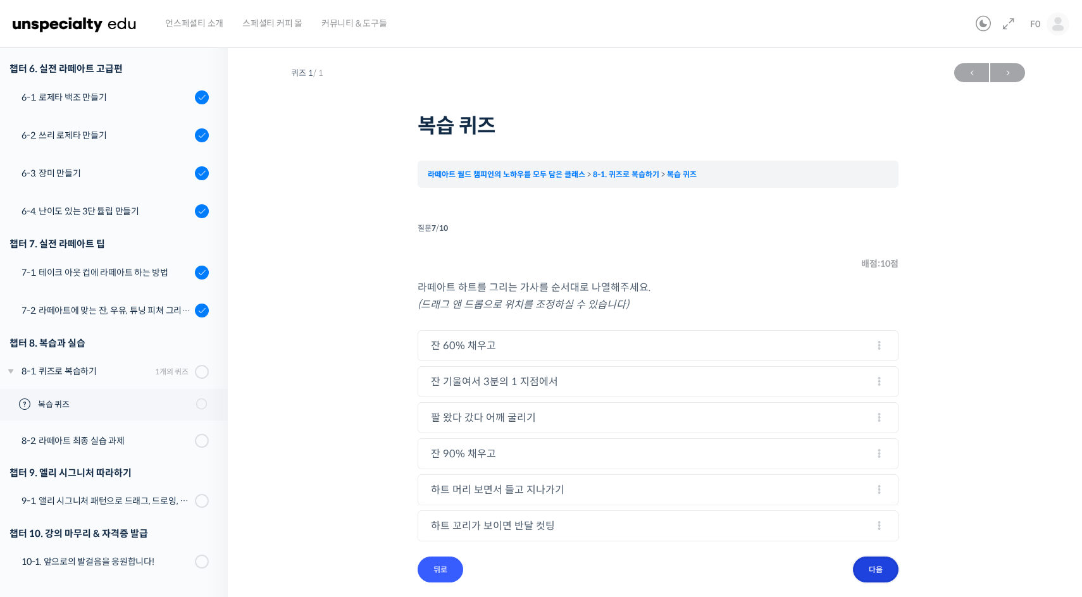
click at [873, 576] on input "다음" at bounding box center [876, 570] width 46 height 26
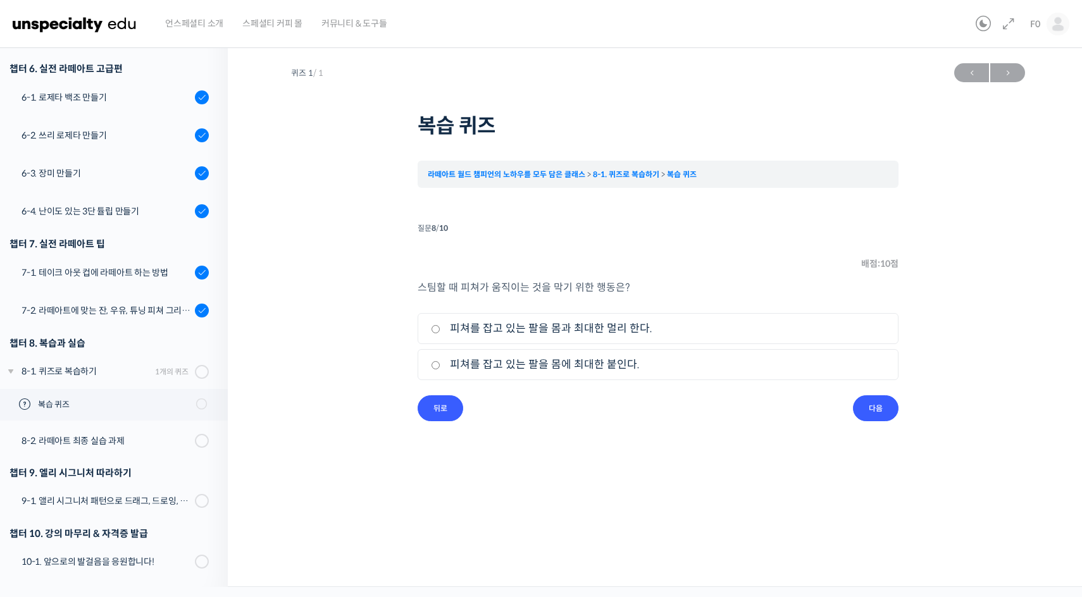
click at [614, 375] on li "2. 피쳐를 잡고 있는 팔을 몸에 최대한 붙인다." at bounding box center [658, 364] width 481 height 31
click at [616, 368] on label "피쳐를 잡고 있는 팔을 몸에 최대한 붙인다." at bounding box center [658, 364] width 454 height 17
click at [440, 368] on input "피쳐를 잡고 있는 팔을 몸에 최대한 붙인다." at bounding box center [435, 365] width 9 height 8
radio input "true"
click at [859, 394] on div "스팀할 때 피쳐가 움직이는 것을 막기 위한 행동은? 1. 피쳐를 잡고 있는 팔을 몸과 최대한 멀리 한다. 2. 피쳐를 잡고 있는 팔을 몸에 최…" at bounding box center [658, 337] width 481 height 116
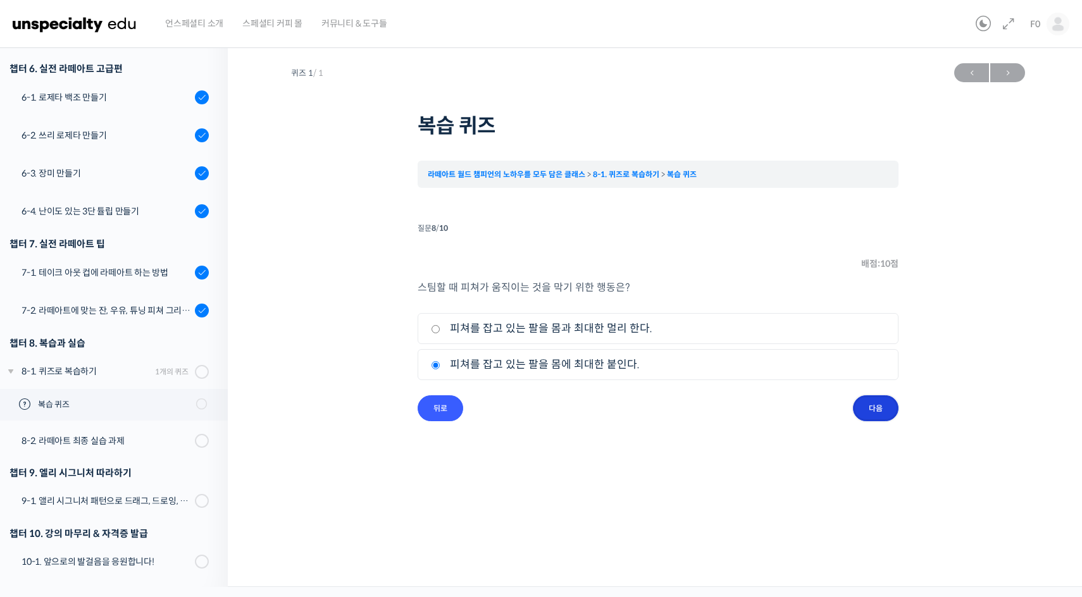
click at [867, 411] on input "다음" at bounding box center [876, 409] width 46 height 26
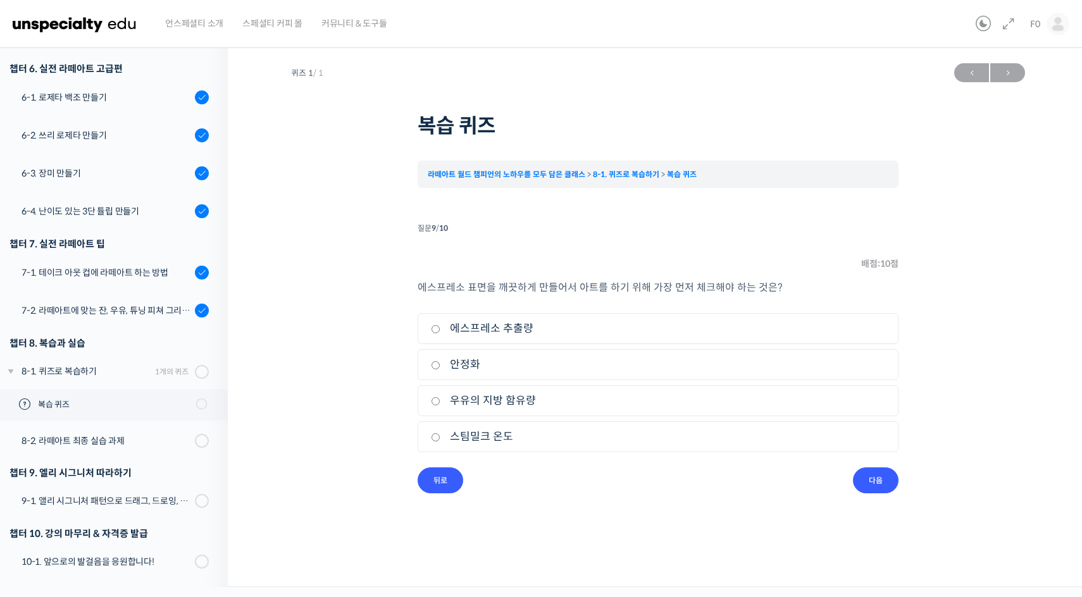
click at [614, 365] on label "안정화" at bounding box center [658, 364] width 454 height 17
click at [440, 365] on input "안정화" at bounding box center [435, 365] width 9 height 8
radio input "true"
click at [883, 472] on input "다음" at bounding box center [876, 481] width 46 height 26
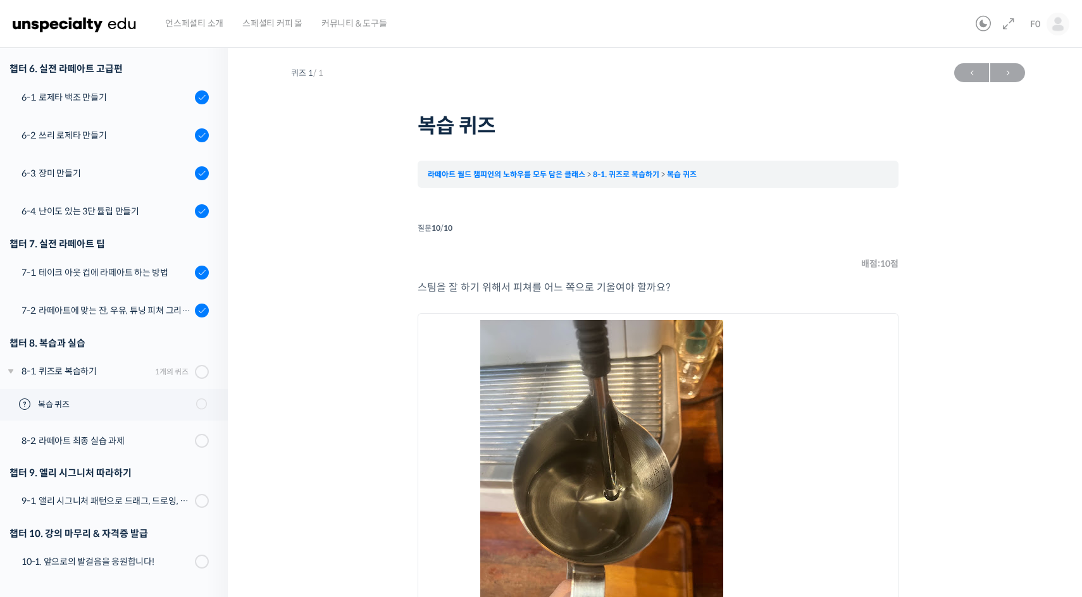
click at [728, 442] on label "오른쪽" at bounding box center [658, 482] width 454 height 324
radio input "true"
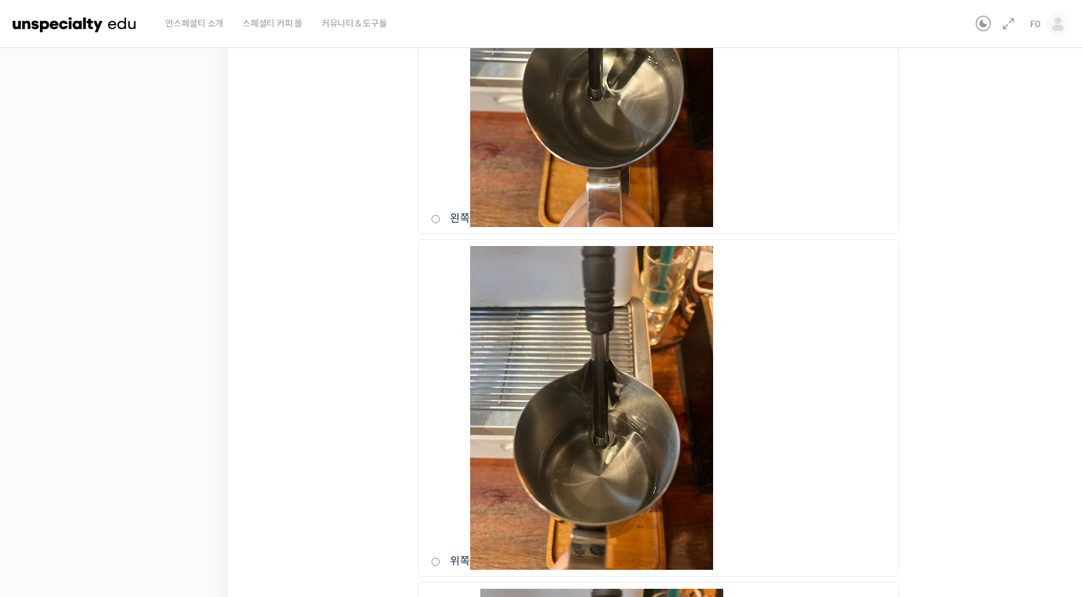
scroll to position [1150, 0]
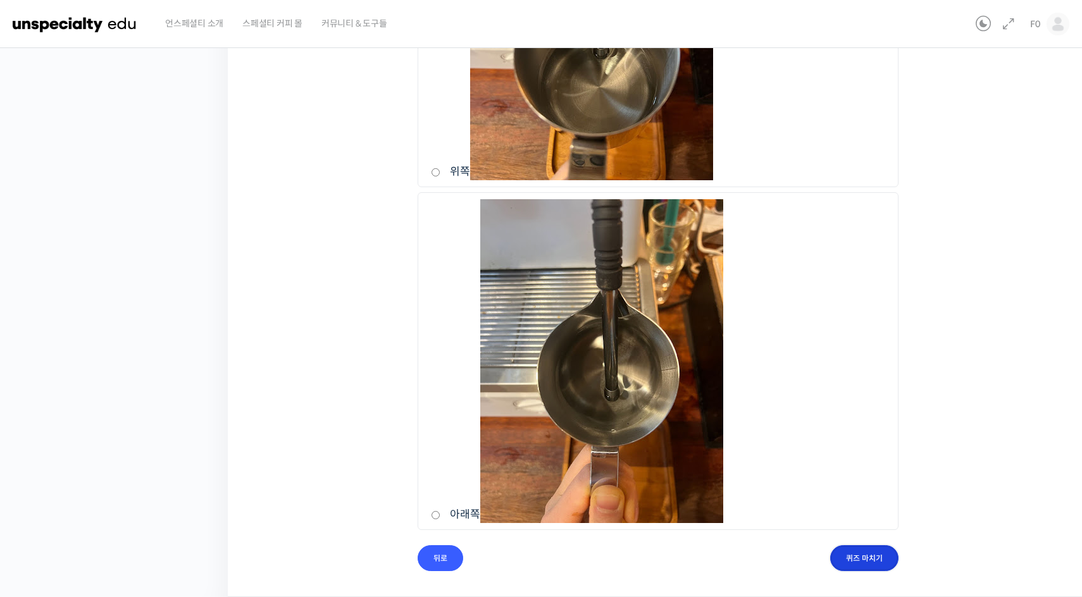
click at [872, 561] on input "퀴즈 마치기" at bounding box center [864, 558] width 68 height 26
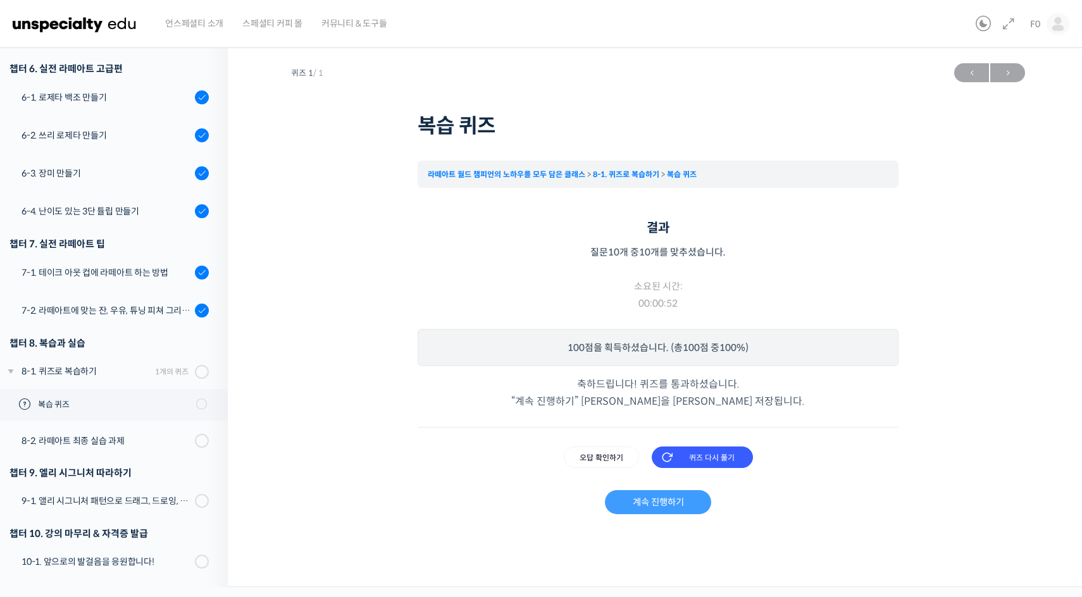
click at [673, 502] on link "계속 진행하기" at bounding box center [658, 502] width 106 height 24
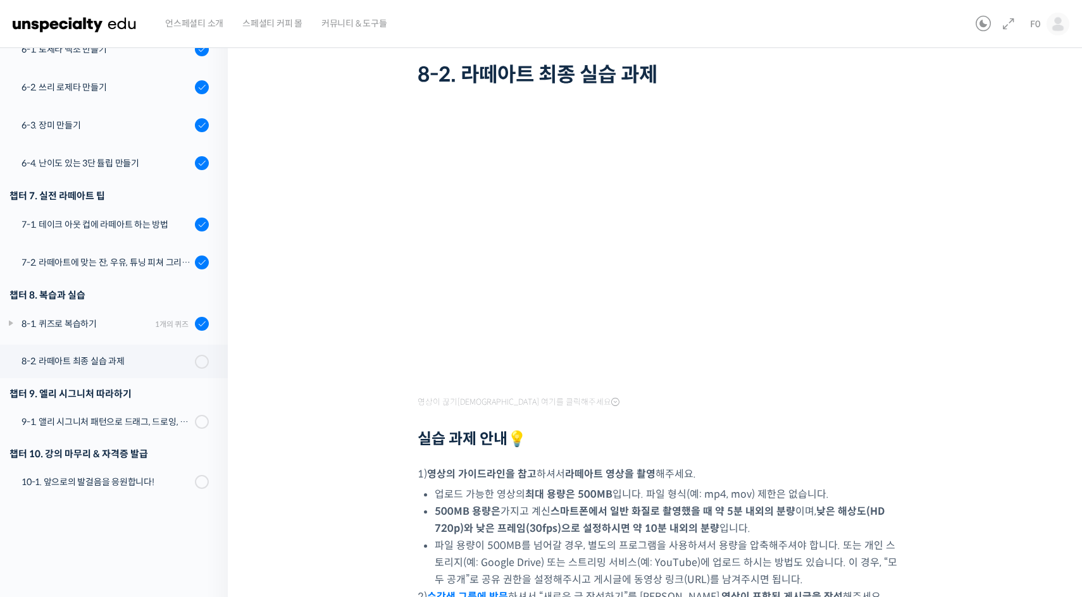
scroll to position [80, 0]
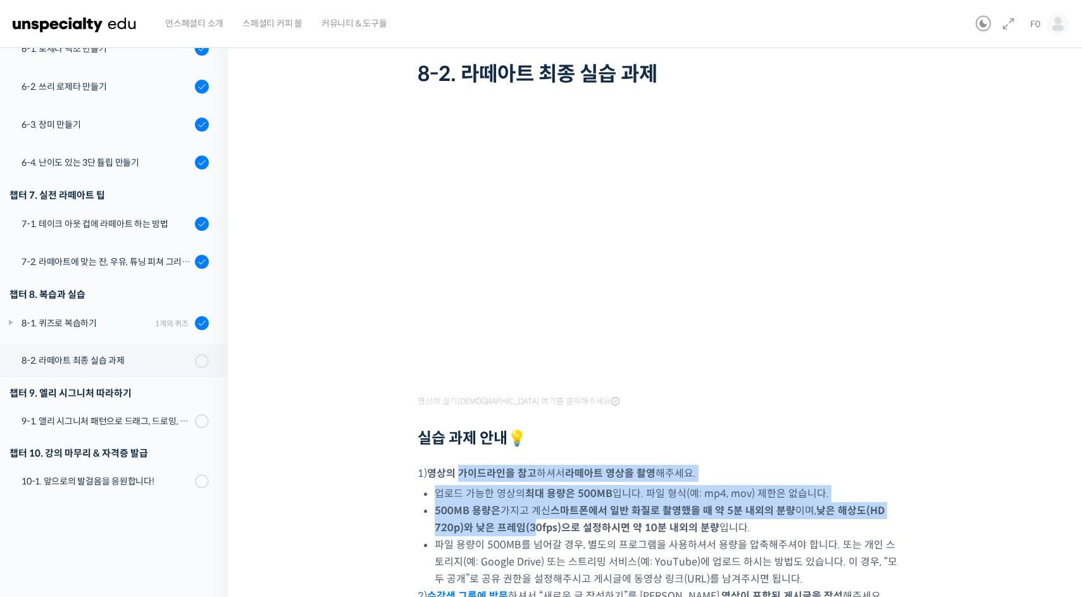
drag, startPoint x: 464, startPoint y: 472, endPoint x: 537, endPoint y: 523, distance: 89.5
click at [537, 523] on div "영상이 끊기[DEMOGRAPHIC_DATA] 여기를 클릭해주세요 실습 과제 안내💡 1) 영상의 가이드라인을 참고 하셔서 라떼아트 영상을 촬영 …" at bounding box center [658, 414] width 481 height 598
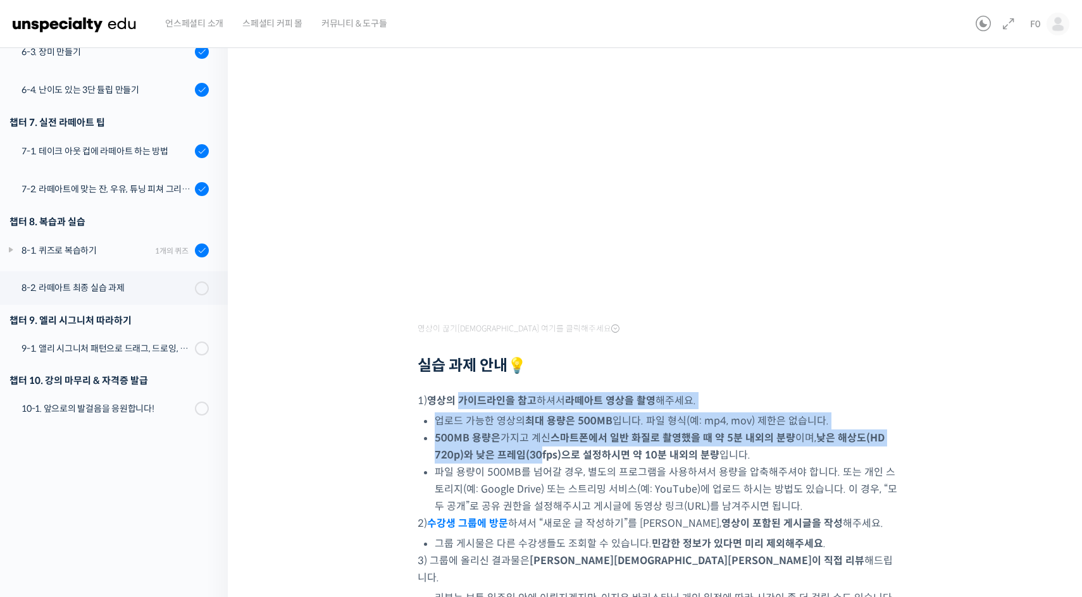
scroll to position [232, 0]
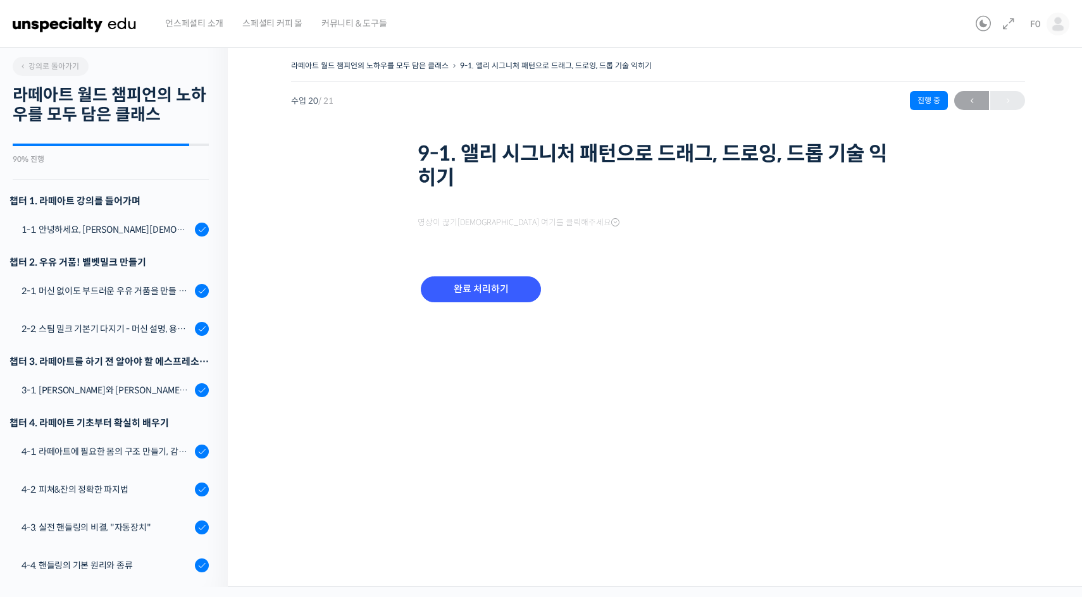
scroll to position [637, 0]
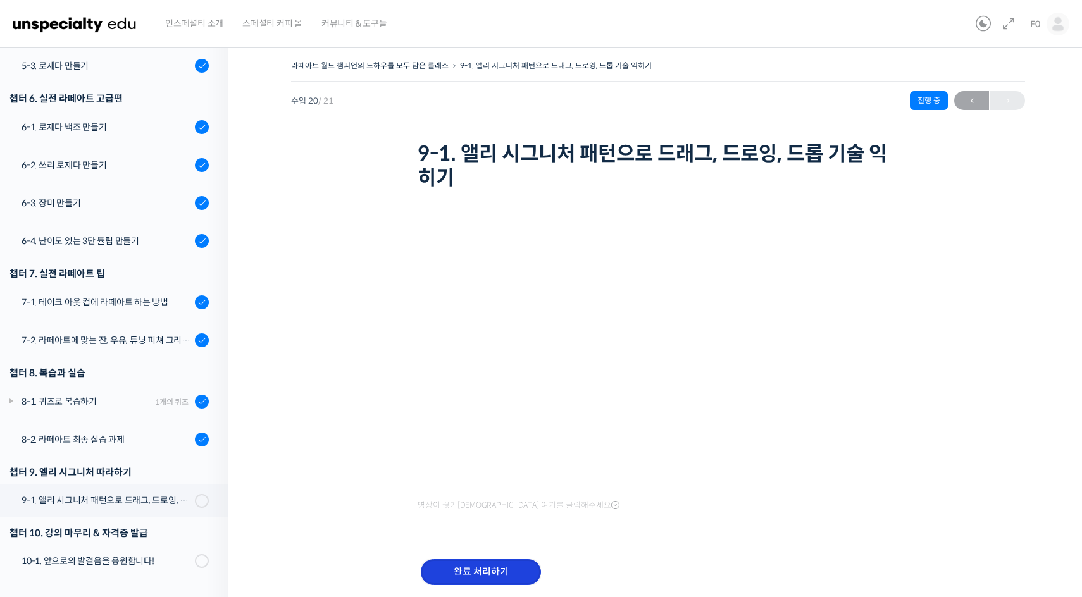
click at [464, 570] on input "완료 처리하기" at bounding box center [481, 572] width 120 height 26
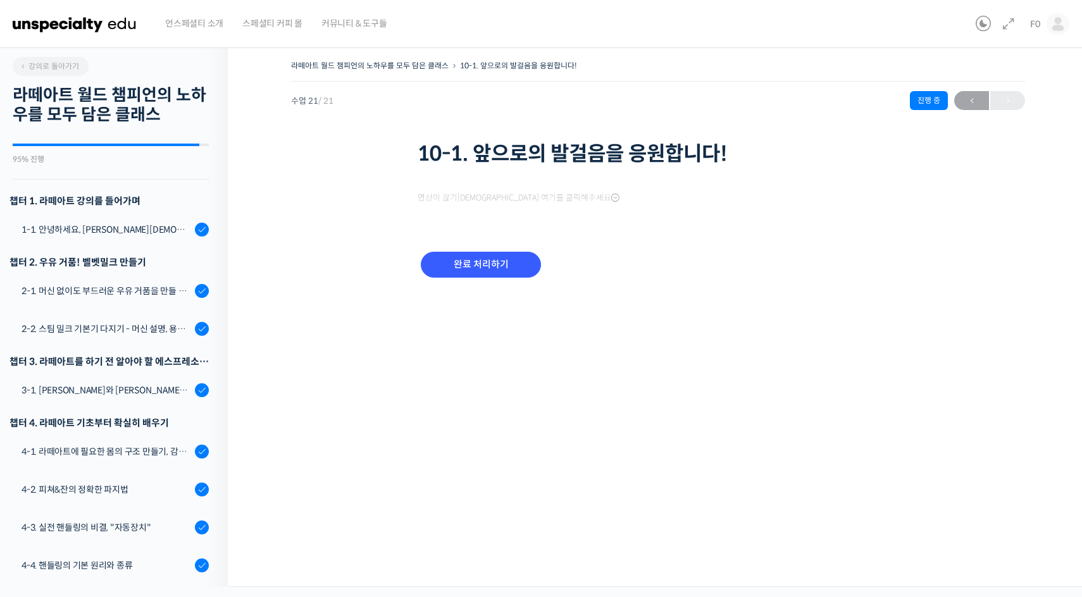
scroll to position [639, 0]
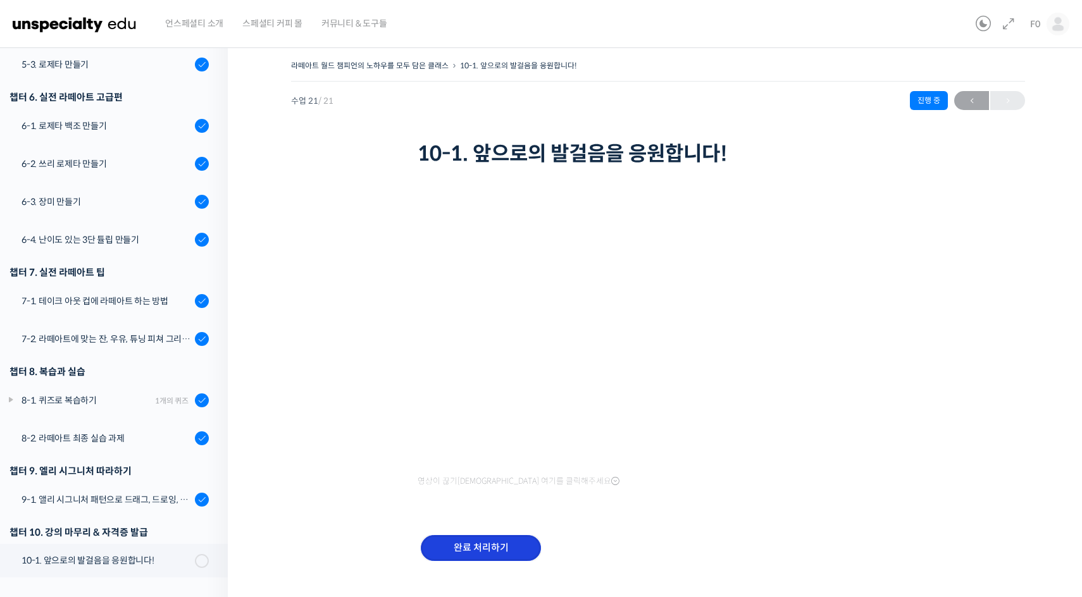
click at [446, 545] on input "완료 처리하기" at bounding box center [481, 548] width 120 height 26
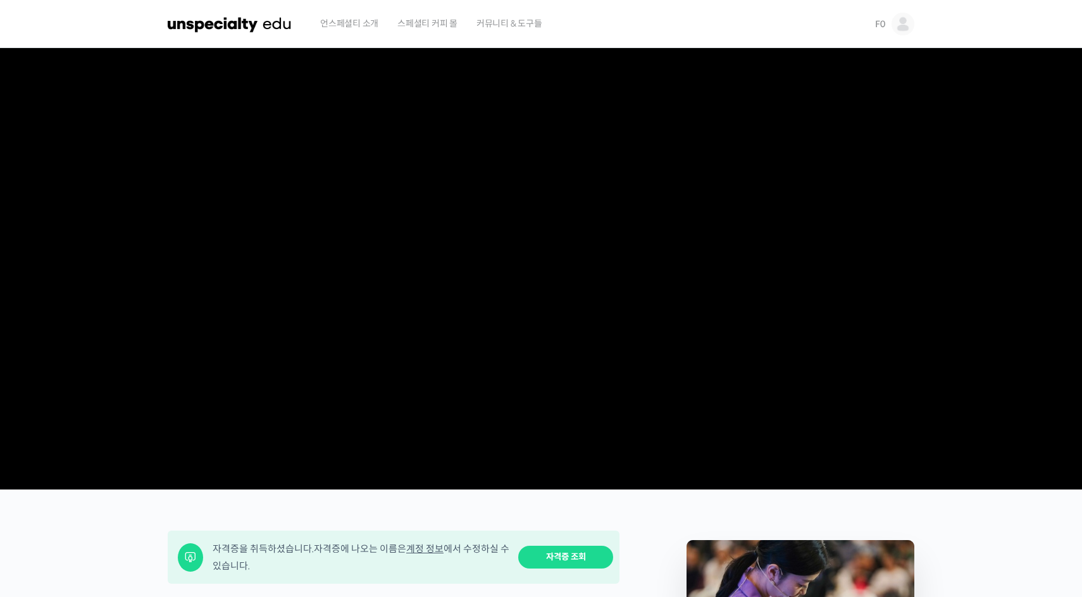
click at [893, 31] on link "F0" at bounding box center [894, 24] width 39 height 48
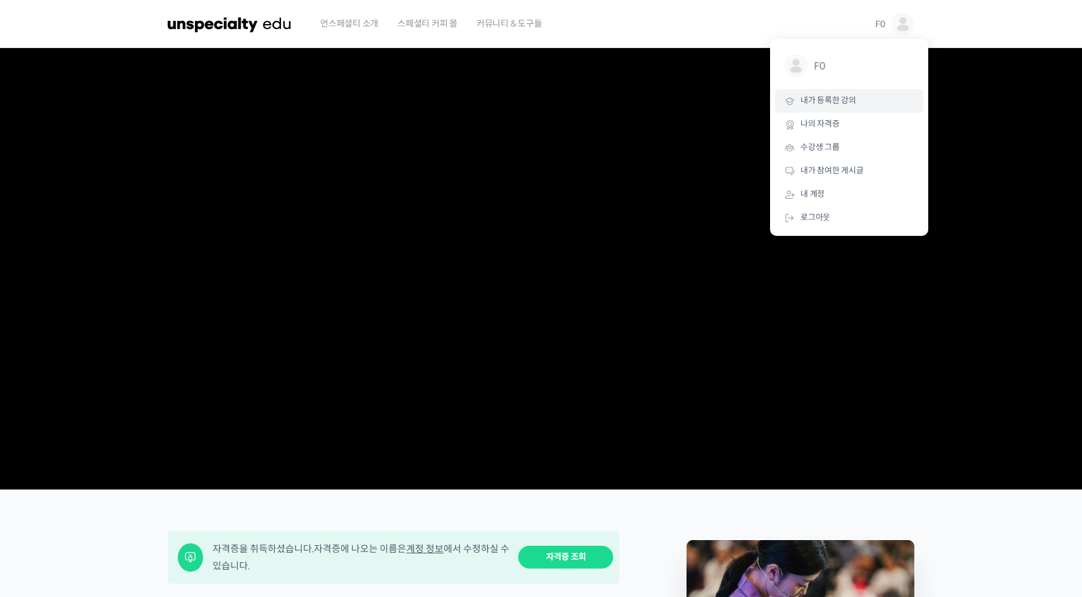
click at [870, 104] on link "내가 등록한 강의" at bounding box center [849, 100] width 148 height 23
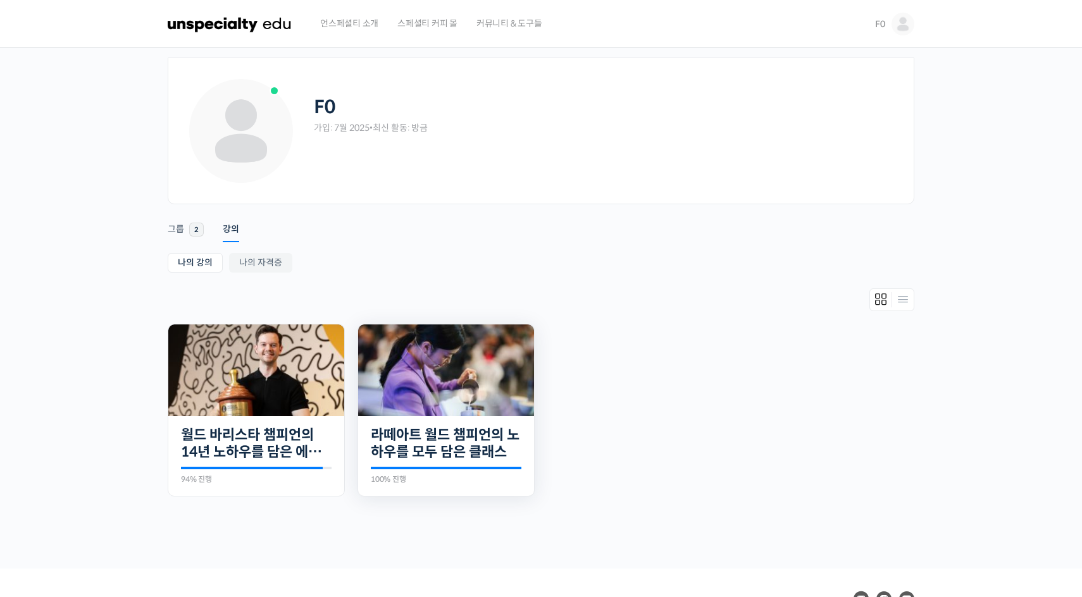
click at [494, 405] on img at bounding box center [446, 371] width 176 height 92
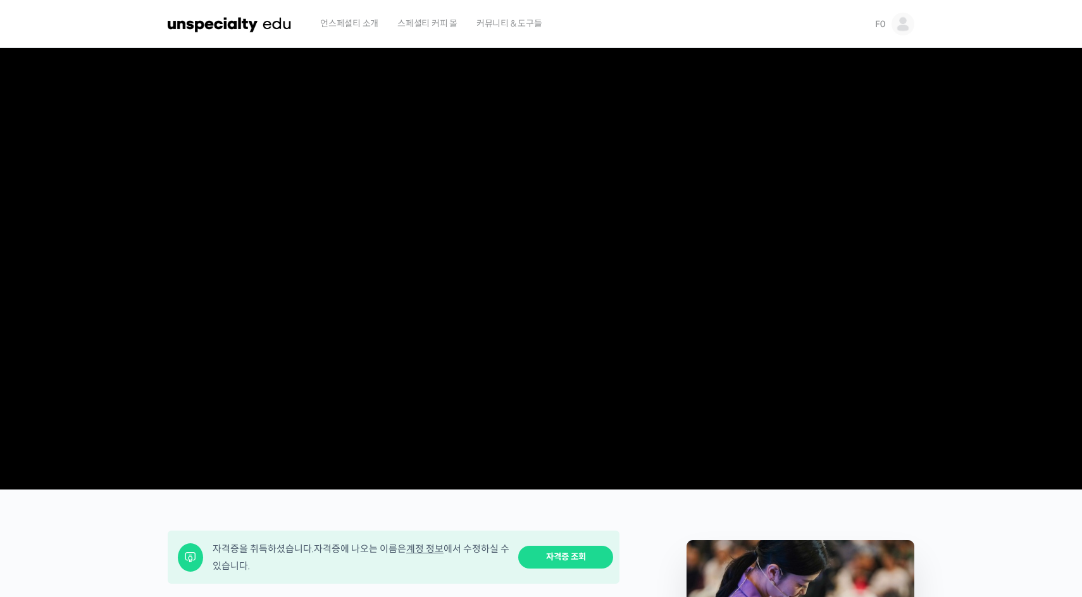
click at [323, 315] on video at bounding box center [541, 266] width 747 height 437
